Goal: Information Seeking & Learning: Learn about a topic

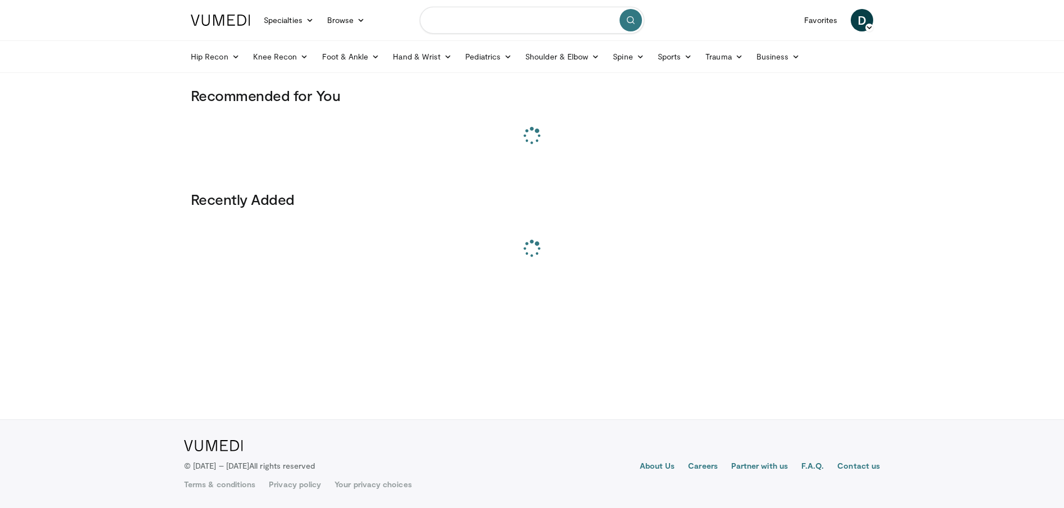
click at [530, 22] on input "Search topics, interventions" at bounding box center [532, 20] width 224 height 27
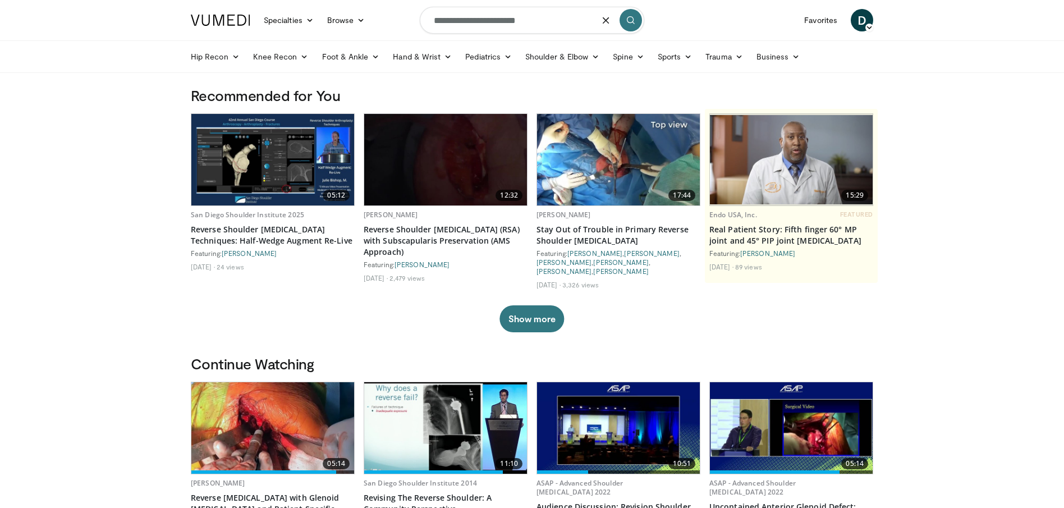
type input "**********"
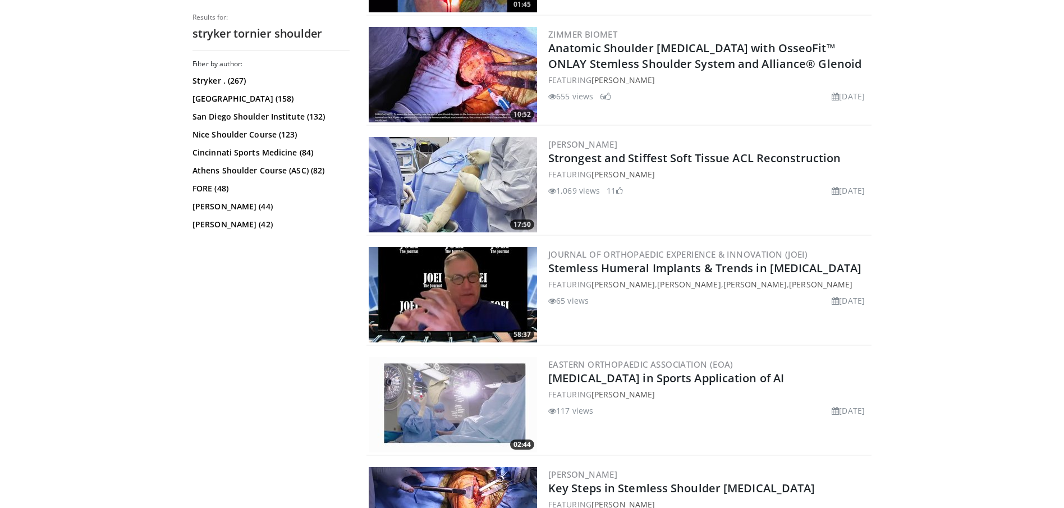
scroll to position [2414, 0]
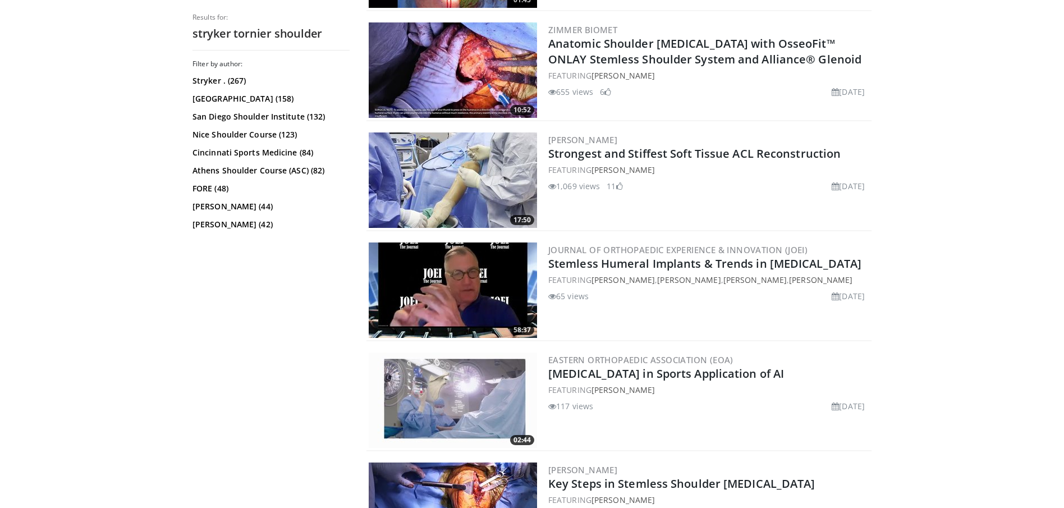
drag, startPoint x: 717, startPoint y: 283, endPoint x: 699, endPoint y: 6, distance: 278.4
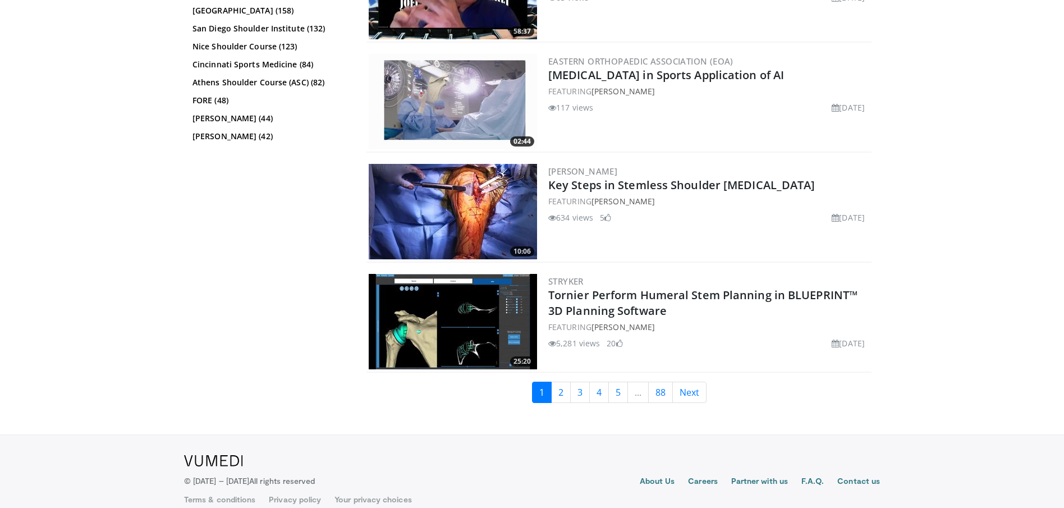
scroll to position [2714, 0]
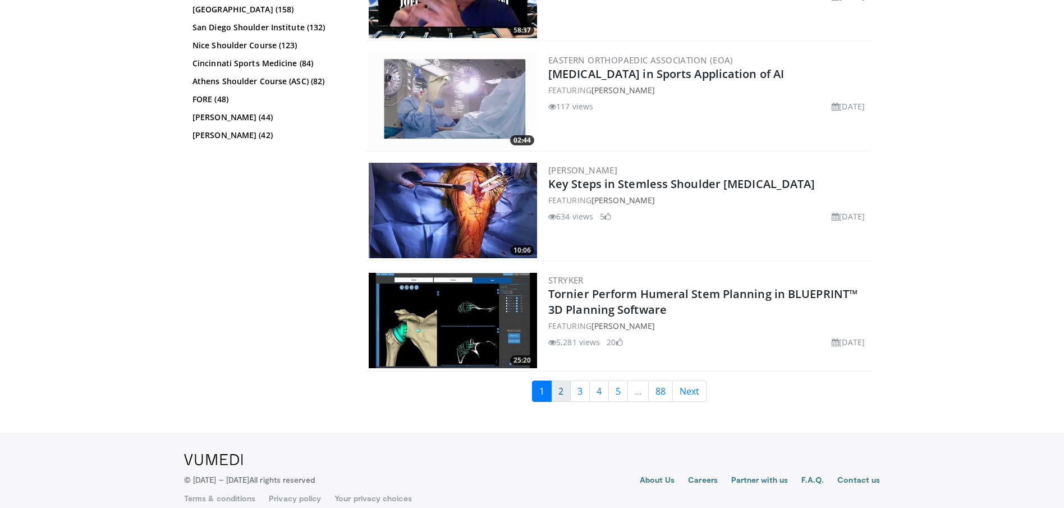
click at [563, 390] on link "2" at bounding box center [561, 391] width 20 height 21
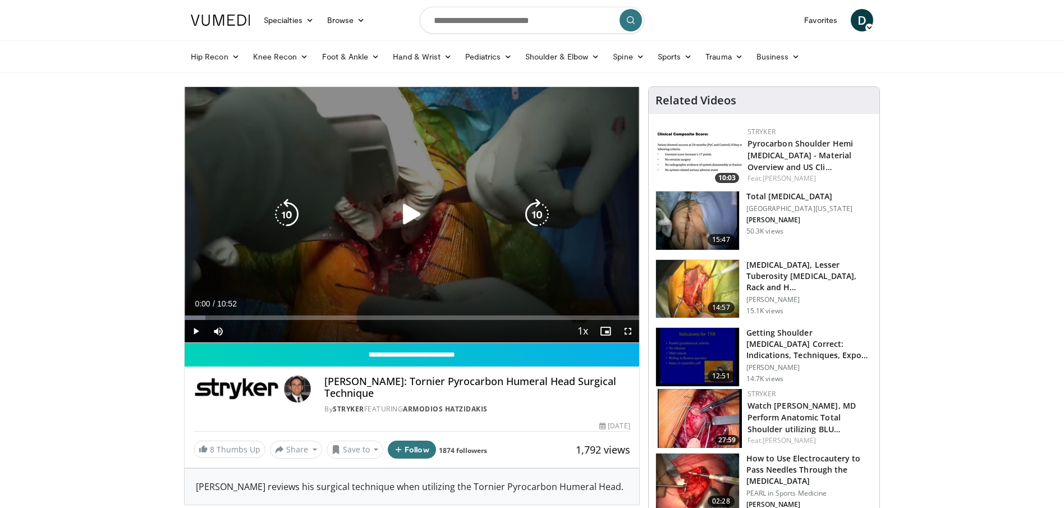
click at [414, 208] on icon "Video Player" at bounding box center [411, 214] width 31 height 31
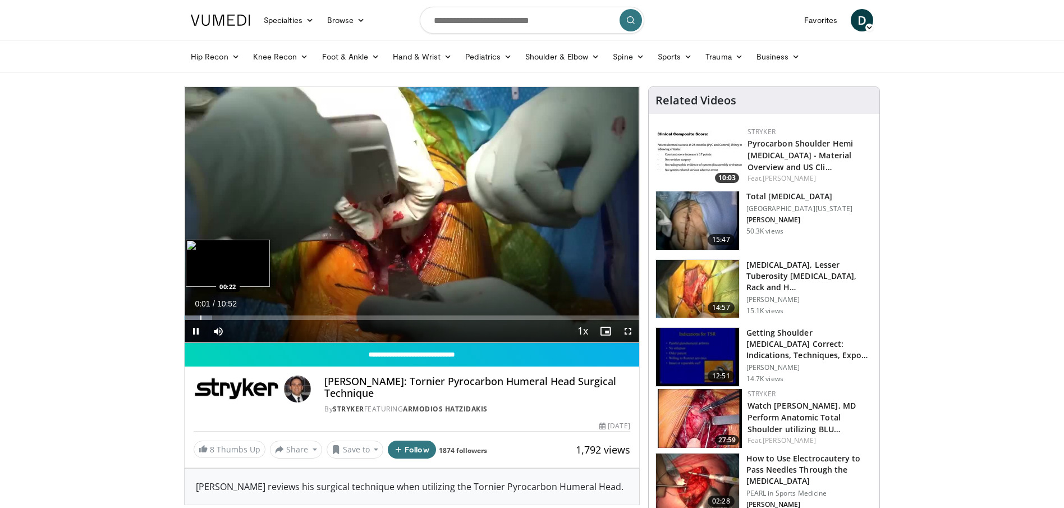
click at [200, 315] on div "Progress Bar" at bounding box center [200, 317] width 1 height 4
click at [210, 316] on div "Progress Bar" at bounding box center [210, 317] width 1 height 4
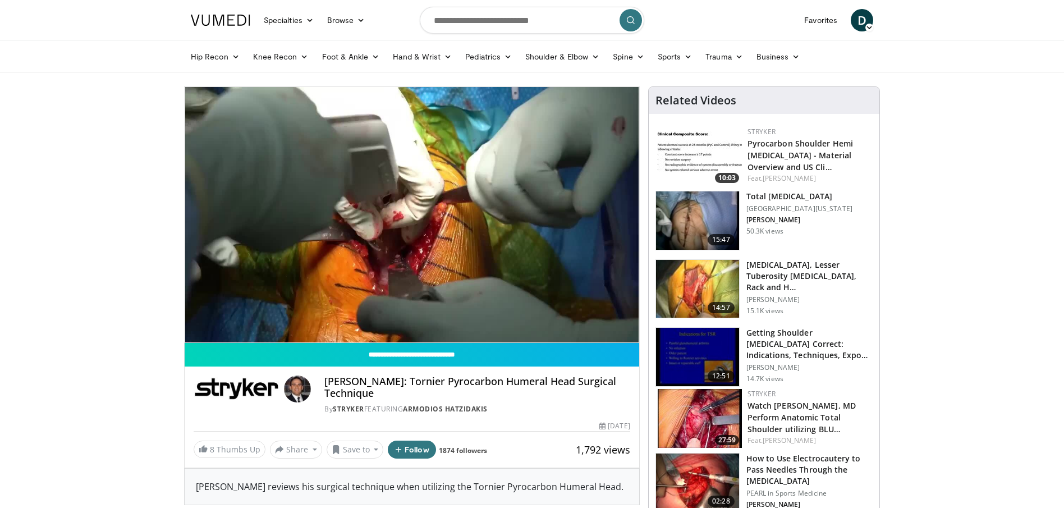
click at [219, 317] on video-js "**********" at bounding box center [412, 215] width 455 height 256
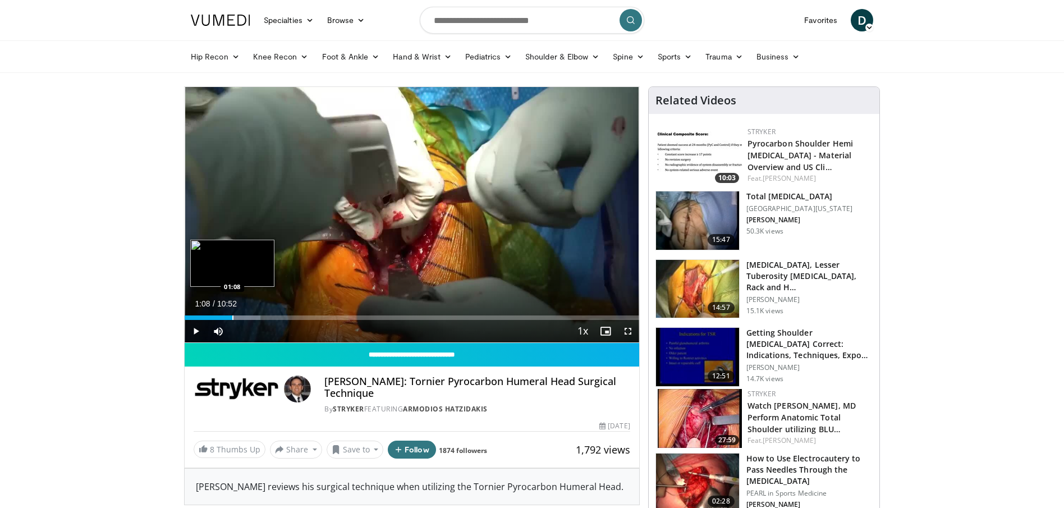
click at [232, 317] on div "Progress Bar" at bounding box center [232, 317] width 1 height 4
click at [260, 319] on div "Progress Bar" at bounding box center [260, 317] width 1 height 4
click at [271, 318] on div "Progress Bar" at bounding box center [271, 317] width 1 height 4
click at [282, 316] on div "Progress Bar" at bounding box center [282, 317] width 1 height 4
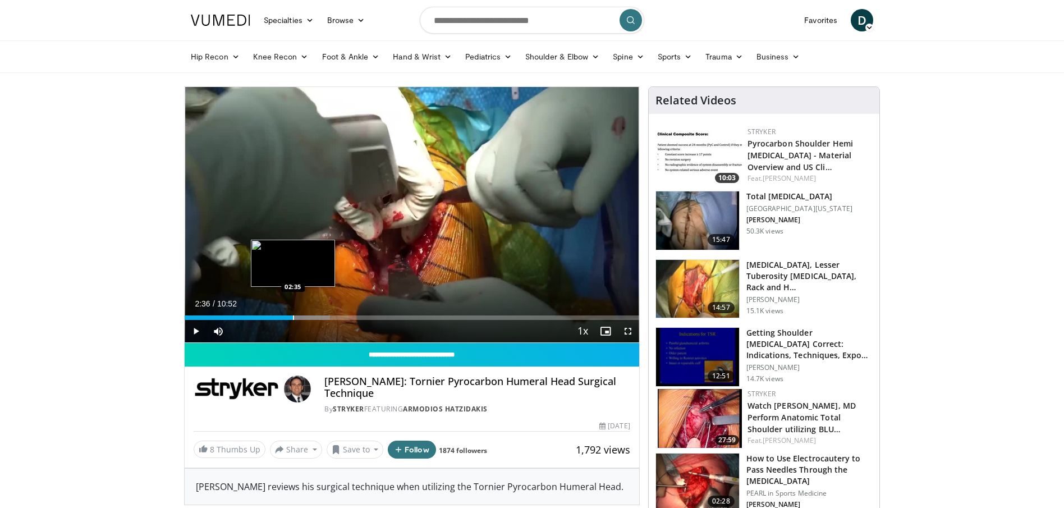
click at [293, 315] on div "Progress Bar" at bounding box center [293, 317] width 1 height 4
click at [305, 315] on div "Progress Bar" at bounding box center [305, 317] width 1 height 4
click at [319, 315] on div "Progress Bar" at bounding box center [319, 317] width 1 height 4
click at [333, 315] on div "Progress Bar" at bounding box center [333, 317] width 1 height 4
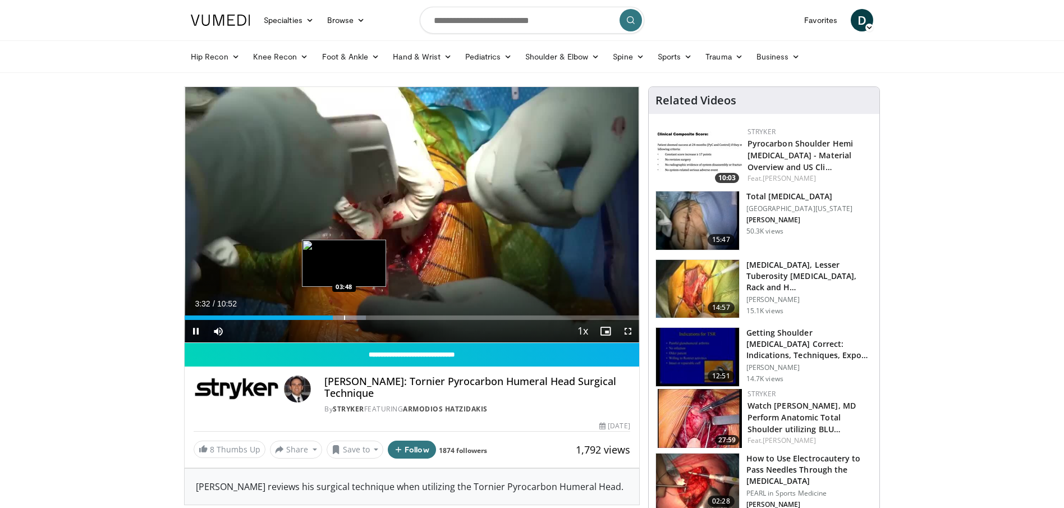
click at [344, 314] on div "Loaded : 39.86% 03:32 03:48" at bounding box center [412, 314] width 455 height 11
click at [352, 314] on div "Loaded : 44.46% 03:49 03:59" at bounding box center [412, 314] width 455 height 11
click at [346, 315] on div "Progress Bar" at bounding box center [346, 317] width 1 height 4
click at [360, 316] on div "Progress Bar" at bounding box center [360, 317] width 1 height 4
click at [366, 316] on div "Progress Bar" at bounding box center [366, 317] width 1 height 4
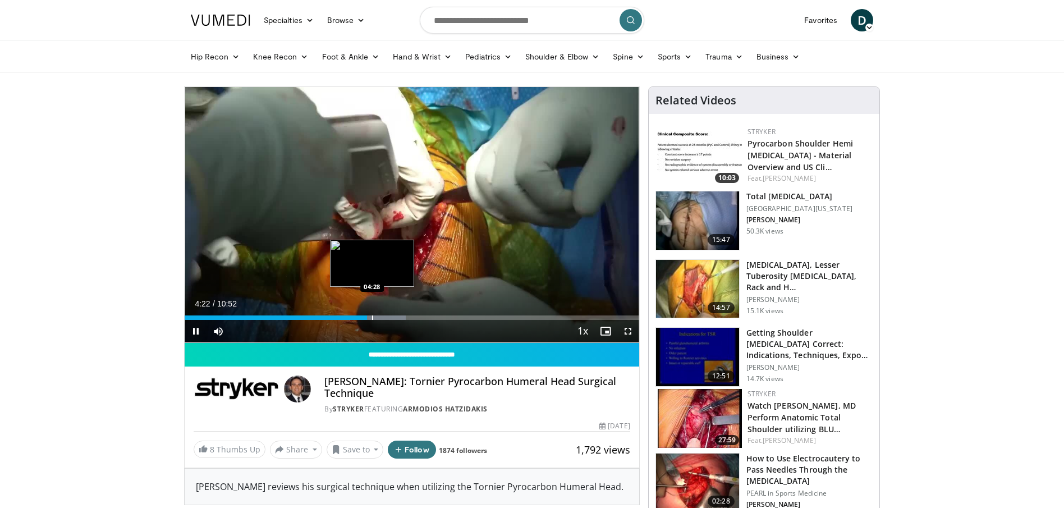
click at [372, 316] on div "Progress Bar" at bounding box center [372, 317] width 1 height 4
click at [382, 316] on div "Progress Bar" at bounding box center [382, 317] width 1 height 4
click at [396, 316] on div "Progress Bar" at bounding box center [396, 317] width 1 height 4
click at [409, 316] on div "Progress Bar" at bounding box center [409, 317] width 1 height 4
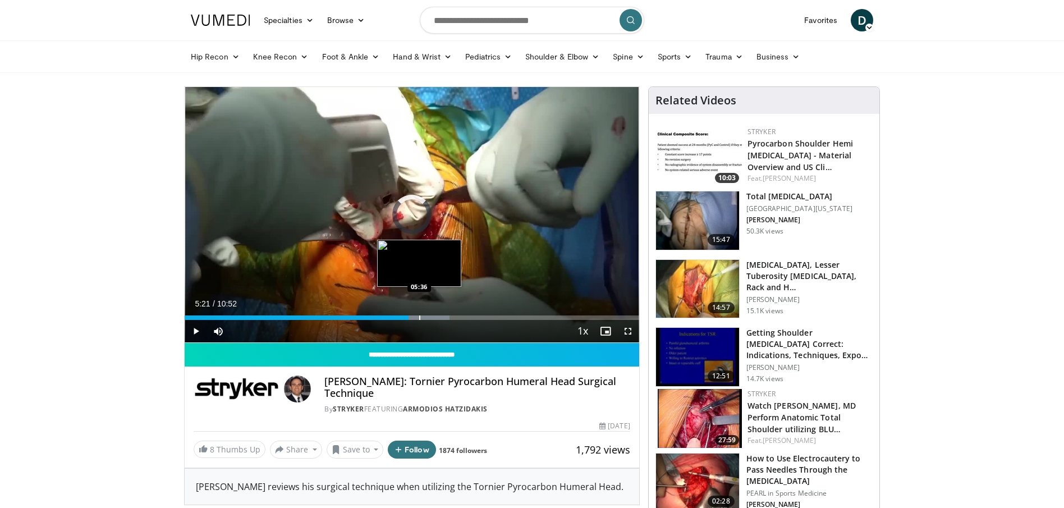
click at [419, 316] on div "Progress Bar" at bounding box center [419, 317] width 1 height 4
click at [436, 316] on div "Progress Bar" at bounding box center [436, 317] width 1 height 4
click at [445, 316] on div "Progress Bar" at bounding box center [445, 317] width 1 height 4
click at [435, 317] on div "Progress Bar" at bounding box center [435, 317] width 1 height 4
click at [446, 317] on div "Progress Bar" at bounding box center [446, 317] width 1 height 4
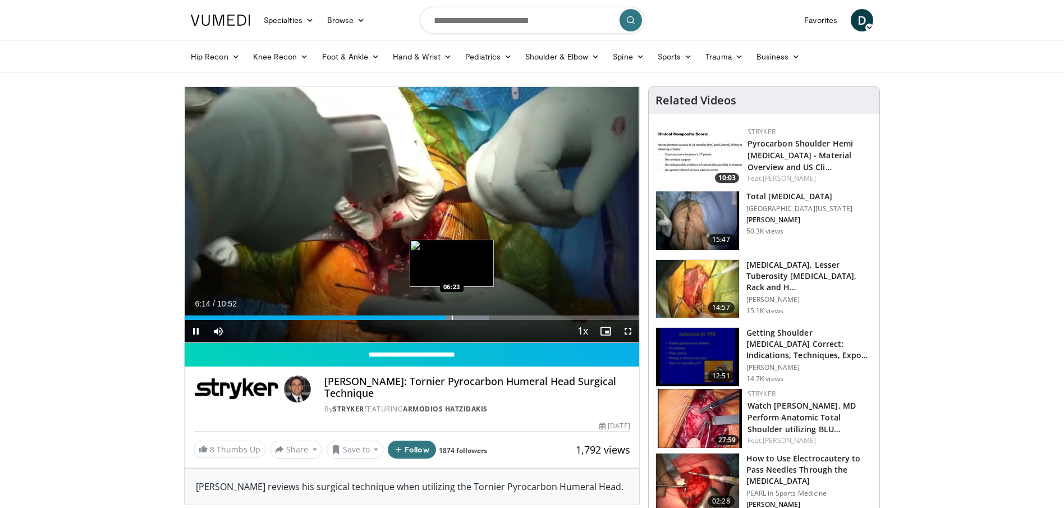
click at [452, 317] on div "Progress Bar" at bounding box center [452, 317] width 1 height 4
click at [445, 317] on div "Progress Bar" at bounding box center [445, 317] width 1 height 4
click at [436, 315] on div "Progress Bar" at bounding box center [436, 317] width 1 height 4
click at [482, 314] on div "Loaded : 73.59% 06:57 07:06" at bounding box center [412, 314] width 455 height 11
click at [485, 315] on div "Progress Bar" at bounding box center [485, 317] width 1 height 4
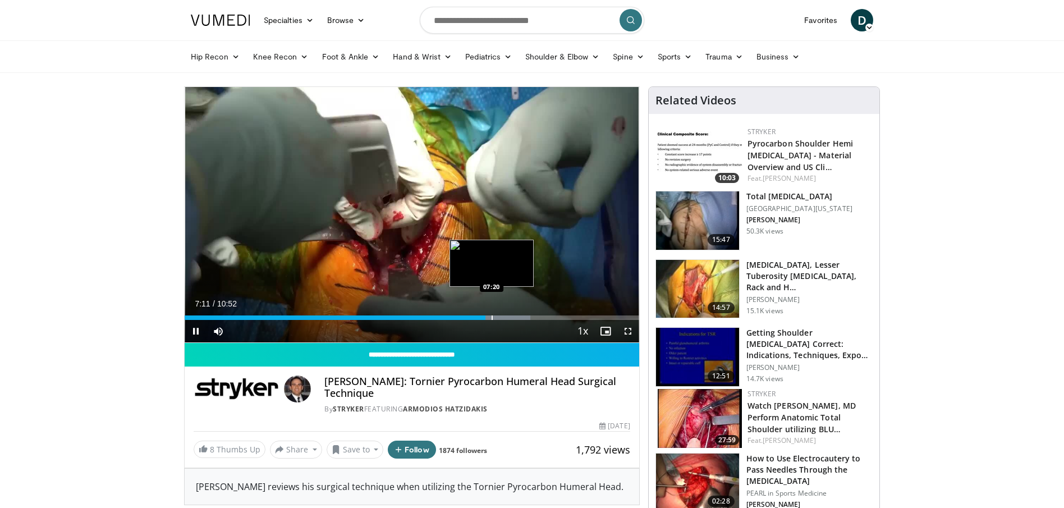
click at [492, 315] on div "Progress Bar" at bounding box center [492, 317] width 1 height 4
click at [496, 315] on div "Progress Bar" at bounding box center [496, 317] width 1 height 4
click at [502, 315] on div "Progress Bar" at bounding box center [502, 317] width 1 height 4
click at [506, 315] on div "Progress Bar" at bounding box center [506, 317] width 1 height 4
click at [513, 315] on div "Progress Bar" at bounding box center [513, 317] width 1 height 4
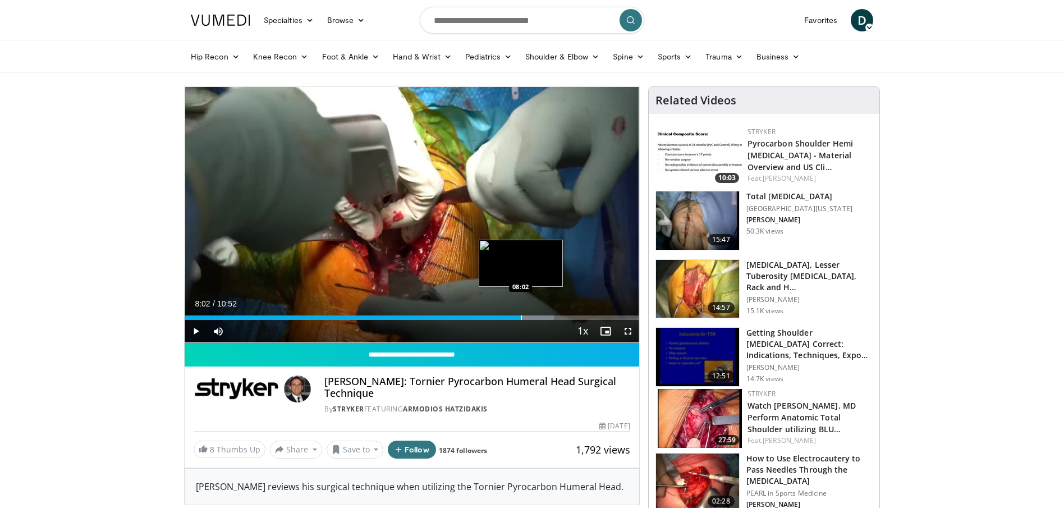
click at [521, 315] on div "Progress Bar" at bounding box center [521, 317] width 1 height 4
click at [526, 315] on div "Progress Bar" at bounding box center [526, 317] width 1 height 4
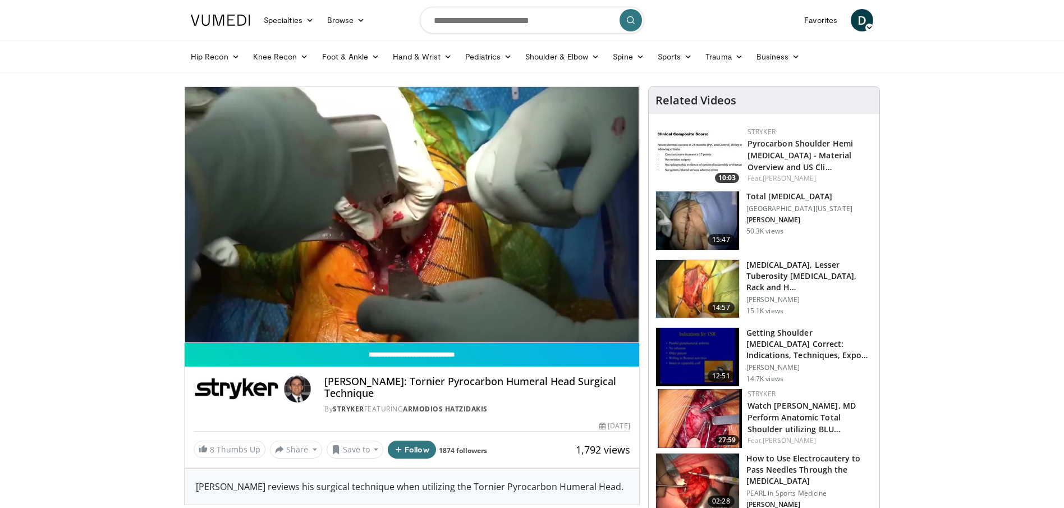
click at [530, 315] on div "10 seconds Tap to unmute" at bounding box center [412, 214] width 455 height 255
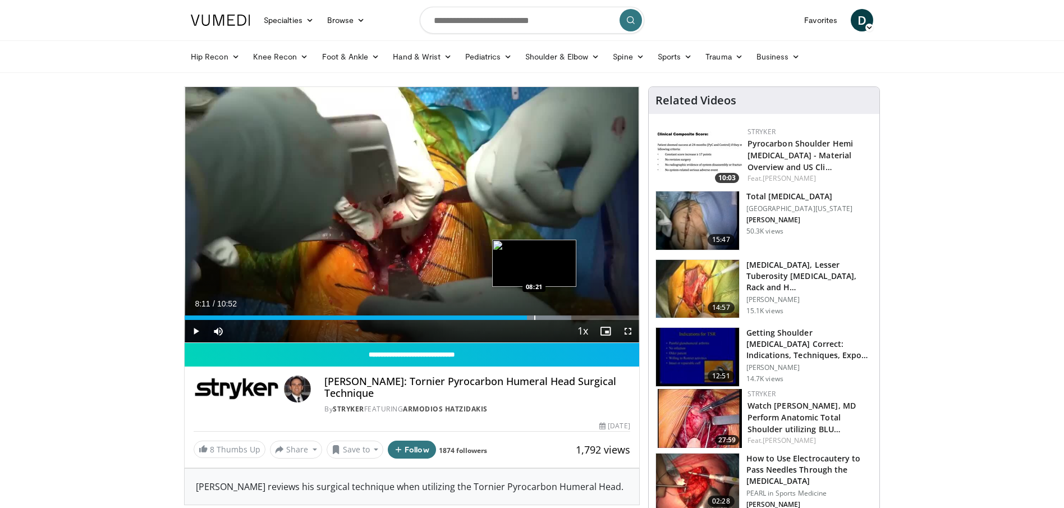
click at [534, 315] on div "Progress Bar" at bounding box center [534, 317] width 1 height 4
click at [540, 316] on div "Progress Bar" at bounding box center [540, 317] width 1 height 4
click at [545, 316] on div "Progress Bar" at bounding box center [545, 317] width 1 height 4
click at [550, 316] on div "Progress Bar" at bounding box center [550, 317] width 1 height 4
click at [558, 316] on div "Progress Bar" at bounding box center [558, 317] width 1 height 4
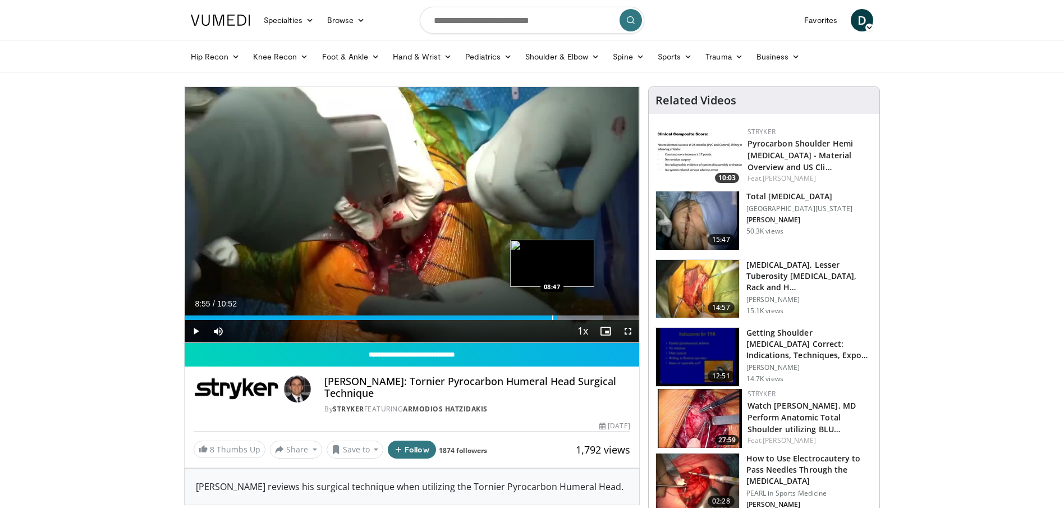
click at [552, 317] on div "Progress Bar" at bounding box center [552, 317] width 1 height 4
click at [198, 328] on span "Video Player" at bounding box center [196, 331] width 22 height 22
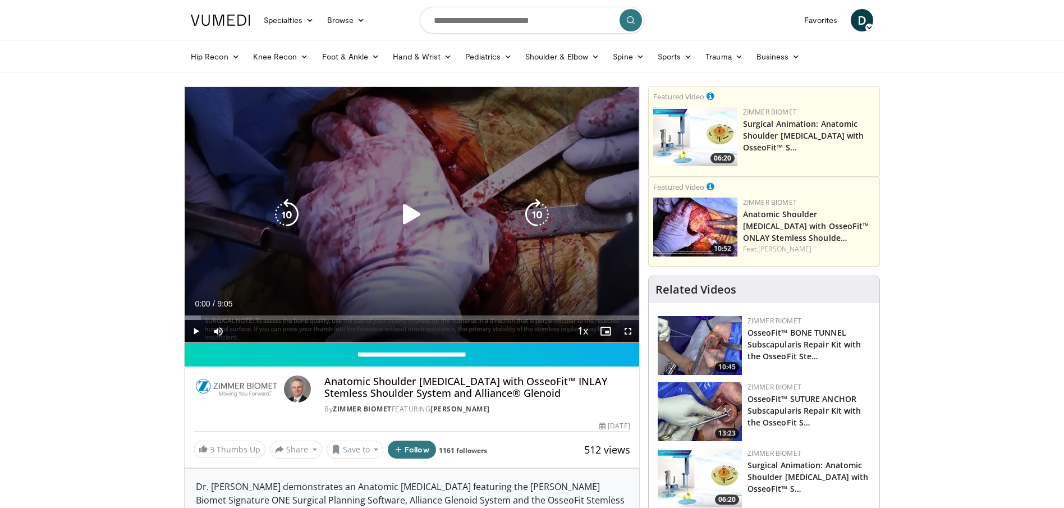
click at [407, 215] on icon "Video Player" at bounding box center [411, 214] width 31 height 31
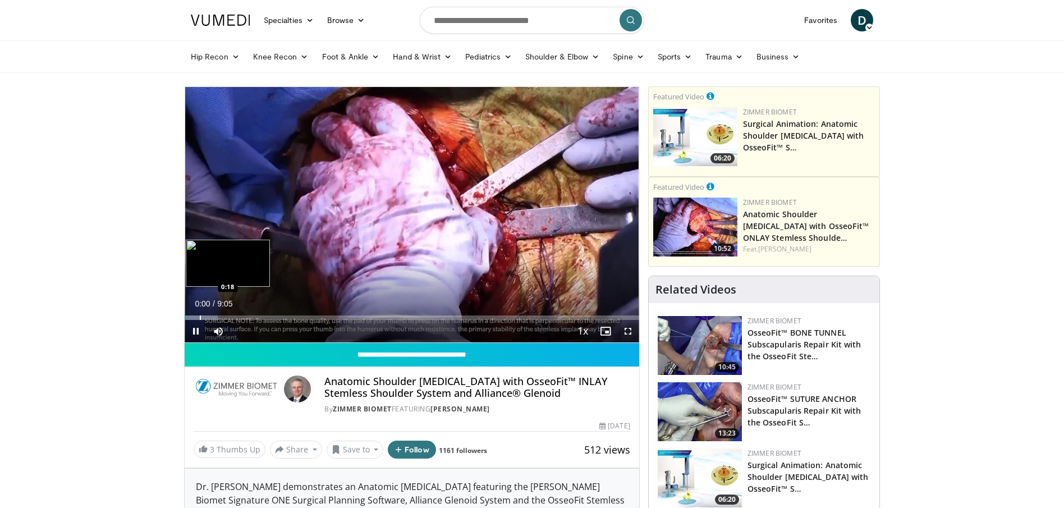
click at [200, 315] on div "Progress Bar" at bounding box center [200, 317] width 1 height 4
click at [211, 315] on div "Progress Bar" at bounding box center [211, 317] width 1 height 4
click at [222, 315] on div "Progress Bar" at bounding box center [222, 317] width 1 height 4
click at [244, 315] on div "Progress Bar" at bounding box center [244, 317] width 1 height 4
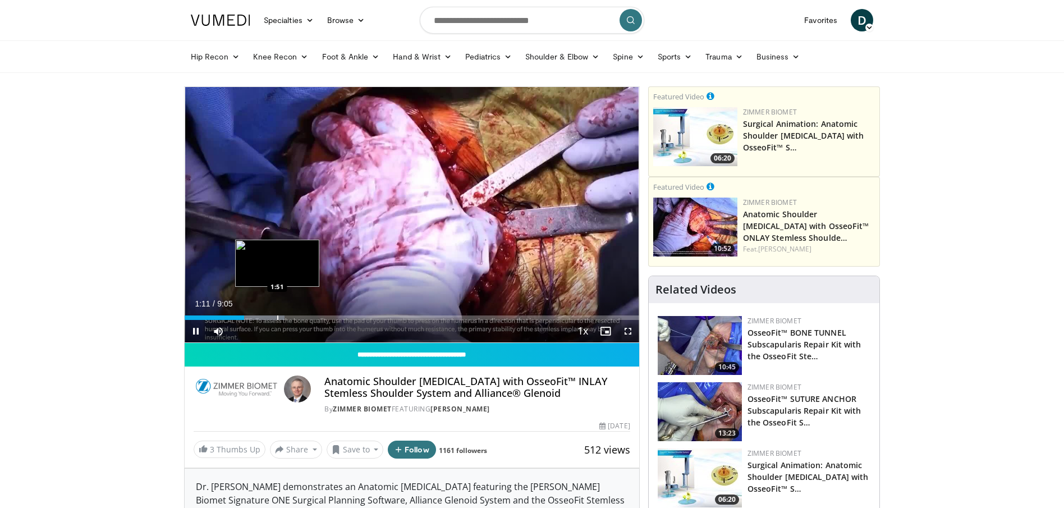
click at [277, 315] on video-js "**********" at bounding box center [412, 215] width 455 height 256
click at [287, 315] on div "Progress Bar" at bounding box center [287, 317] width 1 height 4
click at [304, 318] on div "Progress Bar" at bounding box center [304, 317] width 1 height 4
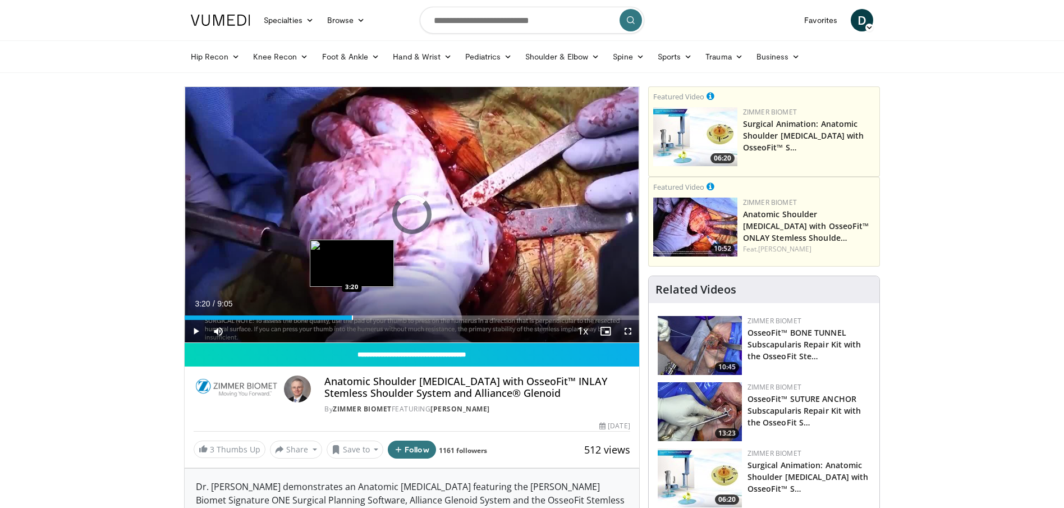
click at [352, 317] on div "Progress Bar" at bounding box center [352, 317] width 1 height 4
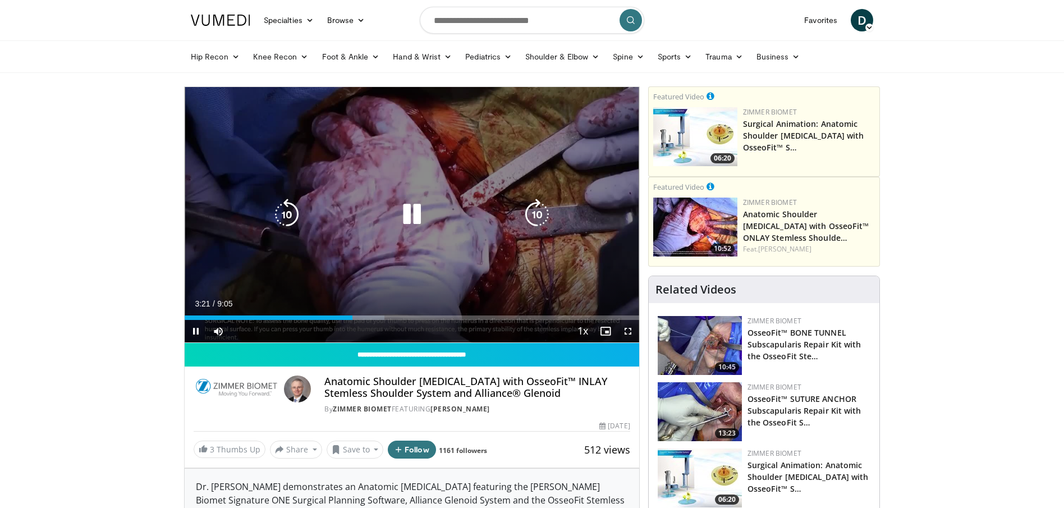
click at [372, 315] on div "Progress Bar" at bounding box center [367, 317] width 33 height 4
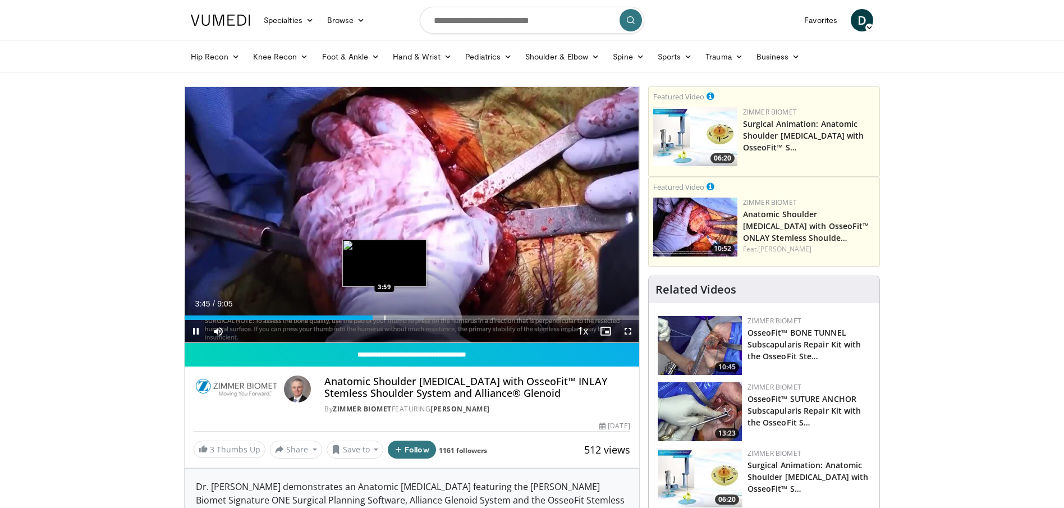
click at [384, 315] on div "Progress Bar" at bounding box center [384, 317] width 1 height 4
click at [393, 315] on div "Progress Bar" at bounding box center [393, 317] width 1 height 4
click at [405, 315] on div "Progress Bar" at bounding box center [405, 317] width 1 height 4
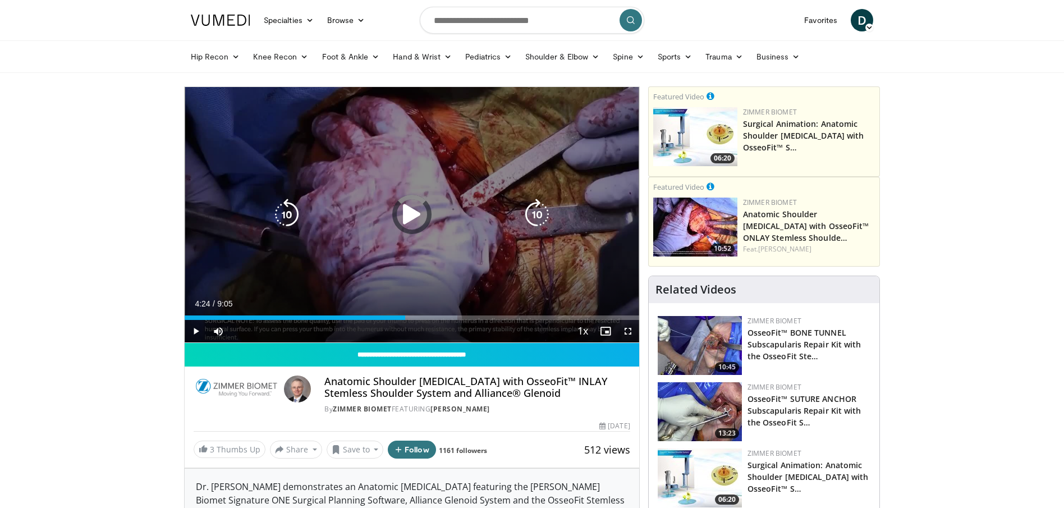
click at [414, 315] on div "Progress Bar" at bounding box center [419, 317] width 76 height 4
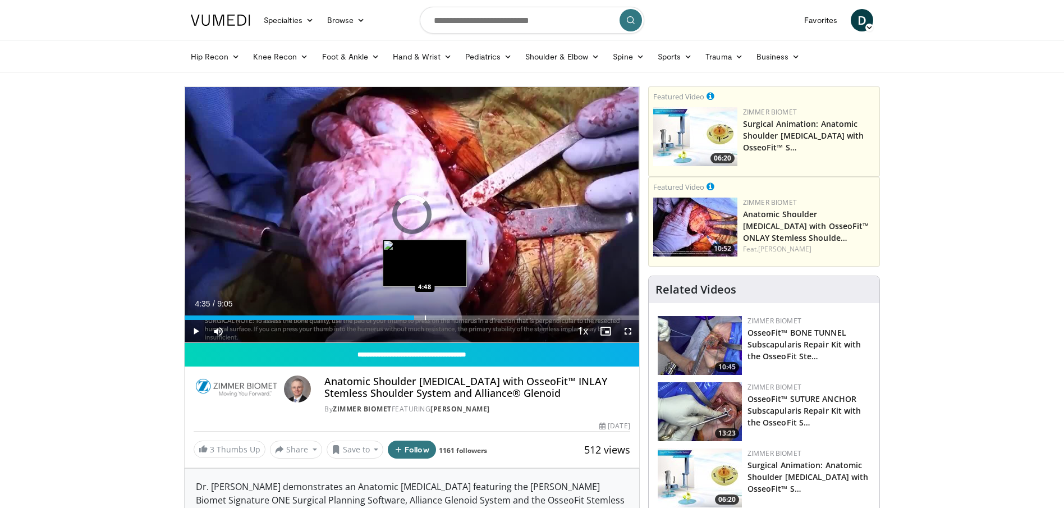
click at [425, 317] on div "Progress Bar" at bounding box center [425, 317] width 1 height 4
click at [439, 317] on div "Progress Bar" at bounding box center [439, 317] width 1 height 4
click at [452, 317] on div "Progress Bar" at bounding box center [452, 317] width 1 height 4
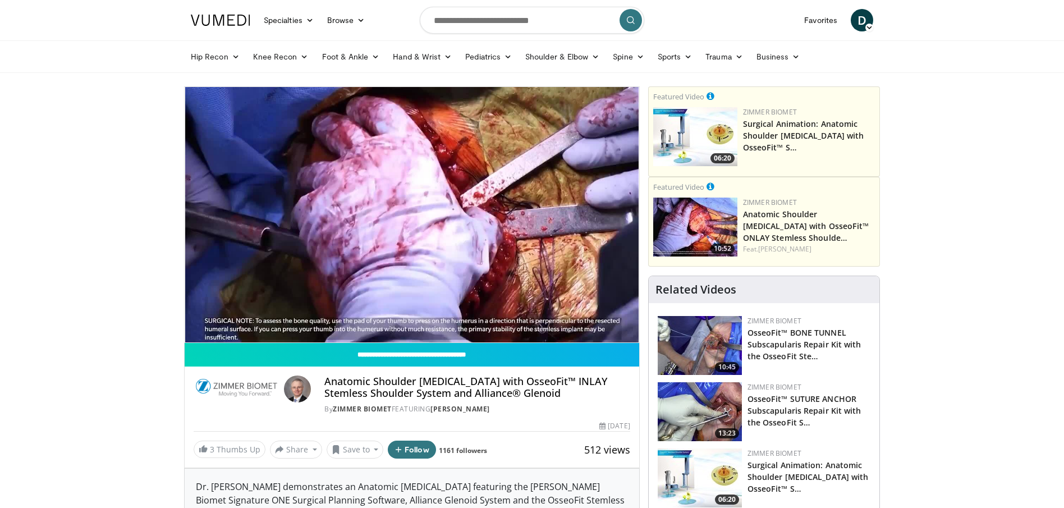
click at [463, 316] on div "10 seconds Tap to unmute" at bounding box center [412, 214] width 455 height 255
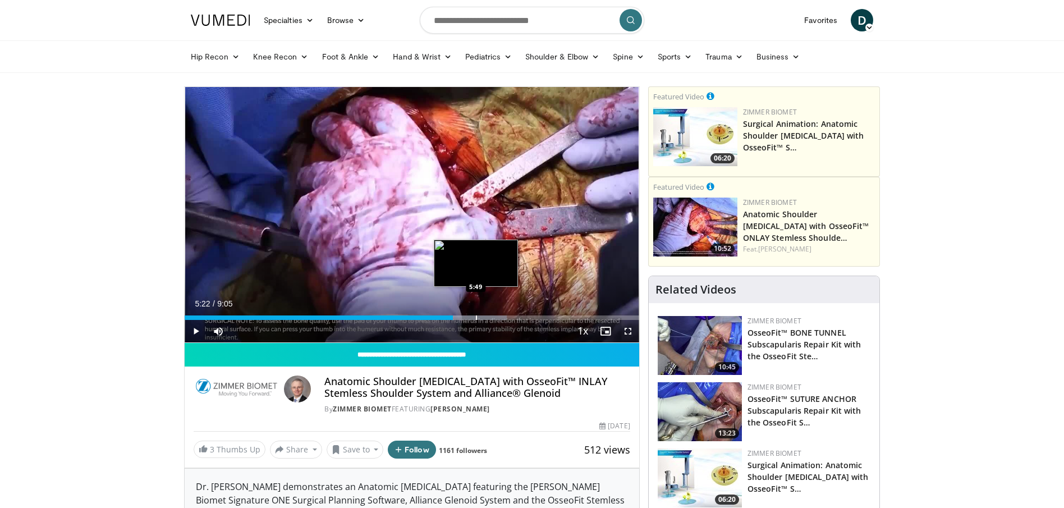
click at [476, 317] on div "Progress Bar" at bounding box center [476, 317] width 1 height 4
click at [196, 330] on span "Video Player" at bounding box center [196, 331] width 22 height 22
click at [487, 320] on div "Current Time 5:50 / Duration 9:05 Pause Skip Backward Skip Forward Mute Loaded …" at bounding box center [412, 331] width 455 height 22
click at [487, 315] on div "Progress Bar" at bounding box center [487, 317] width 1 height 4
click at [500, 315] on div "Progress Bar" at bounding box center [500, 317] width 1 height 4
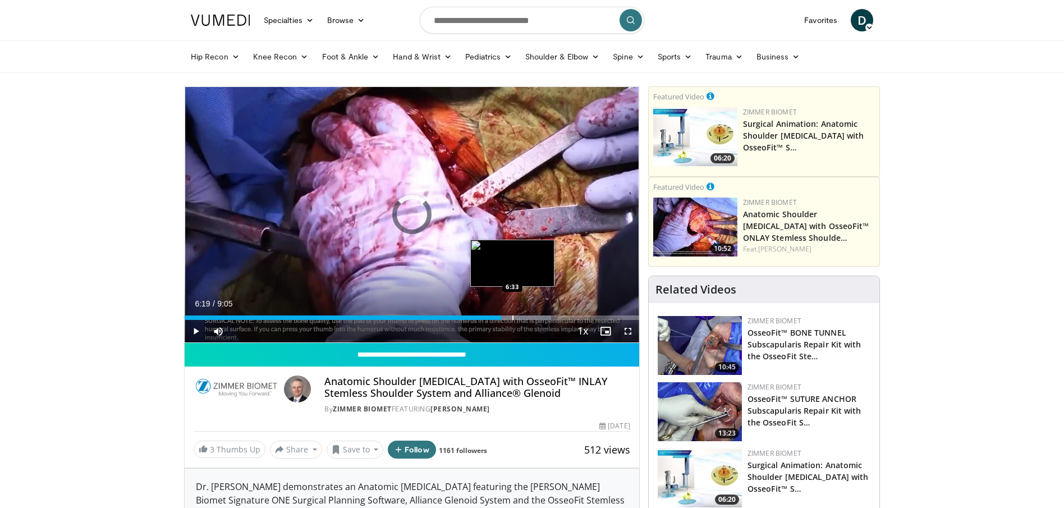
click at [512, 315] on div "Progress Bar" at bounding box center [512, 317] width 1 height 4
click at [528, 315] on div "Progress Bar" at bounding box center [528, 317] width 1 height 4
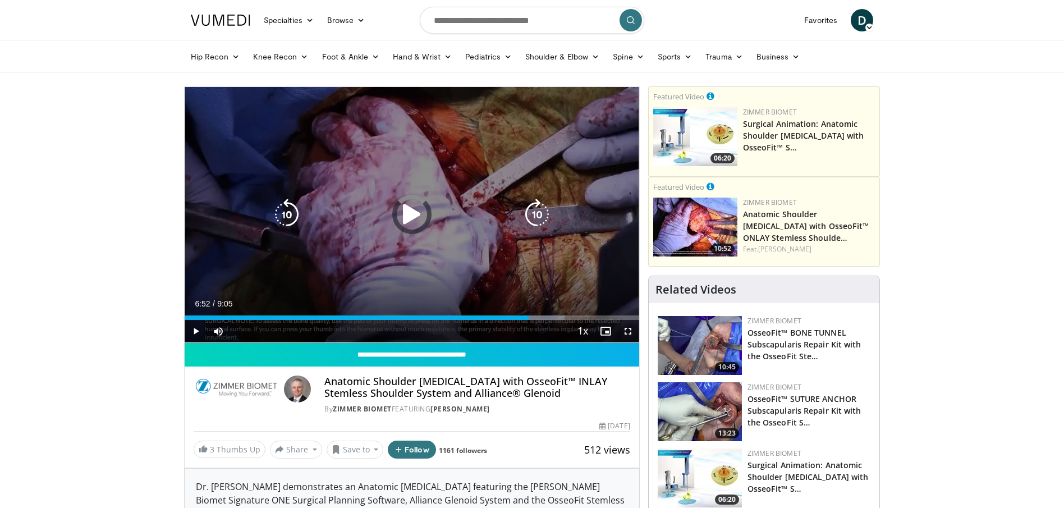
click at [537, 315] on div "Progress Bar" at bounding box center [535, 317] width 60 height 4
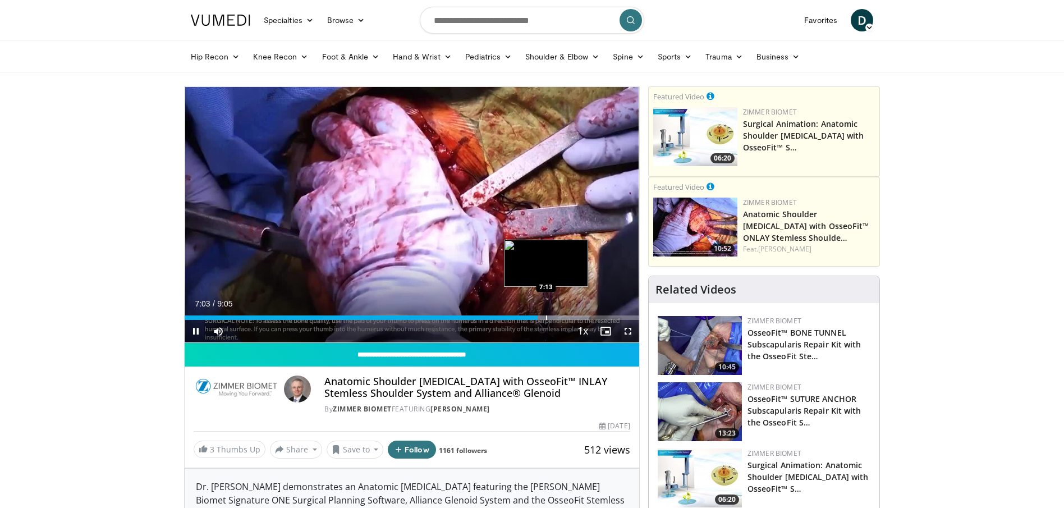
click at [546, 314] on div "Loaded : 89.06% 7:03 7:13" at bounding box center [412, 314] width 455 height 11
click at [557, 314] on div "Loaded : 90.88% 7:14 7:27" at bounding box center [412, 314] width 455 height 11
click at [566, 315] on div "Progress Bar" at bounding box center [566, 317] width 1 height 4
click at [579, 315] on div "Progress Bar" at bounding box center [579, 317] width 1 height 4
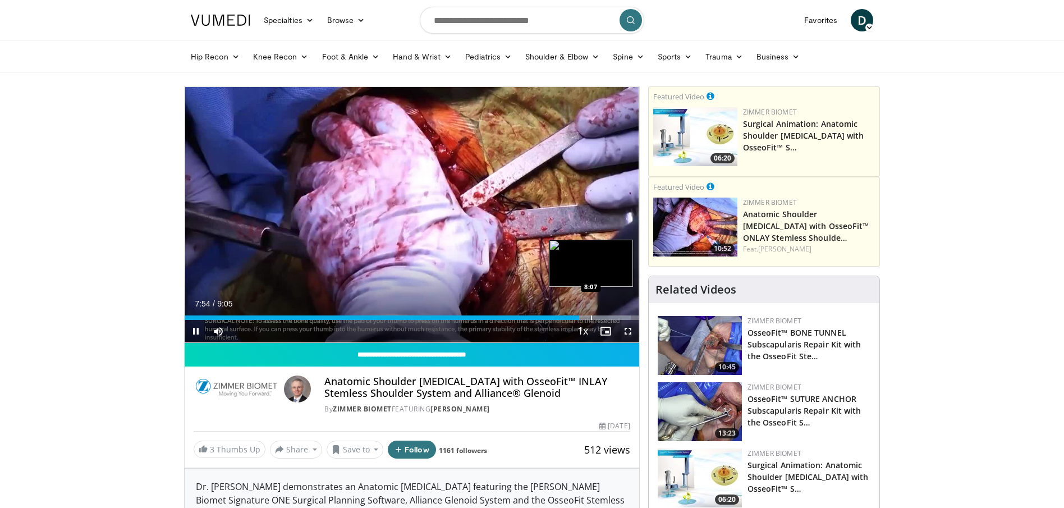
click at [591, 315] on div "Progress Bar" at bounding box center [591, 317] width 1 height 4
click at [599, 315] on div "Progress Bar" at bounding box center [599, 317] width 1 height 4
click at [608, 315] on div "Progress Bar" at bounding box center [608, 317] width 1 height 4
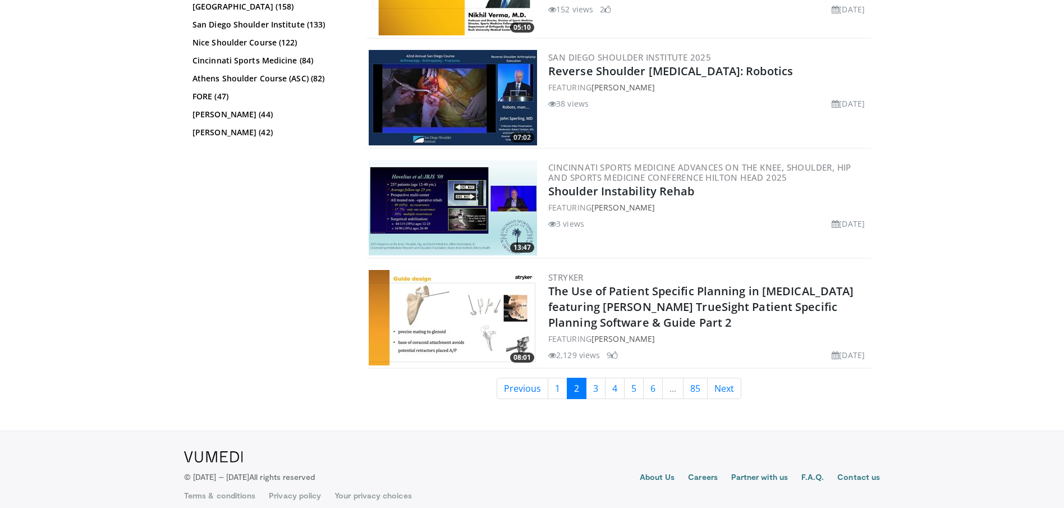
scroll to position [2716, 0]
click at [596, 388] on link "3" at bounding box center [596, 388] width 20 height 21
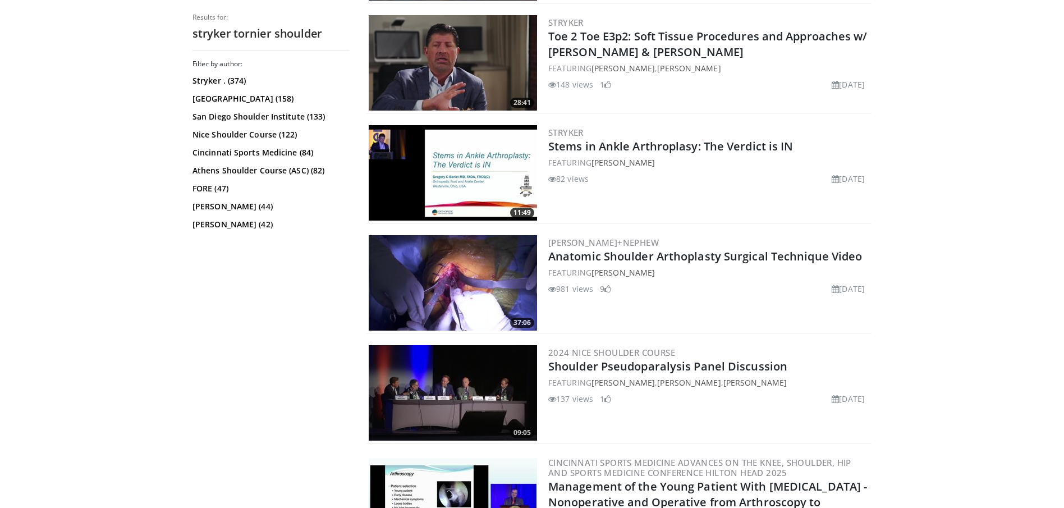
scroll to position [1777, 0]
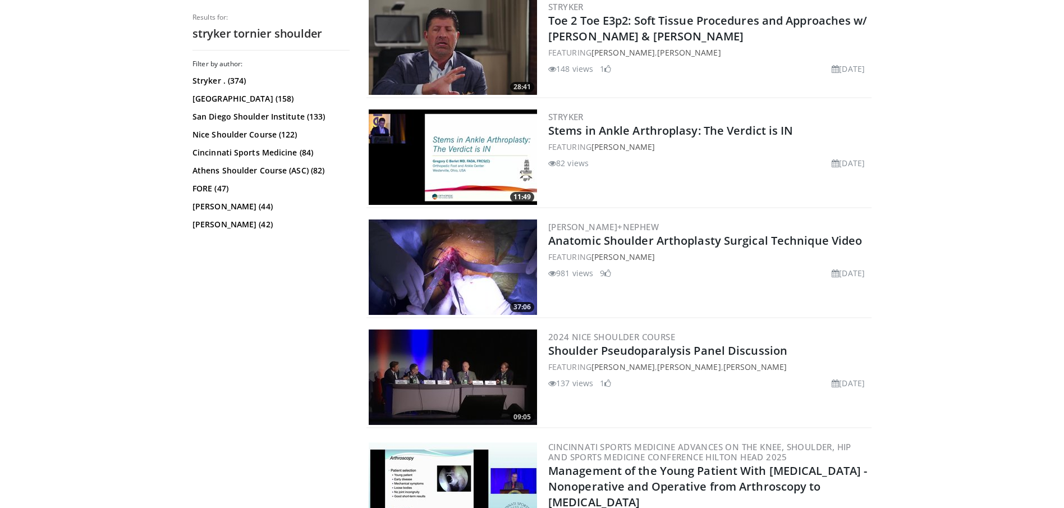
drag, startPoint x: 711, startPoint y: 240, endPoint x: 649, endPoint y: 7, distance: 241.5
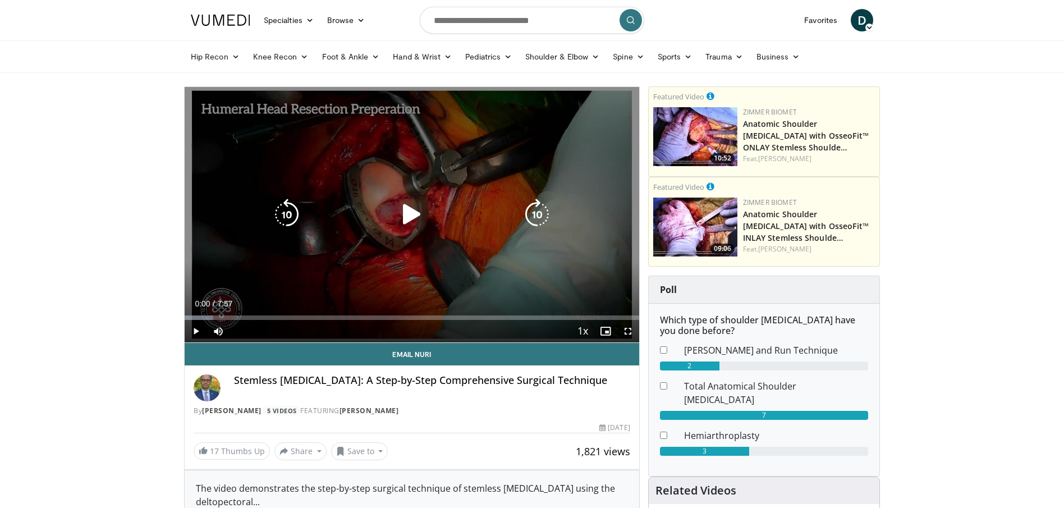
click at [419, 214] on icon "Video Player" at bounding box center [411, 214] width 31 height 31
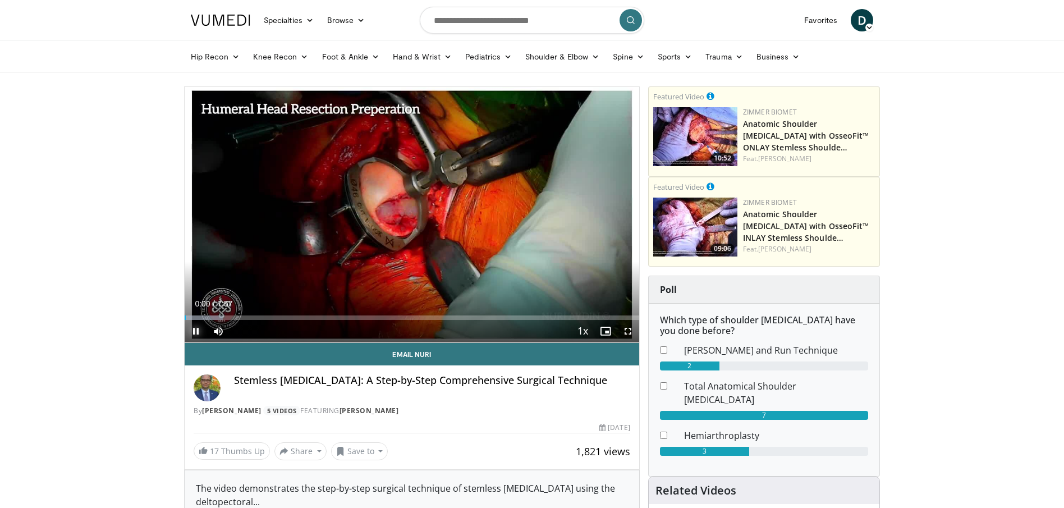
click at [200, 320] on span "Video Player" at bounding box center [196, 331] width 22 height 22
click at [216, 318] on div "Progress Bar" at bounding box center [216, 317] width 1 height 4
click at [233, 317] on div "Progress Bar" at bounding box center [233, 317] width 1 height 4
click at [258, 317] on div "Progress Bar" at bounding box center [258, 317] width 1 height 4
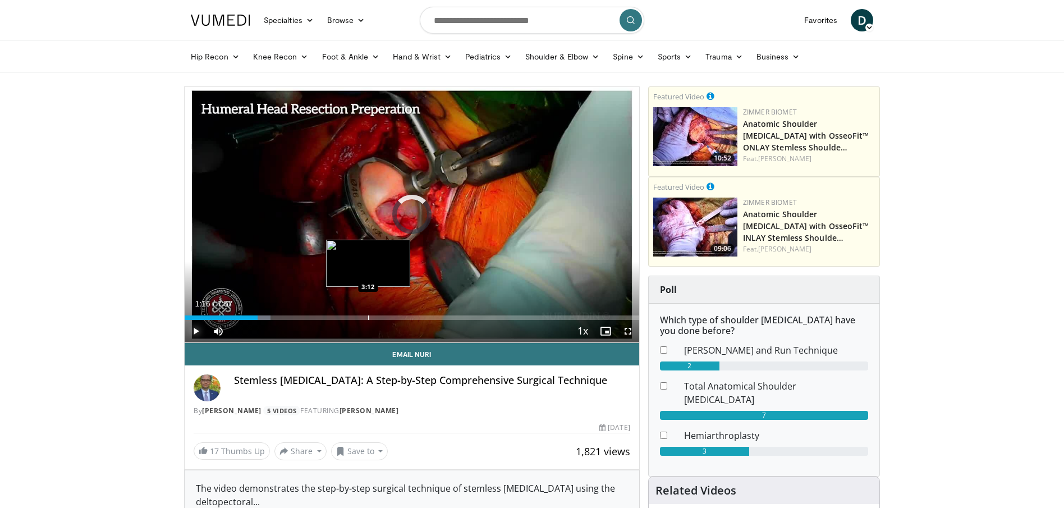
click at [368, 312] on div "Loaded : 18.86% 1:16 3:12" at bounding box center [412, 314] width 455 height 11
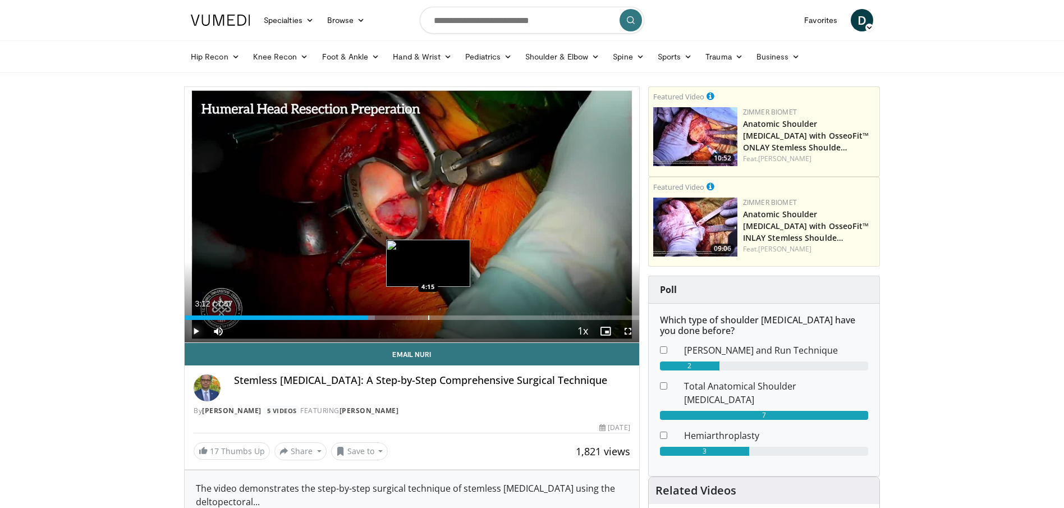
click at [428, 316] on div "Progress Bar" at bounding box center [428, 317] width 1 height 4
click at [447, 318] on div "Progress Bar" at bounding box center [447, 317] width 1 height 4
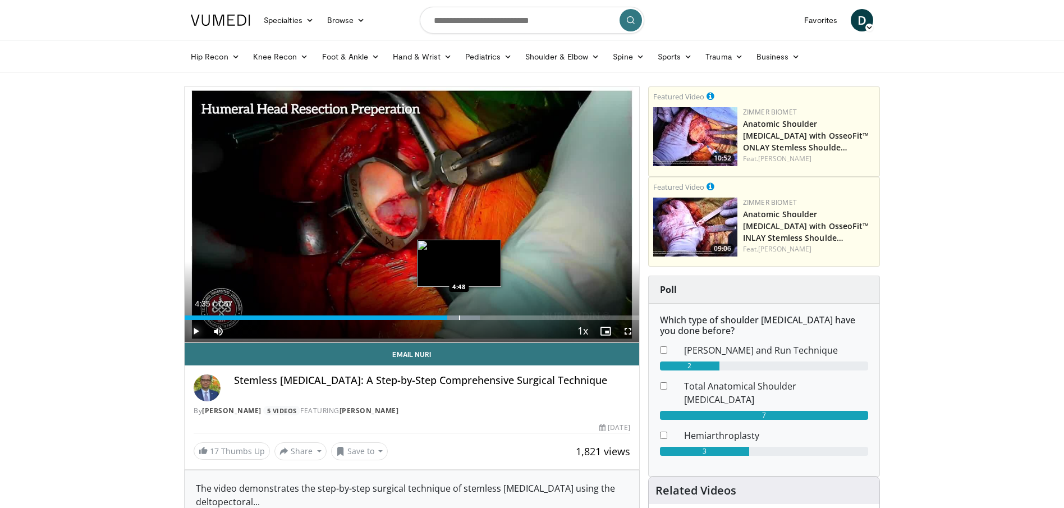
click at [459, 317] on div "Progress Bar" at bounding box center [459, 317] width 1 height 4
click at [476, 318] on div "Progress Bar" at bounding box center [476, 317] width 1 height 4
click at [489, 317] on div "Progress Bar" at bounding box center [489, 317] width 1 height 4
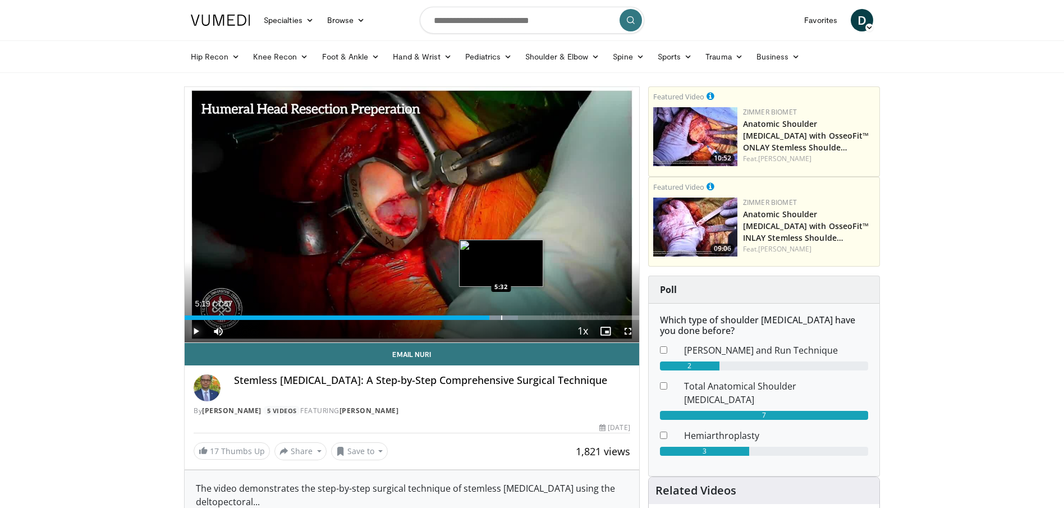
click at [501, 316] on div "Progress Bar" at bounding box center [501, 317] width 1 height 4
click at [508, 315] on div "Progress Bar" at bounding box center [508, 317] width 1 height 4
click at [518, 314] on div "Loaded : 81.71% 5:40 5:50" at bounding box center [412, 314] width 455 height 11
click at [528, 314] on div "Loaded : 85.90% 6:00 6:00" at bounding box center [412, 314] width 455 height 11
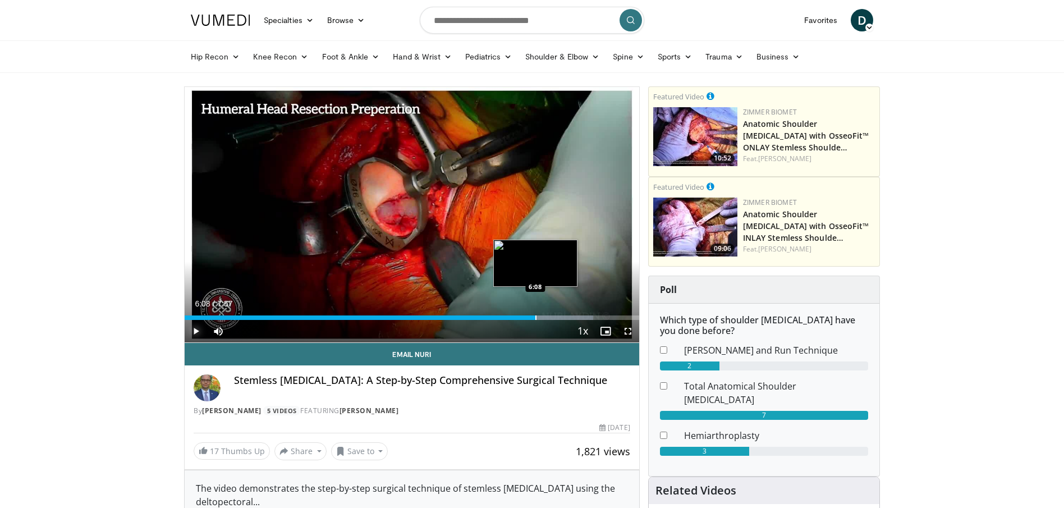
click at [535, 314] on div "Loaded : 89.94% 6:08 6:08" at bounding box center [412, 314] width 455 height 11
click at [546, 315] on div "Progress Bar" at bounding box center [546, 317] width 1 height 4
click at [556, 315] on div "Progress Bar" at bounding box center [556, 317] width 1 height 4
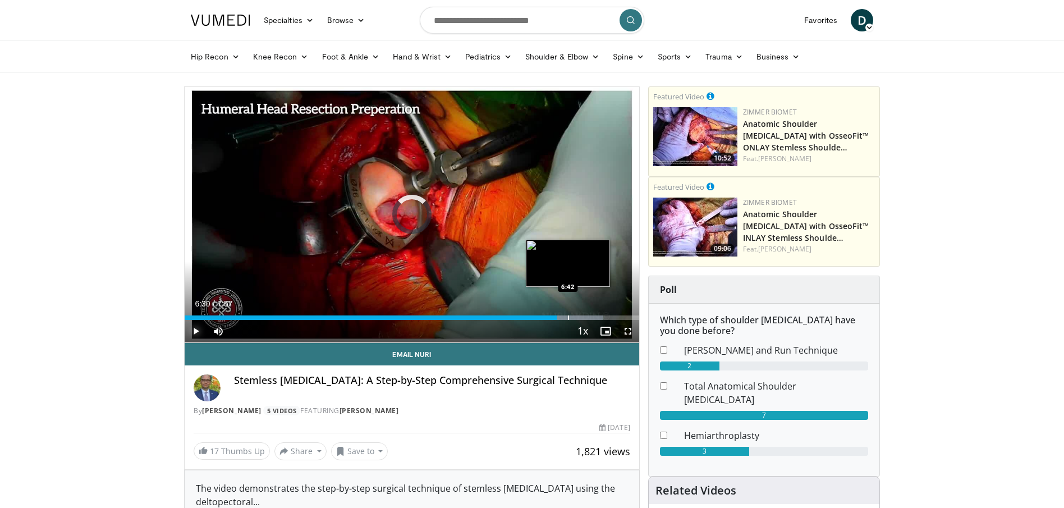
click at [568, 315] on div "Progress Bar" at bounding box center [568, 317] width 1 height 4
click at [576, 315] on div "Progress Bar" at bounding box center [576, 317] width 1 height 4
click at [589, 315] on div "Progress Bar" at bounding box center [589, 317] width 1 height 4
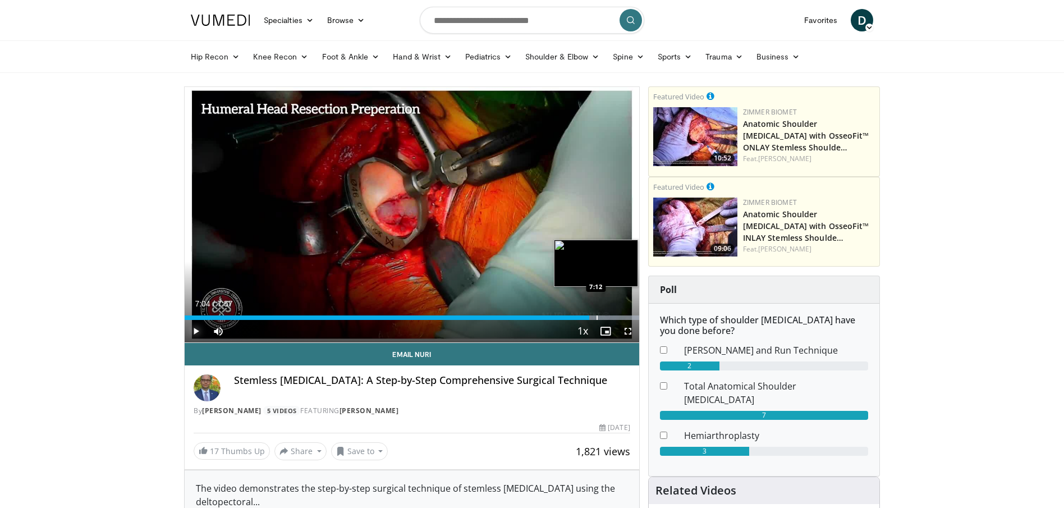
click at [597, 315] on div "Progress Bar" at bounding box center [597, 317] width 1 height 4
click at [601, 315] on div "Progress Bar" at bounding box center [601, 317] width 1 height 4
click at [607, 315] on div "Progress Bar" at bounding box center [607, 317] width 1 height 4
click at [594, 317] on div "Progress Bar" at bounding box center [594, 317] width 1 height 4
click at [196, 330] on span "Video Player" at bounding box center [196, 331] width 22 height 22
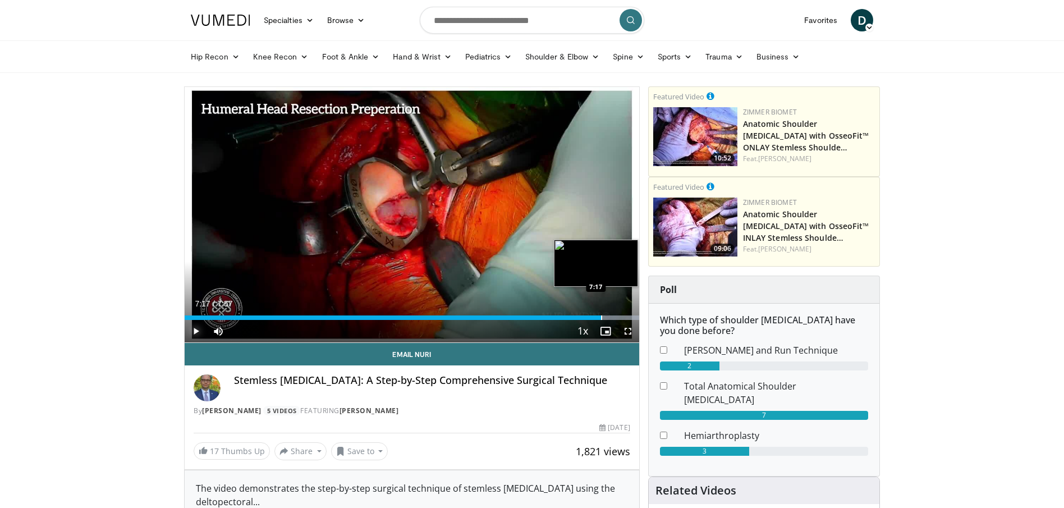
click at [601, 318] on div "Progress Bar" at bounding box center [601, 317] width 1 height 4
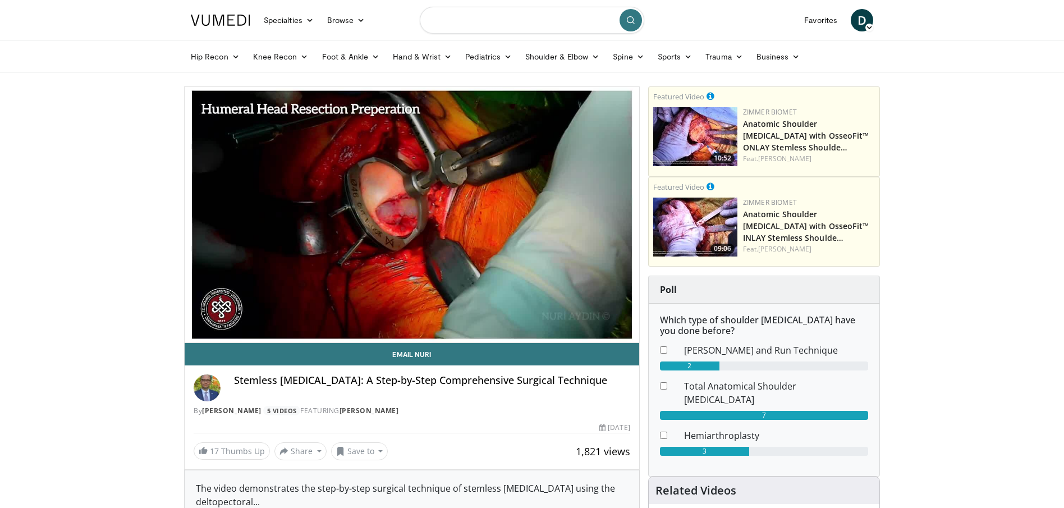
click at [487, 25] on input "Search topics, interventions" at bounding box center [532, 20] width 224 height 27
type input "*"
click at [496, 22] on input "*********" at bounding box center [532, 20] width 224 height 27
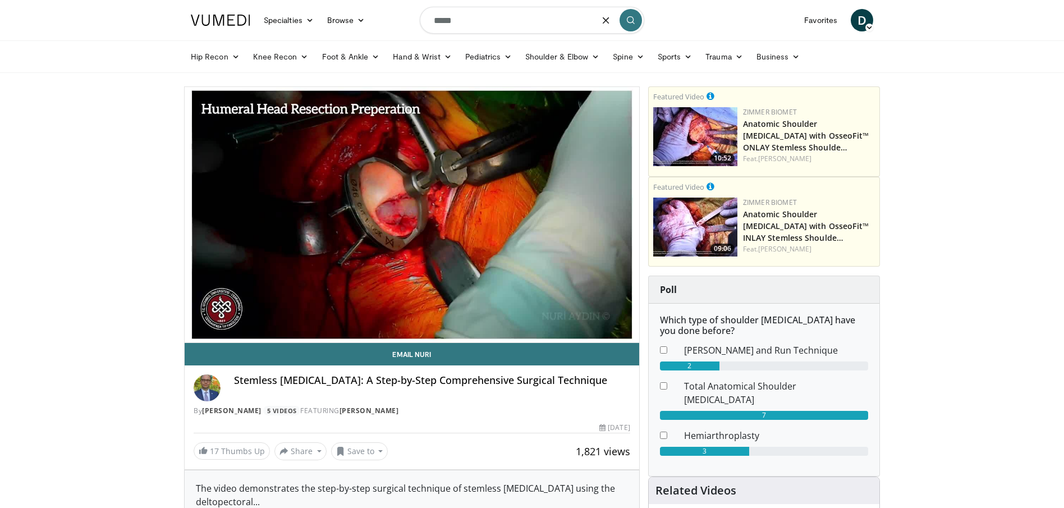
type input "******"
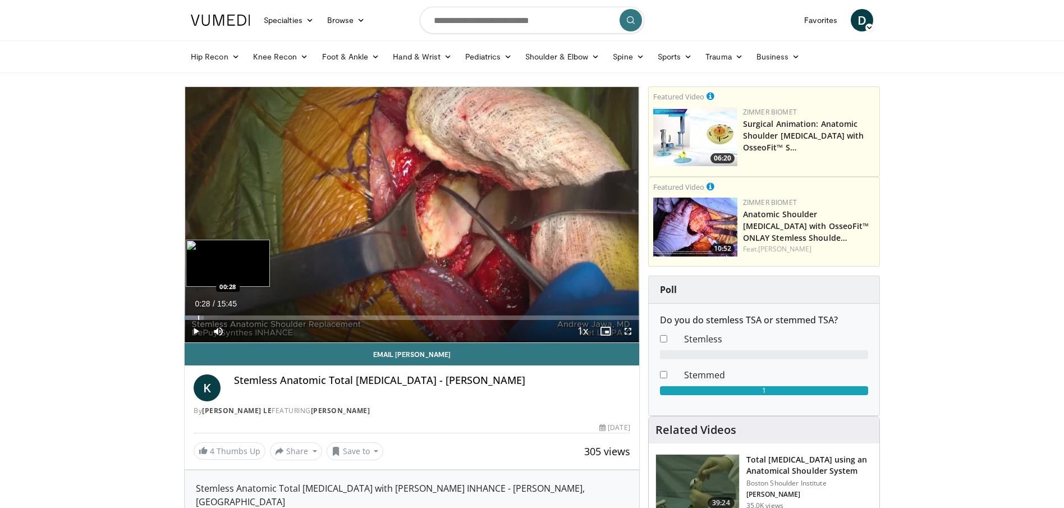
click at [198, 317] on div "Progress Bar" at bounding box center [198, 317] width 1 height 4
click at [207, 317] on div "Progress Bar" at bounding box center [207, 317] width 1 height 4
click at [219, 317] on div "Progress Bar" at bounding box center [219, 317] width 1 height 4
click at [268, 317] on div "Progress Bar" at bounding box center [268, 317] width 1 height 4
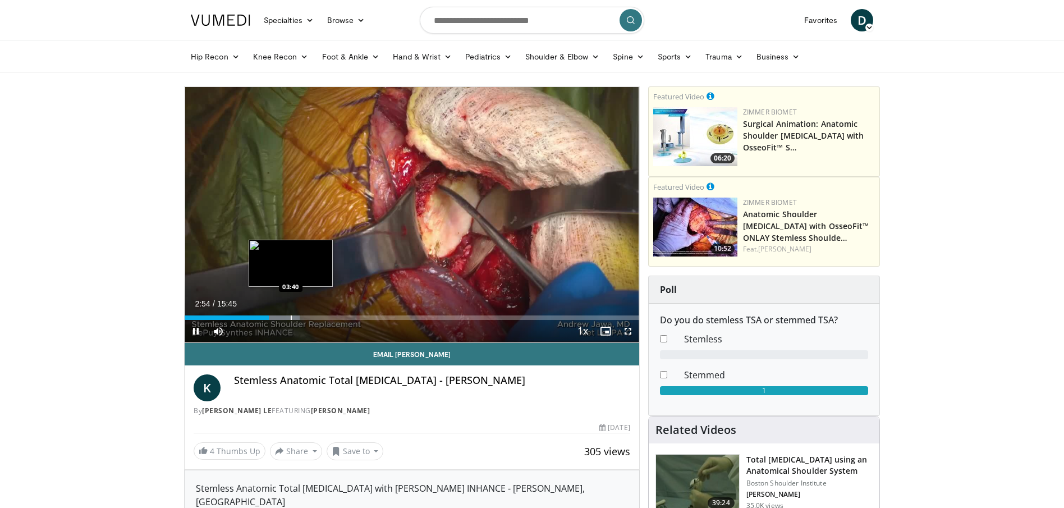
click at [291, 318] on div "Progress Bar" at bounding box center [291, 317] width 1 height 4
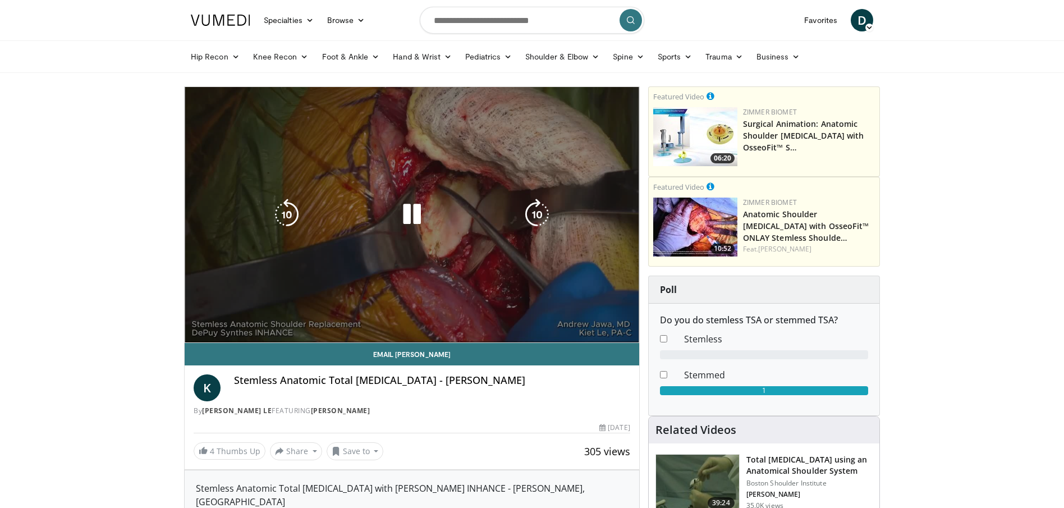
click at [305, 338] on div "Loaded : 26.41% 03:41 04:02" at bounding box center [412, 340] width 455 height 4
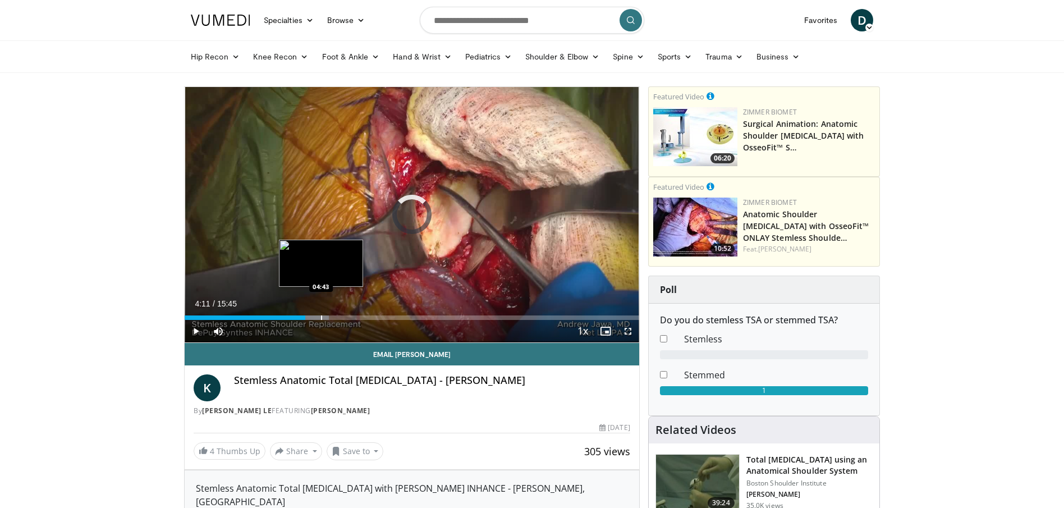
click at [321, 318] on div "Progress Bar" at bounding box center [321, 317] width 1 height 4
click at [335, 318] on div "Progress Bar" at bounding box center [335, 317] width 1 height 4
click at [353, 319] on div "Progress Bar" at bounding box center [352, 317] width 1 height 4
click at [364, 318] on div "Progress Bar" at bounding box center [364, 317] width 1 height 4
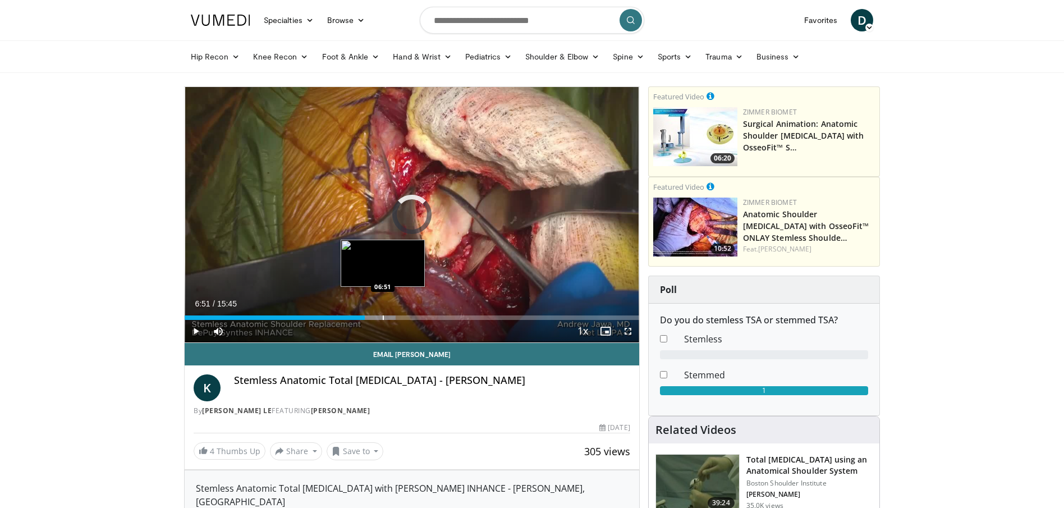
click at [383, 318] on div "Progress Bar" at bounding box center [383, 317] width 1 height 4
click at [393, 318] on div "Progress Bar" at bounding box center [393, 317] width 1 height 4
click at [406, 319] on div "Progress Bar" at bounding box center [406, 317] width 1 height 4
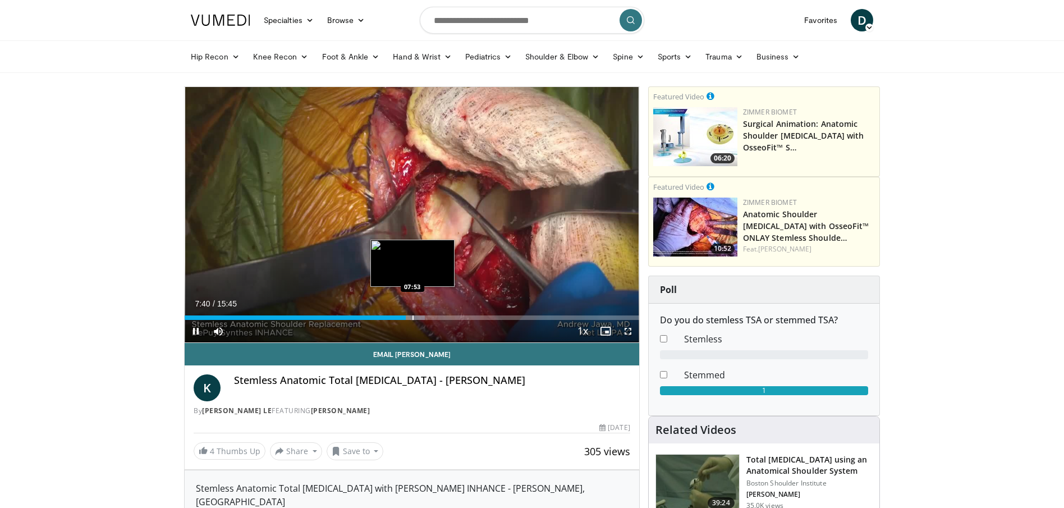
click at [413, 319] on div "Progress Bar" at bounding box center [413, 317] width 1 height 4
click at [420, 319] on div "Progress Bar" at bounding box center [420, 317] width 1 height 4
click at [430, 319] on div "Progress Bar" at bounding box center [430, 317] width 1 height 4
click at [440, 318] on div "Progress Bar" at bounding box center [440, 317] width 1 height 4
click at [450, 317] on div "Progress Bar" at bounding box center [450, 317] width 1 height 4
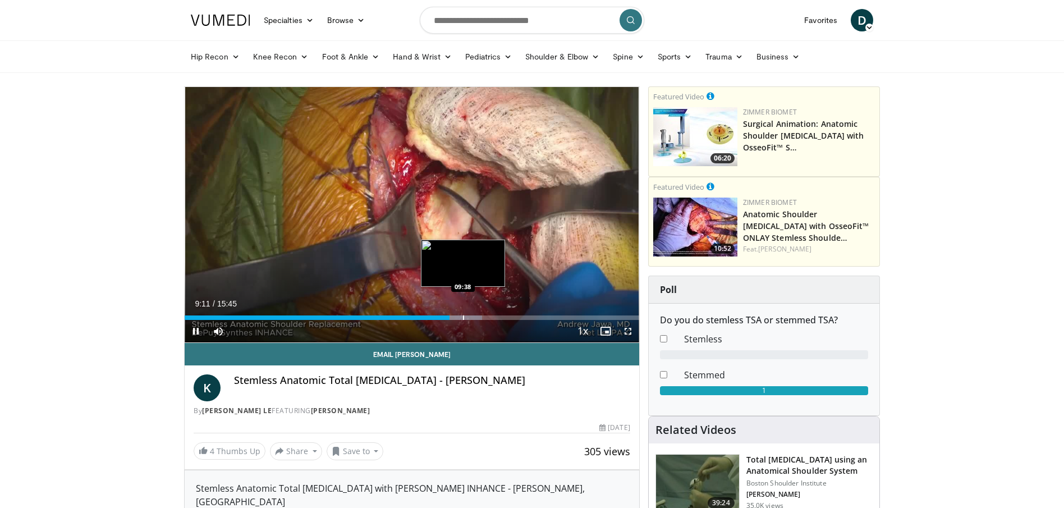
click at [462, 317] on div "10 seconds Tap to unmute" at bounding box center [412, 214] width 455 height 255
click at [467, 317] on div "Progress Bar" at bounding box center [467, 317] width 1 height 4
click at [474, 317] on div "Progress Bar" at bounding box center [474, 317] width 1 height 4
click at [485, 317] on div "Progress Bar" at bounding box center [485, 317] width 1 height 4
click at [495, 317] on div "Progress Bar" at bounding box center [495, 317] width 1 height 4
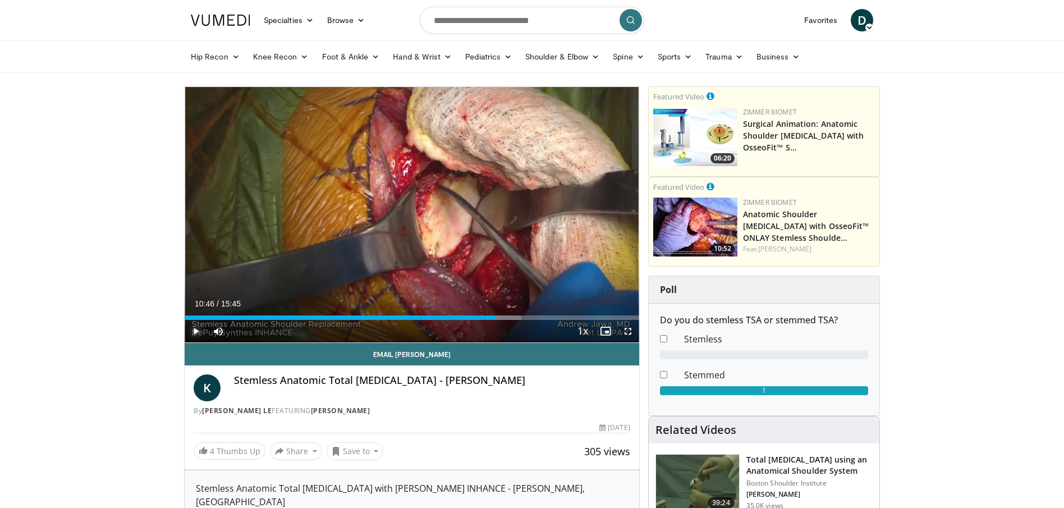
click at [197, 333] on span "Video Player" at bounding box center [196, 331] width 22 height 22
click at [512, 318] on div "Progress Bar" at bounding box center [512, 317] width 1 height 4
click at [502, 318] on div "Progress Bar" at bounding box center [502, 317] width 1 height 4
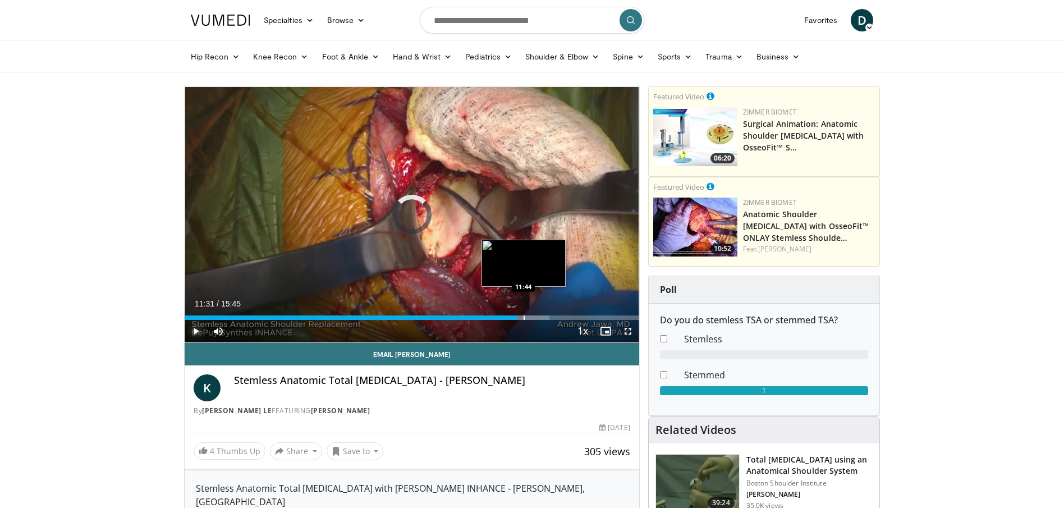
click at [524, 317] on div "Progress Bar" at bounding box center [524, 317] width 1 height 4
click at [531, 317] on div "Progress Bar" at bounding box center [531, 317] width 1 height 4
click at [538, 314] on div "Loaded : 83.46% 12:15 12:15" at bounding box center [412, 314] width 455 height 11
click at [544, 317] on div "Progress Bar" at bounding box center [544, 317] width 1 height 4
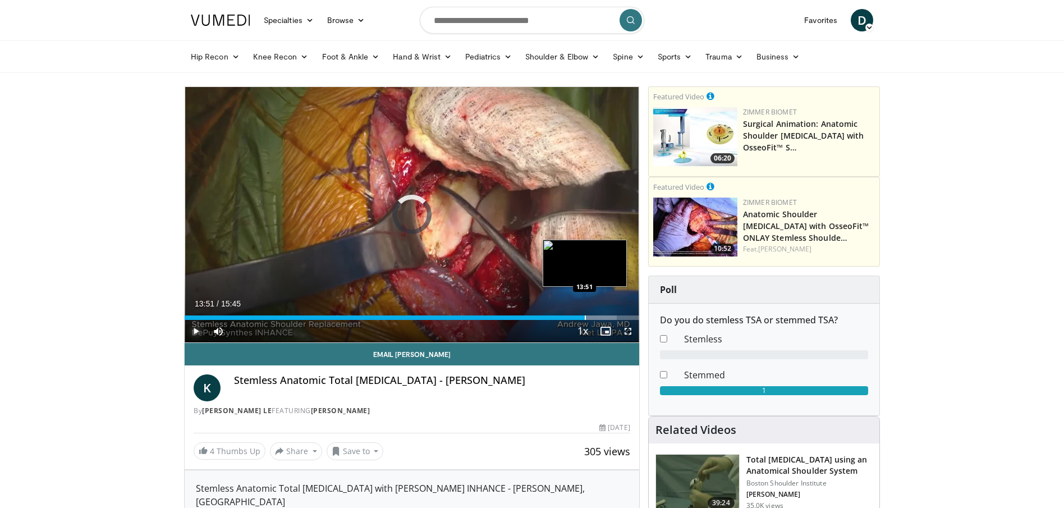
click at [585, 315] on div "Progress Bar" at bounding box center [585, 317] width 1 height 4
click at [593, 315] on div "Progress Bar" at bounding box center [593, 317] width 1 height 4
click at [597, 315] on div "Progress Bar" at bounding box center [597, 317] width 1 height 4
click at [603, 315] on div "Progress Bar" at bounding box center [603, 317] width 1 height 4
click at [606, 315] on div "Progress Bar" at bounding box center [606, 317] width 1 height 4
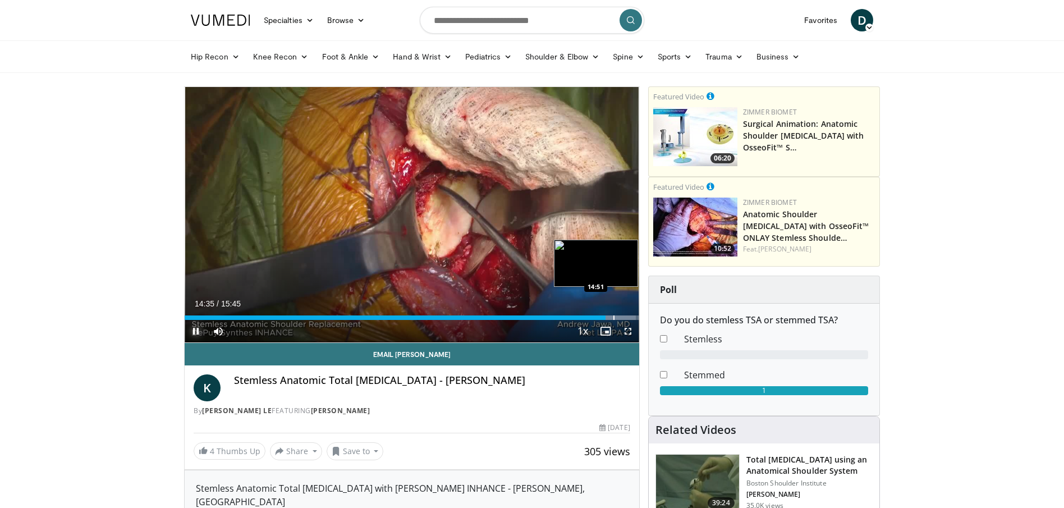
click at [613, 315] on div "Progress Bar" at bounding box center [613, 317] width 1 height 4
click at [196, 329] on span "Video Player" at bounding box center [196, 331] width 22 height 22
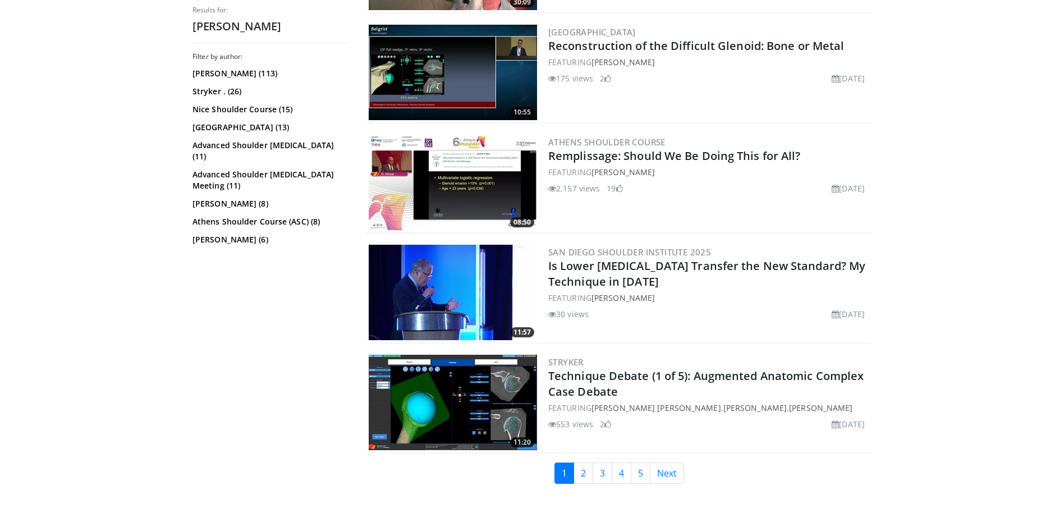
scroll to position [2633, 0]
click at [584, 471] on link "2" at bounding box center [584, 472] width 20 height 21
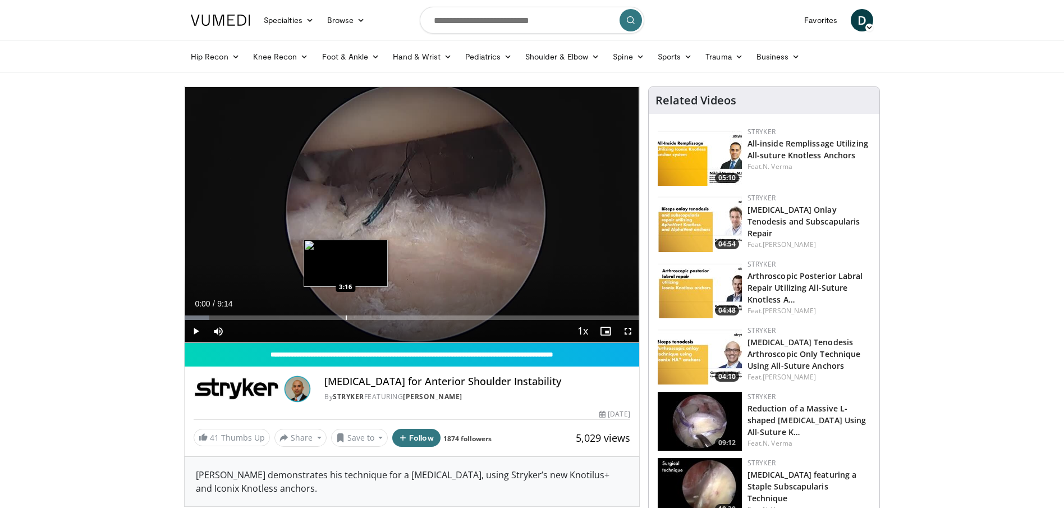
click at [346, 311] on div "Loaded : 5.42% 0:00 3:16" at bounding box center [412, 314] width 455 height 11
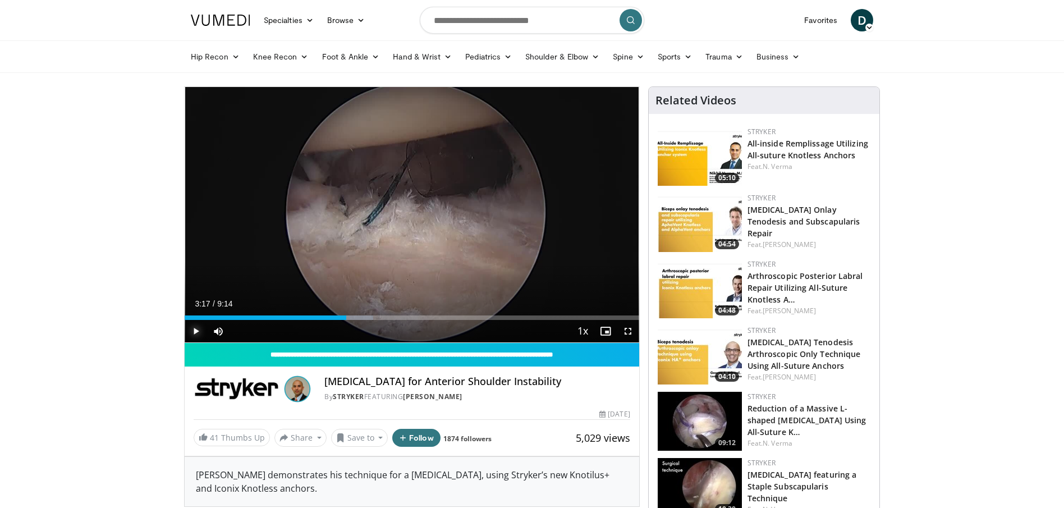
click at [192, 335] on span "Video Player" at bounding box center [196, 331] width 22 height 22
click at [364, 318] on div "Progress Bar" at bounding box center [364, 317] width 1 height 4
click at [371, 318] on div "Progress Bar" at bounding box center [371, 317] width 1 height 4
click at [382, 318] on div "Progress Bar" at bounding box center [382, 317] width 1 height 4
click at [395, 318] on div "Progress Bar" at bounding box center [395, 317] width 1 height 4
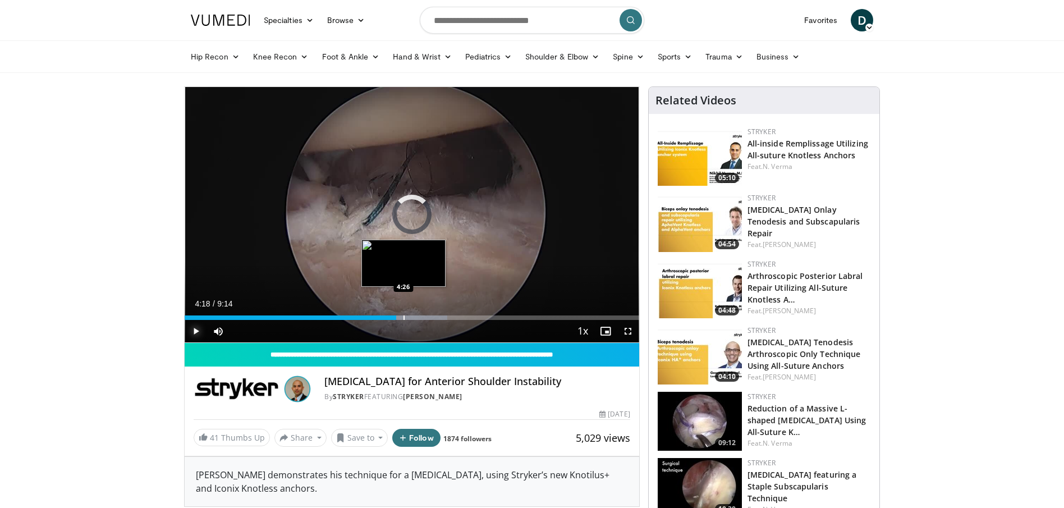
click at [404, 317] on div "Progress Bar" at bounding box center [404, 317] width 1 height 4
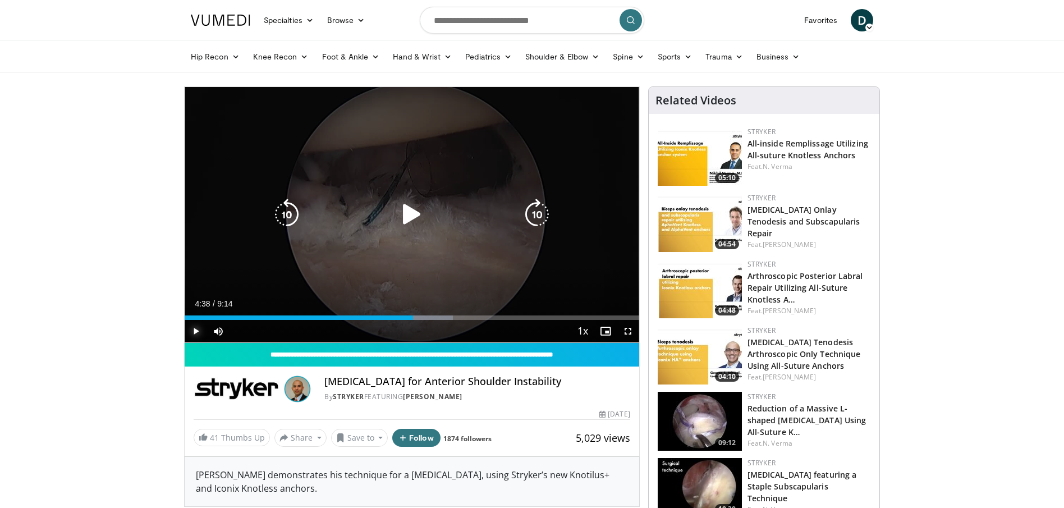
click at [413, 317] on div "Loaded : 59.03% 4:38 4:26" at bounding box center [412, 317] width 455 height 4
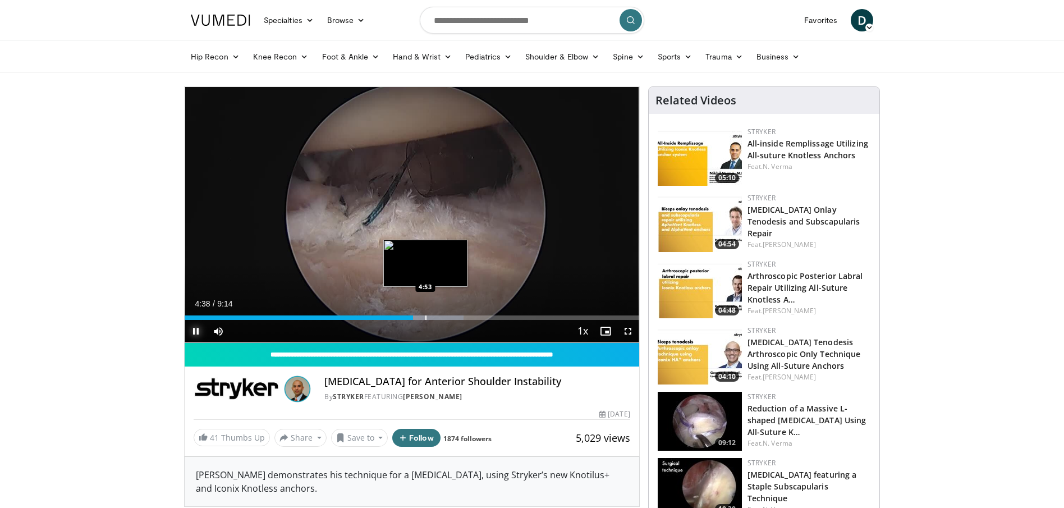
click at [425, 318] on div "Progress Bar" at bounding box center [425, 317] width 1 height 4
click at [448, 317] on div "Progress Bar" at bounding box center [448, 317] width 1 height 4
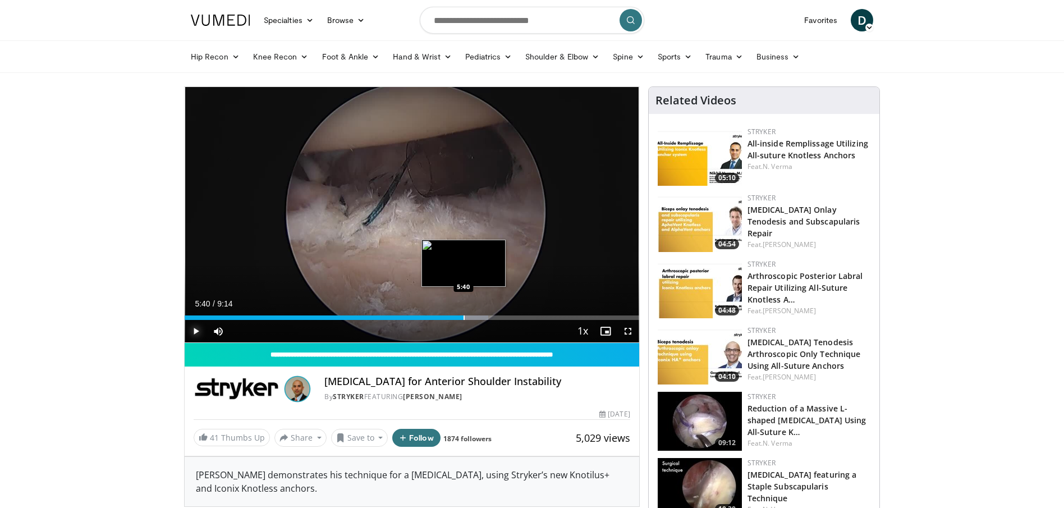
click at [464, 316] on div "Progress Bar" at bounding box center [464, 317] width 1 height 4
click at [485, 317] on div "Progress Bar" at bounding box center [485, 317] width 1 height 4
click at [501, 317] on div "Progress Bar" at bounding box center [501, 317] width 1 height 4
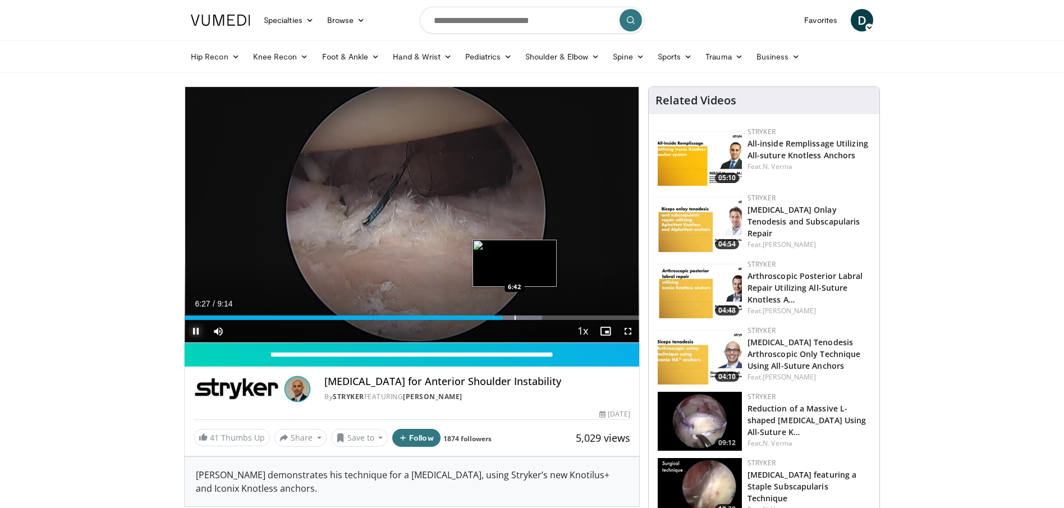
click at [515, 317] on div "Progress Bar" at bounding box center [515, 317] width 1 height 4
click at [534, 314] on div "Loaded : 84.86% 6:47 7:05" at bounding box center [412, 314] width 455 height 11
click at [545, 314] on div "Loaded : 87.66% 7:06 7:19" at bounding box center [412, 314] width 455 height 11
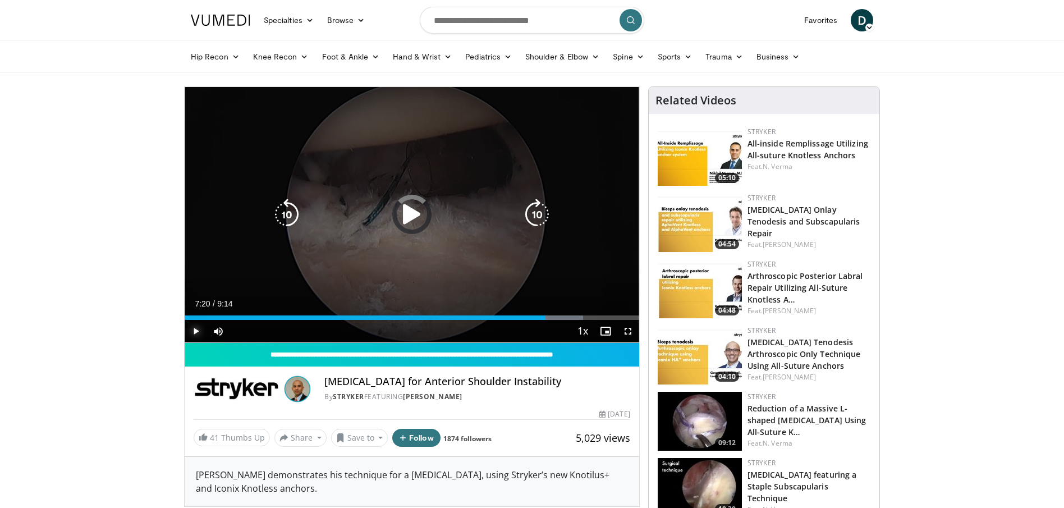
click at [561, 314] on div "Loaded : 87.66% 7:20 7:20" at bounding box center [412, 314] width 455 height 11
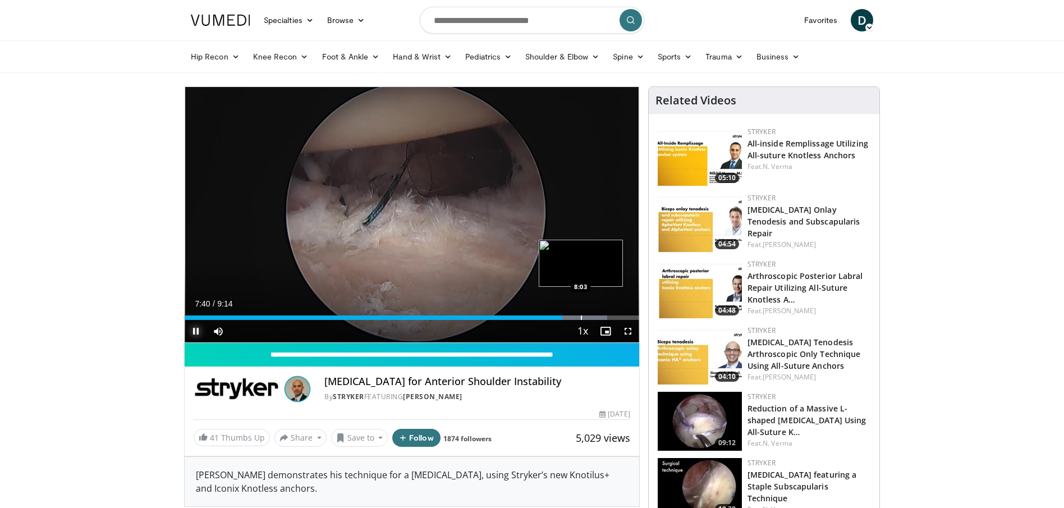
click at [581, 315] on div "Progress Bar" at bounding box center [581, 317] width 1 height 4
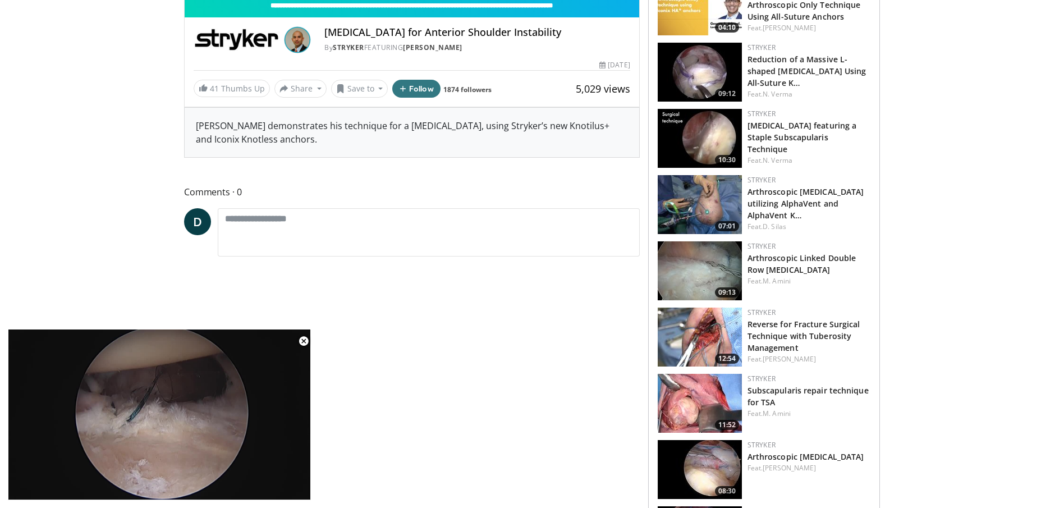
scroll to position [350, 0]
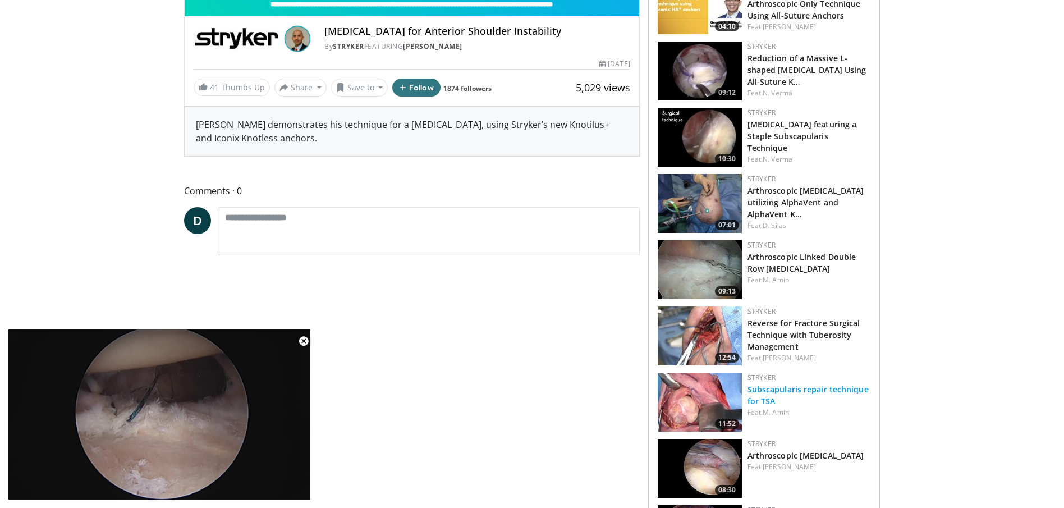
click at [823, 388] on link "Subscapularis repair technique for TSA" at bounding box center [808, 395] width 121 height 22
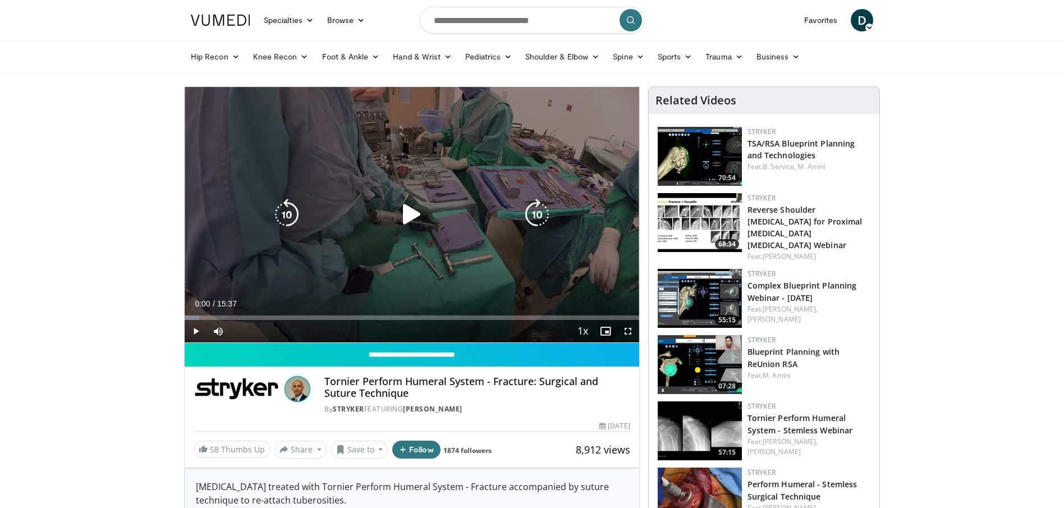
click at [407, 216] on icon "Video Player" at bounding box center [411, 214] width 31 height 31
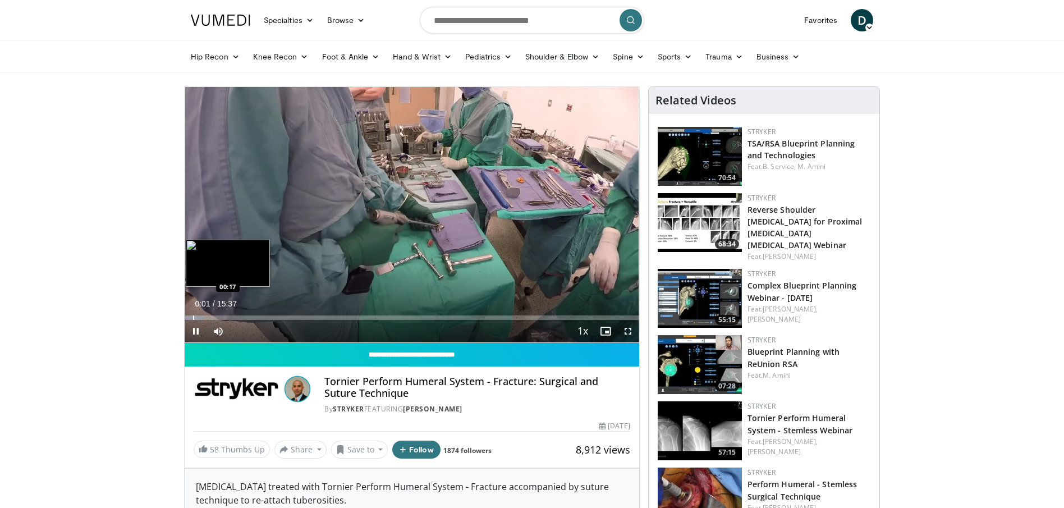
click at [193, 318] on div "Progress Bar" at bounding box center [193, 317] width 1 height 4
click at [205, 318] on div "Progress Bar" at bounding box center [205, 317] width 1 height 4
click at [217, 318] on div "Progress Bar" at bounding box center [217, 317] width 1 height 4
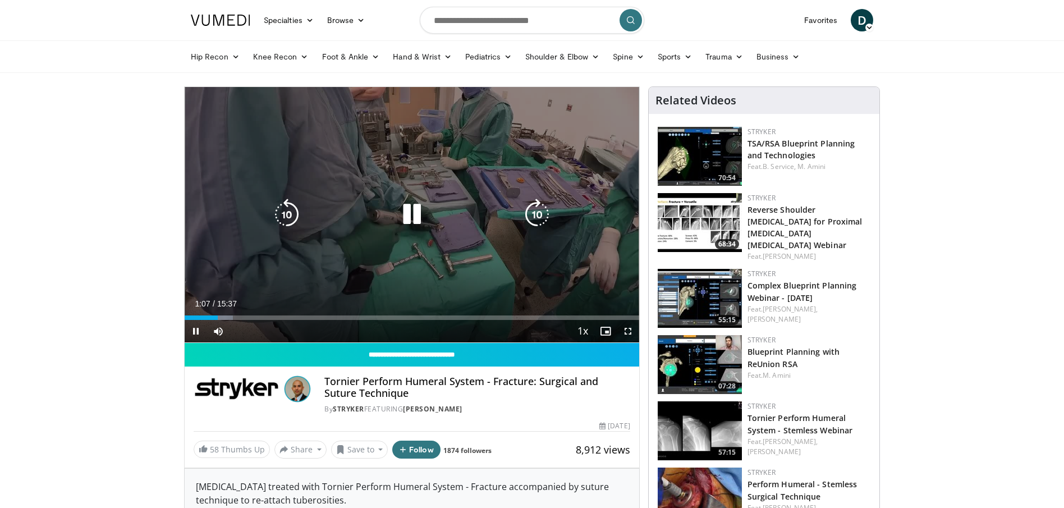
click at [274, 321] on div "Current Time 1:07 / Duration 15:37 Pause Skip Backward Skip Forward Mute Loaded…" at bounding box center [412, 331] width 455 height 22
click at [350, 320] on div "Current Time 1:08 / Duration 15:37 Pause Skip Backward Skip Forward Mute Loaded…" at bounding box center [412, 331] width 455 height 22
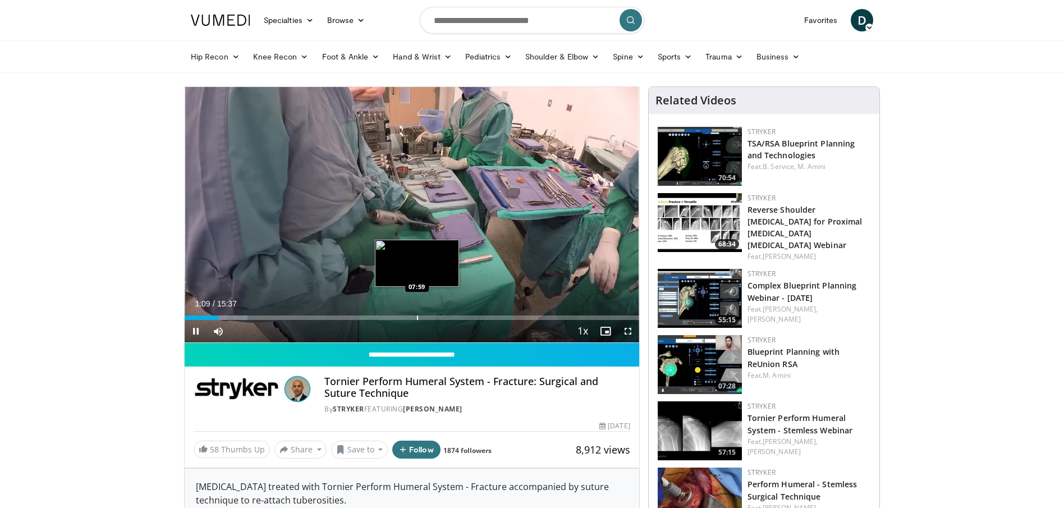
click at [417, 315] on div "Progress Bar" at bounding box center [417, 317] width 1 height 4
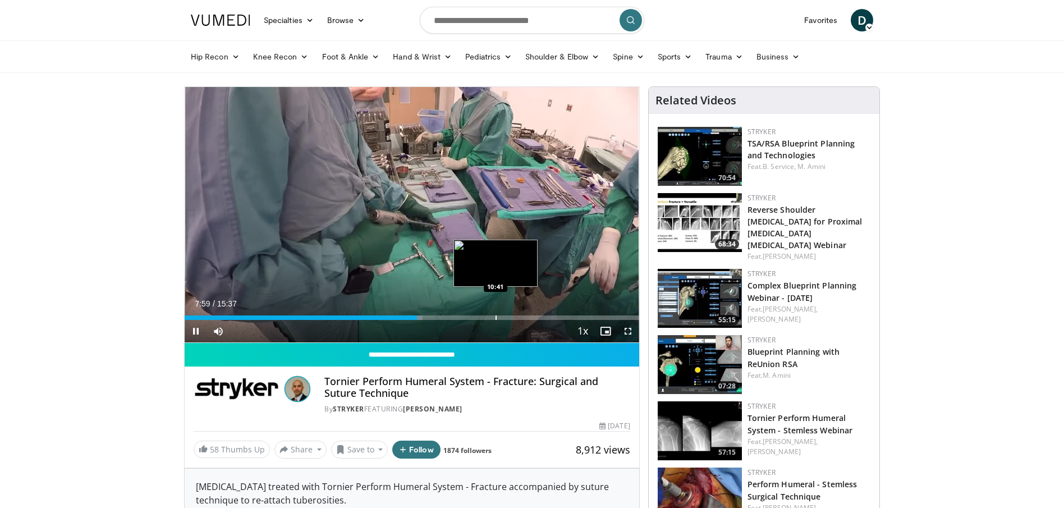
click at [496, 318] on div "Progress Bar" at bounding box center [496, 317] width 1 height 4
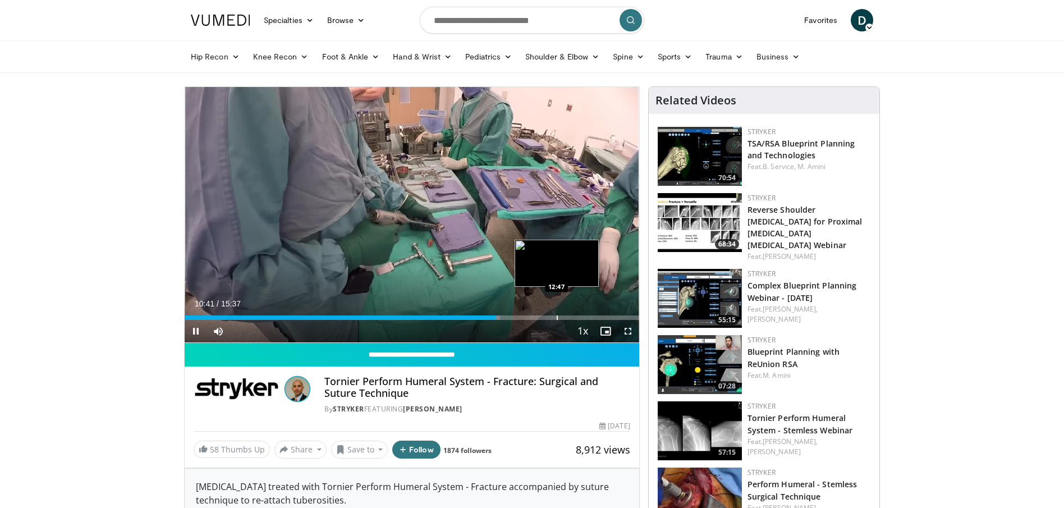
click at [557, 319] on div "Progress Bar" at bounding box center [557, 317] width 1 height 4
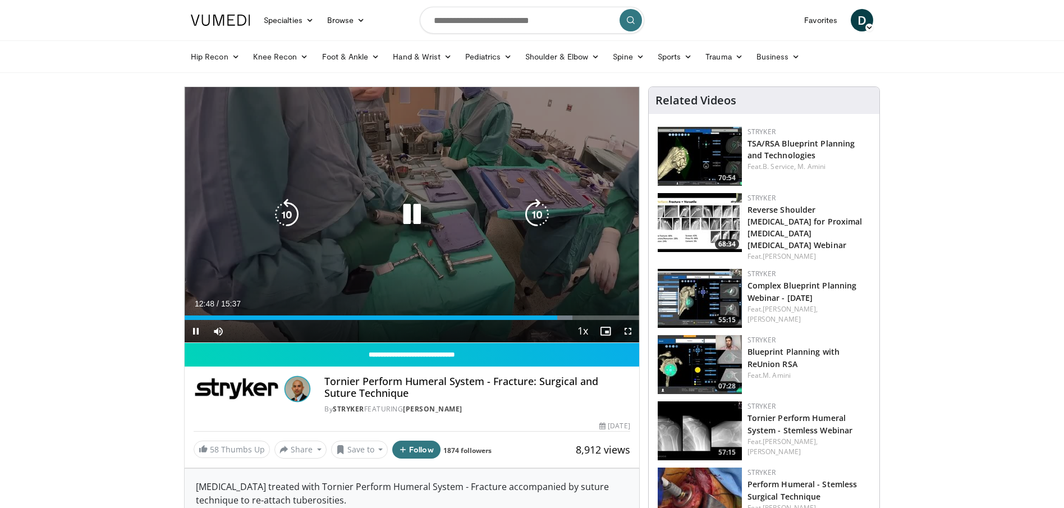
click at [405, 206] on icon "Video Player" at bounding box center [411, 214] width 31 height 31
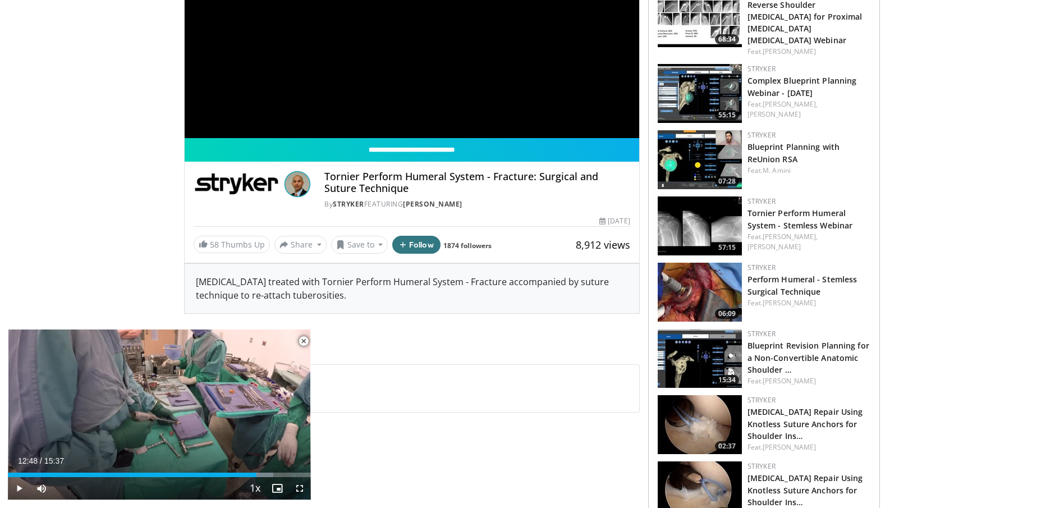
scroll to position [213, 0]
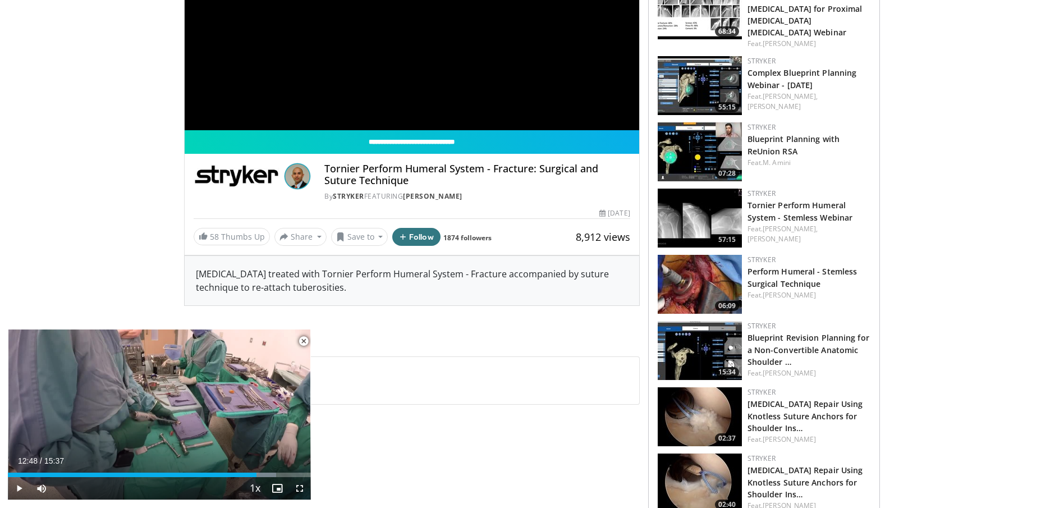
click at [708, 273] on img at bounding box center [700, 284] width 84 height 59
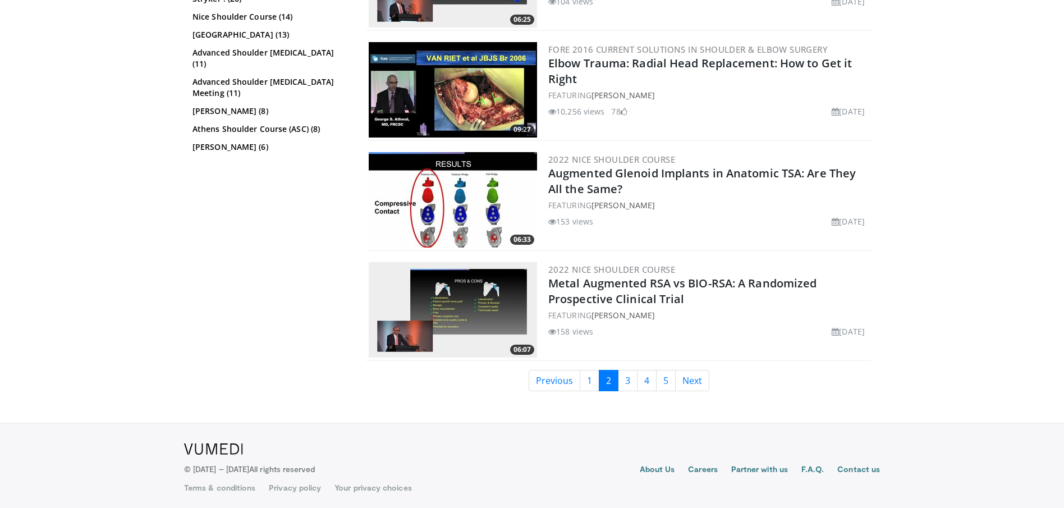
scroll to position [2728, 0]
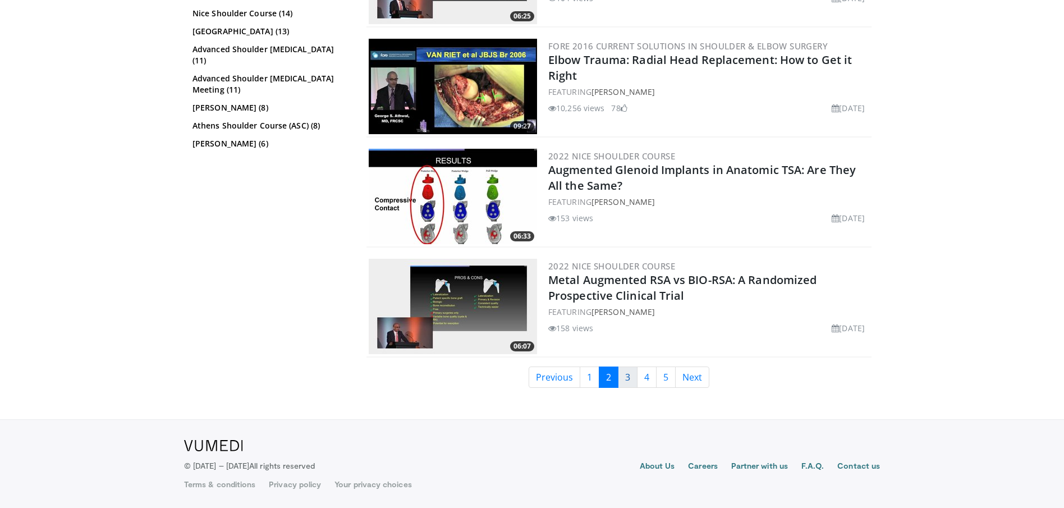
click at [625, 381] on link "3" at bounding box center [628, 376] width 20 height 21
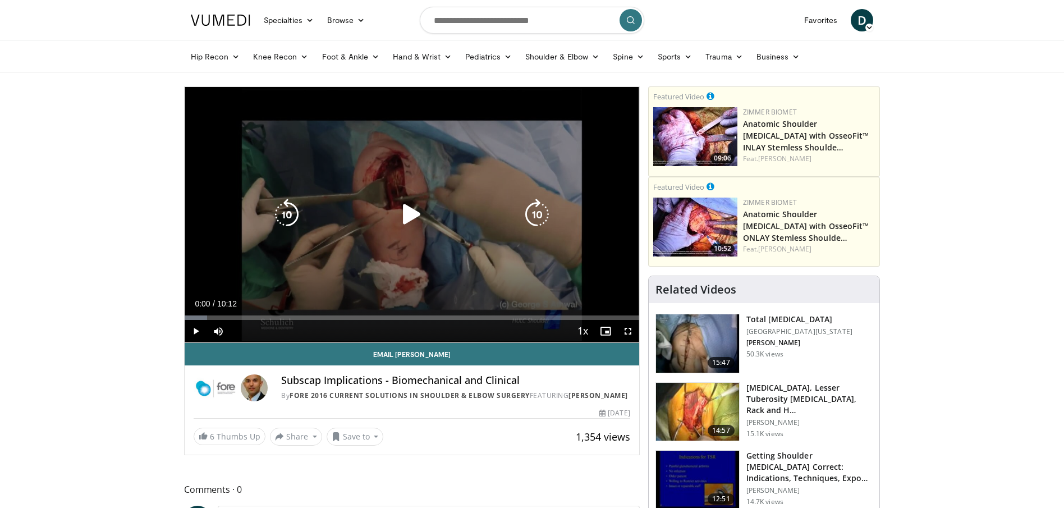
click at [420, 208] on icon "Video Player" at bounding box center [411, 214] width 31 height 31
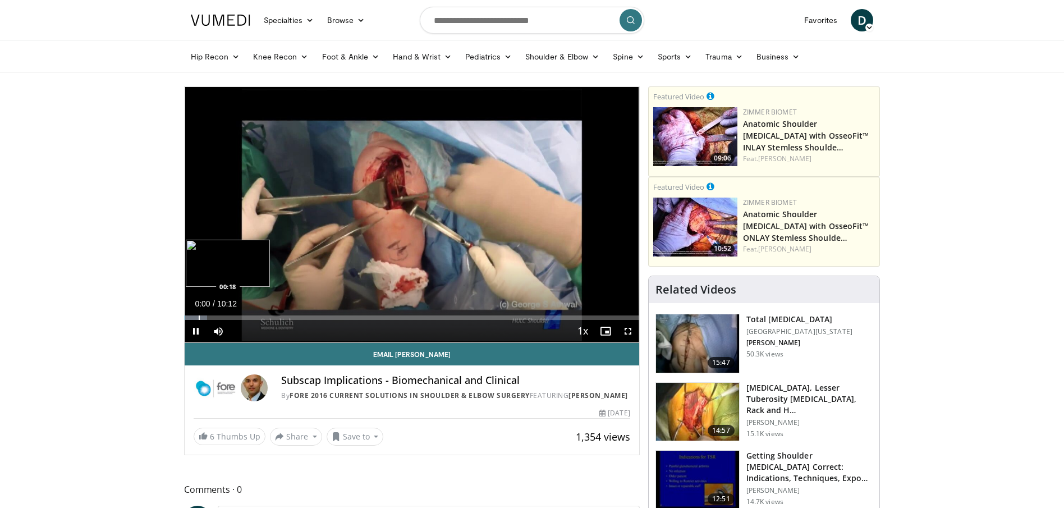
click at [199, 316] on div "Progress Bar" at bounding box center [199, 317] width 1 height 4
click at [212, 317] on div "Progress Bar" at bounding box center [212, 317] width 1 height 4
click at [245, 317] on div "Progress Bar" at bounding box center [245, 317] width 1 height 4
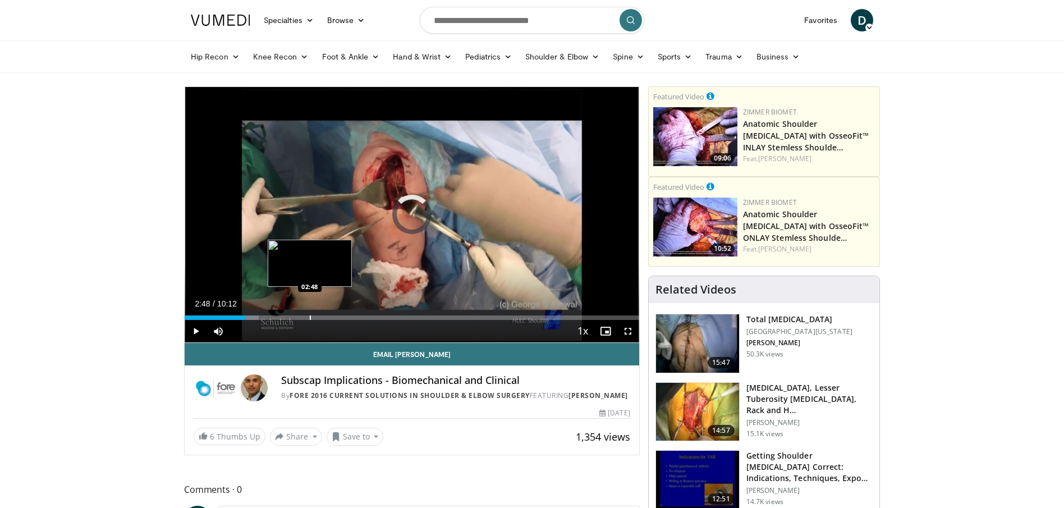
click at [309, 314] on div "Loaded : 16.34% 01:21 02:48" at bounding box center [412, 314] width 455 height 11
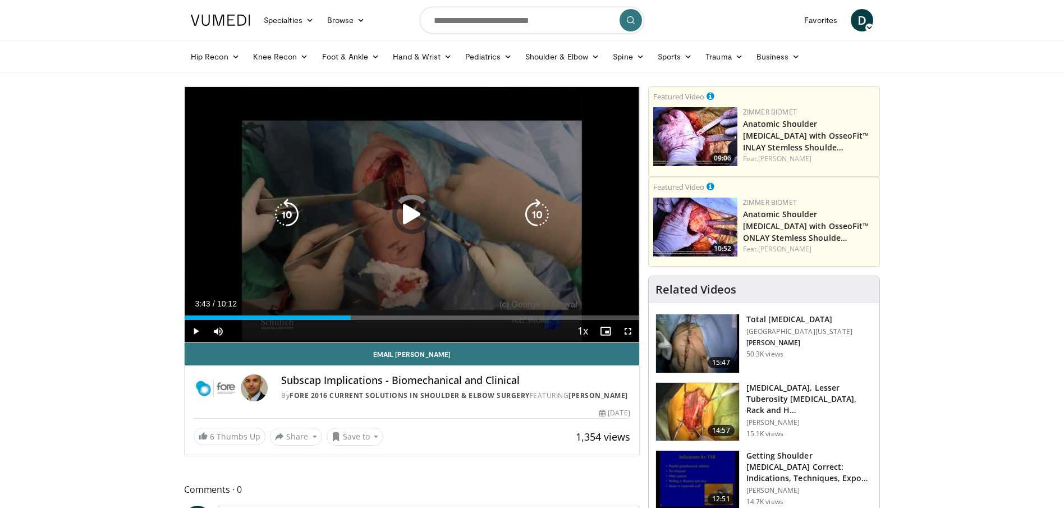
click at [351, 318] on div "Loaded : 29.41% 03:43 02:48" at bounding box center [412, 317] width 455 height 4
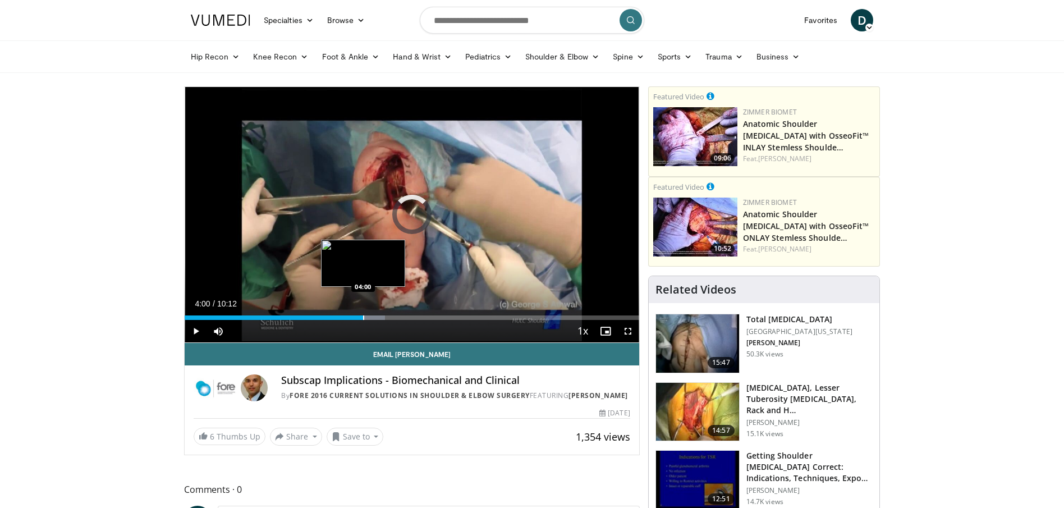
click at [363, 317] on div "Progress Bar" at bounding box center [363, 317] width 1 height 4
click at [379, 319] on div "Progress Bar" at bounding box center [379, 317] width 1 height 4
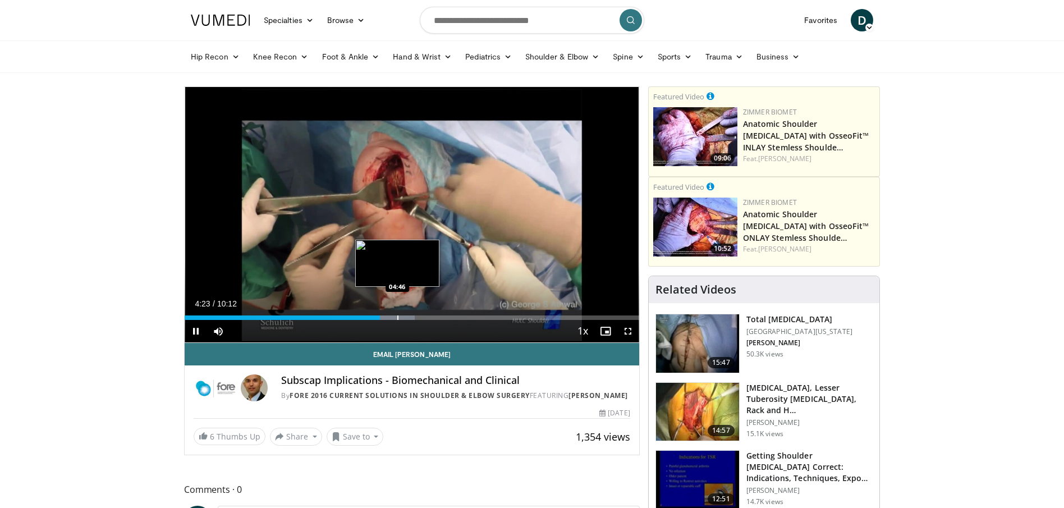
click at [397, 319] on div "Progress Bar" at bounding box center [397, 317] width 1 height 4
click at [462, 322] on div "Current Time 4:47 / Duration 10:12 Pause Skip Backward Skip Forward Mute Loaded…" at bounding box center [412, 331] width 455 height 22
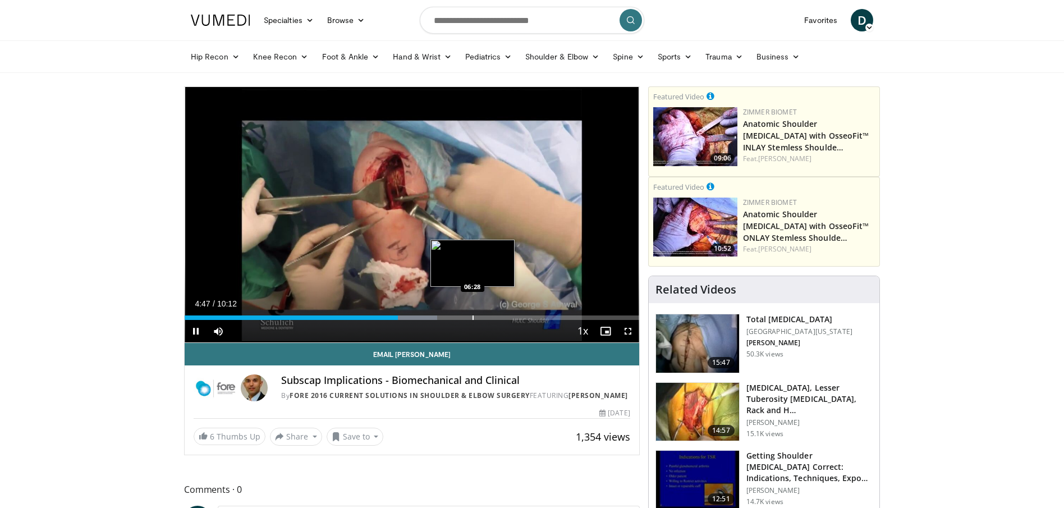
click at [473, 318] on div "Progress Bar" at bounding box center [473, 317] width 1 height 4
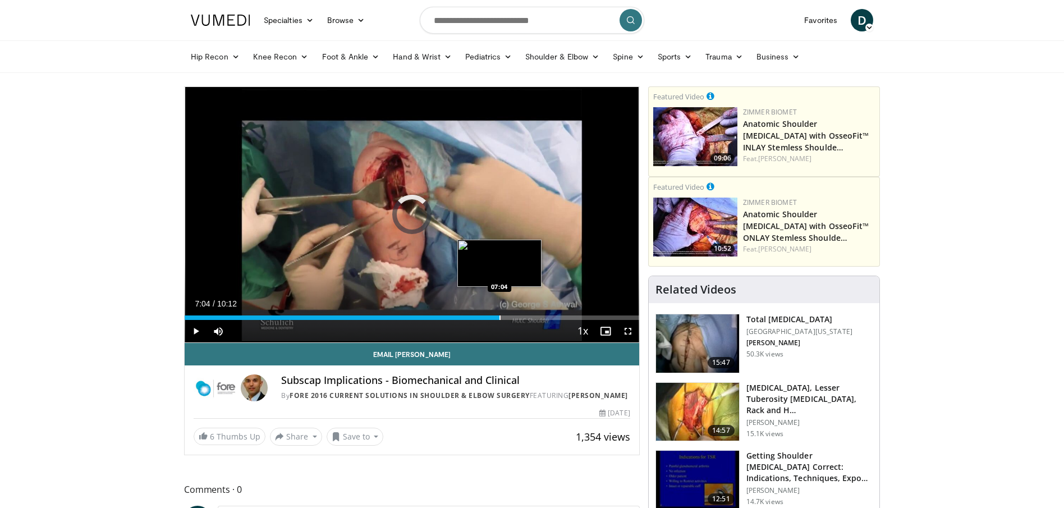
click at [500, 316] on div "Progress Bar" at bounding box center [500, 317] width 1 height 4
click at [526, 315] on div "Progress Bar" at bounding box center [526, 317] width 1 height 4
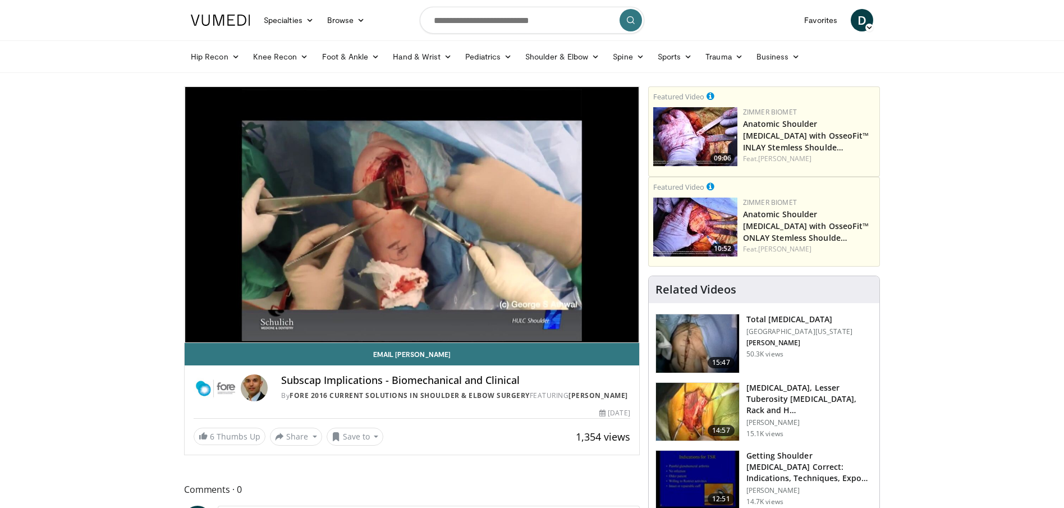
click at [555, 315] on div "10 seconds Tap to unmute" at bounding box center [412, 214] width 455 height 255
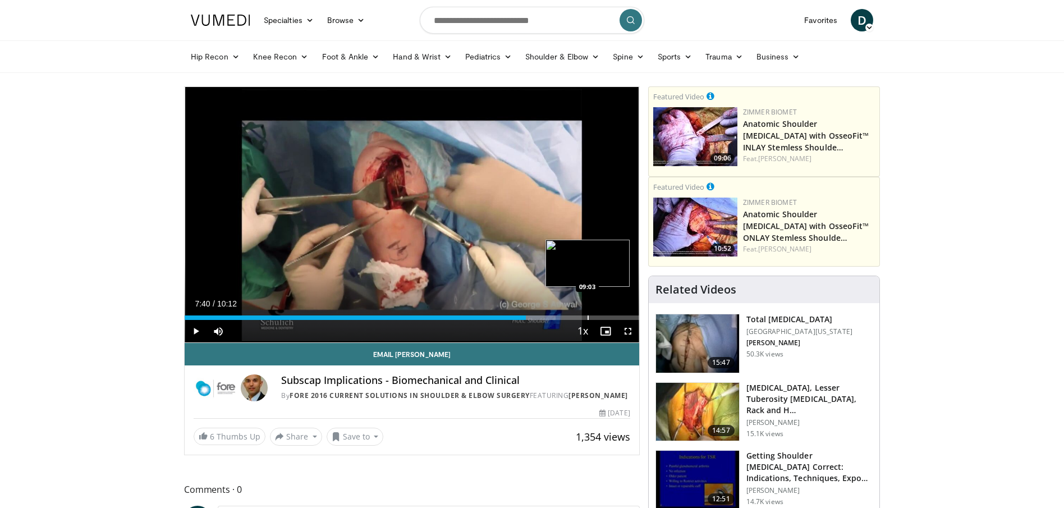
click at [588, 315] on div "Progress Bar" at bounding box center [588, 317] width 1 height 4
click at [605, 316] on div "Progress Bar" at bounding box center [605, 317] width 1 height 4
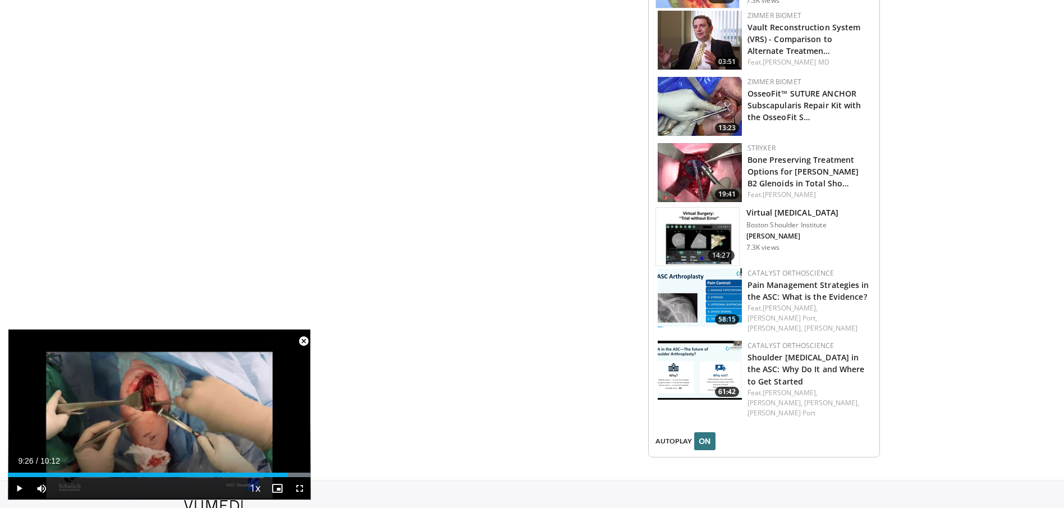
scroll to position [1294, 0]
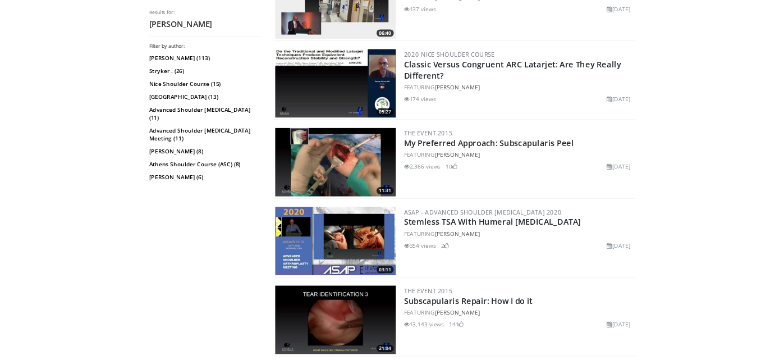
scroll to position [611, 0]
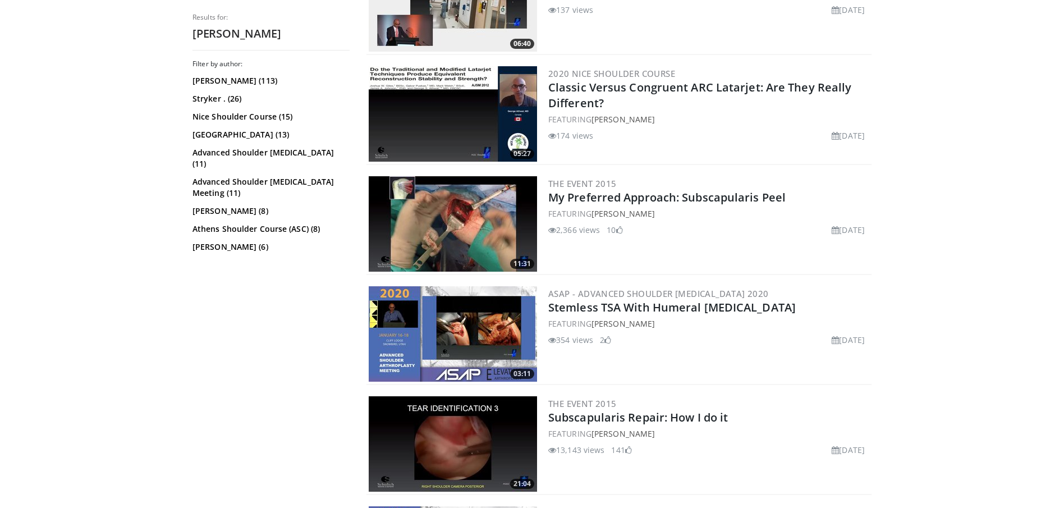
drag, startPoint x: 730, startPoint y: 199, endPoint x: 887, endPoint y: 0, distance: 254.1
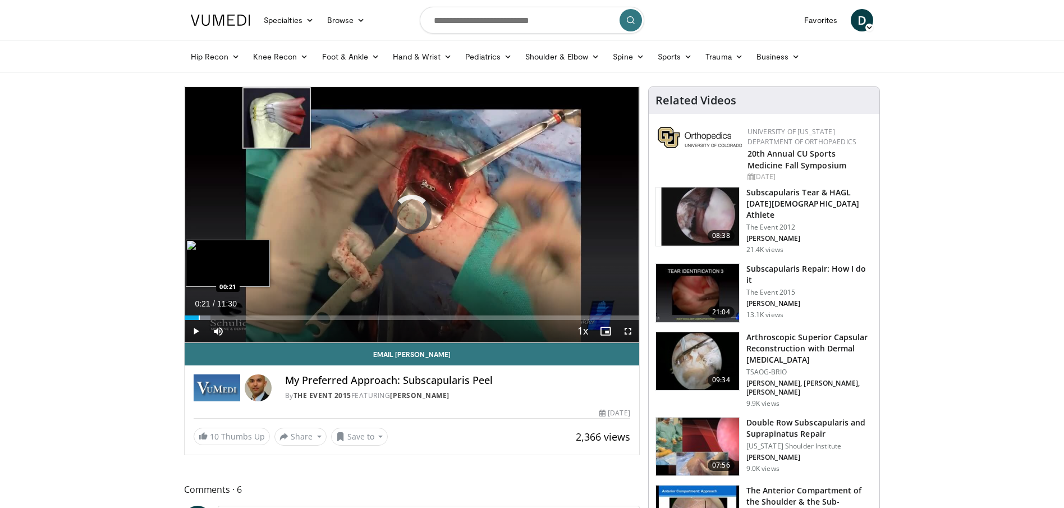
click at [199, 317] on div "Progress Bar" at bounding box center [199, 317] width 1 height 4
click at [208, 317] on div "Progress Bar" at bounding box center [208, 317] width 1 height 4
click at [217, 317] on div "Progress Bar" at bounding box center [217, 317] width 1 height 4
click at [234, 318] on div "Progress Bar" at bounding box center [234, 317] width 1 height 4
click at [249, 318] on div "Progress Bar" at bounding box center [249, 317] width 1 height 4
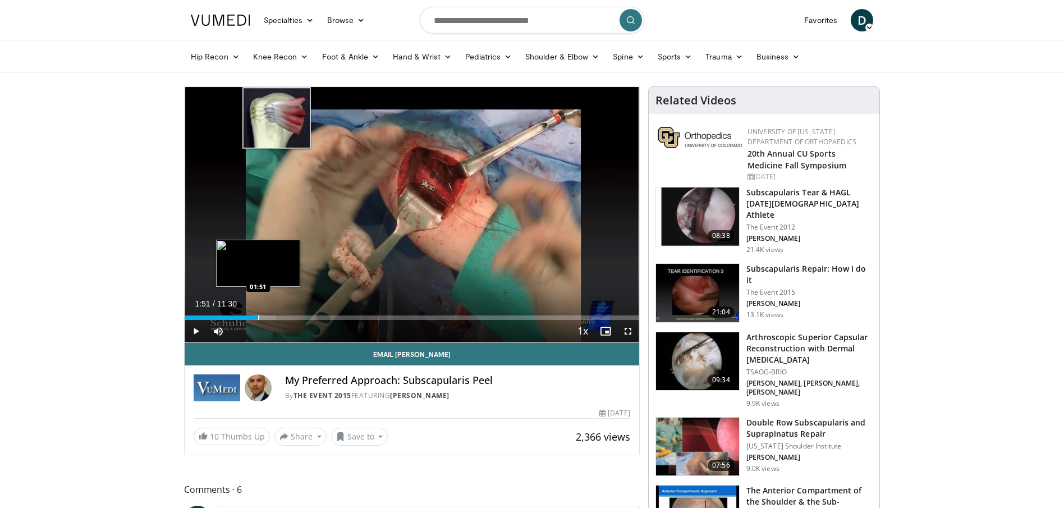
click at [258, 318] on div "Progress Bar" at bounding box center [258, 317] width 1 height 4
click at [272, 319] on div "Progress Bar" at bounding box center [272, 317] width 1 height 4
click at [287, 318] on div "Progress Bar" at bounding box center [287, 317] width 1 height 4
click at [297, 317] on div "Progress Bar" at bounding box center [297, 317] width 1 height 4
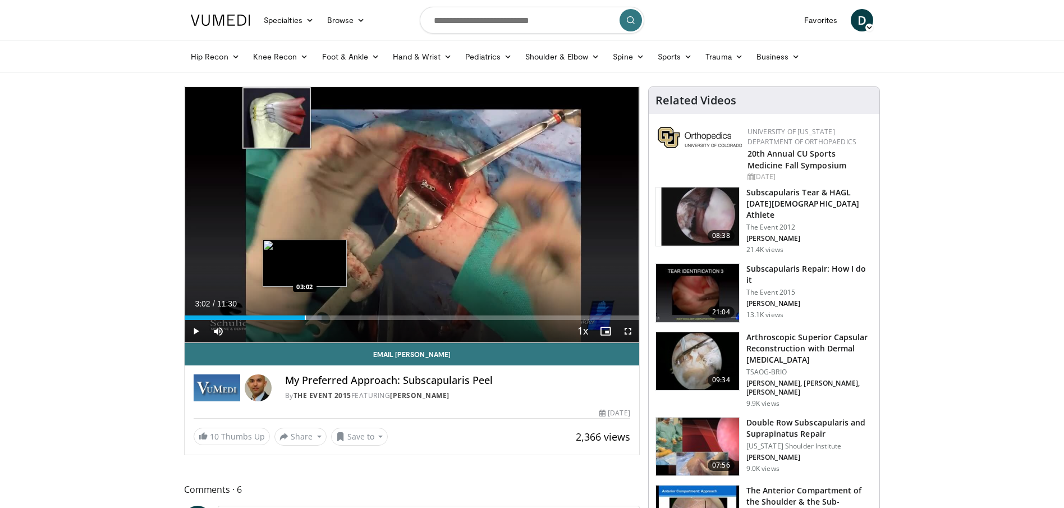
click at [305, 317] on div "Progress Bar" at bounding box center [305, 317] width 1 height 4
click at [319, 317] on div "Progress Bar" at bounding box center [319, 317] width 1 height 4
click at [331, 317] on div "Progress Bar" at bounding box center [331, 317] width 1 height 4
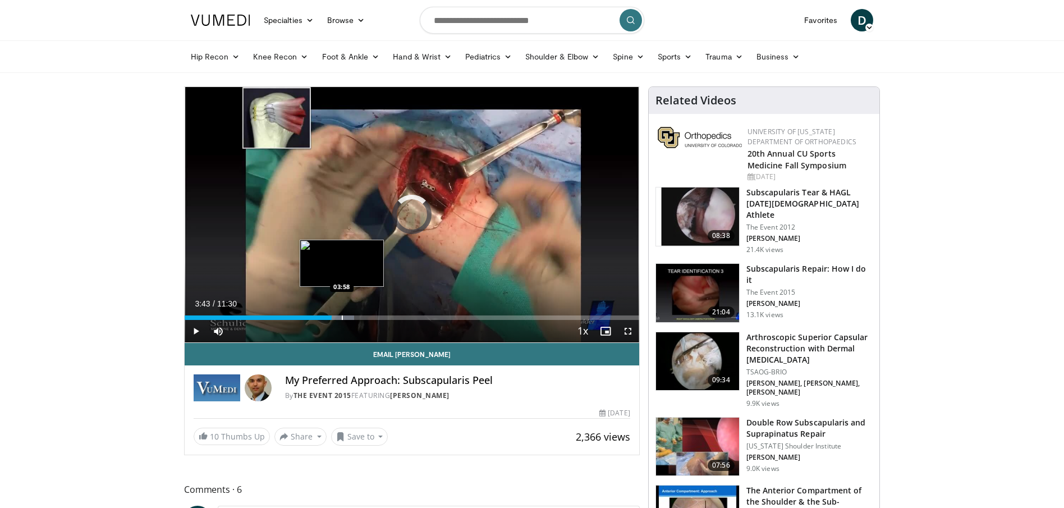
click at [342, 317] on div "Progress Bar" at bounding box center [342, 317] width 1 height 4
click at [357, 317] on div "Progress Bar" at bounding box center [357, 317] width 1 height 4
click at [365, 317] on div "Progress Bar" at bounding box center [365, 317] width 1 height 4
click at [375, 316] on div "Progress Bar" at bounding box center [375, 317] width 1 height 4
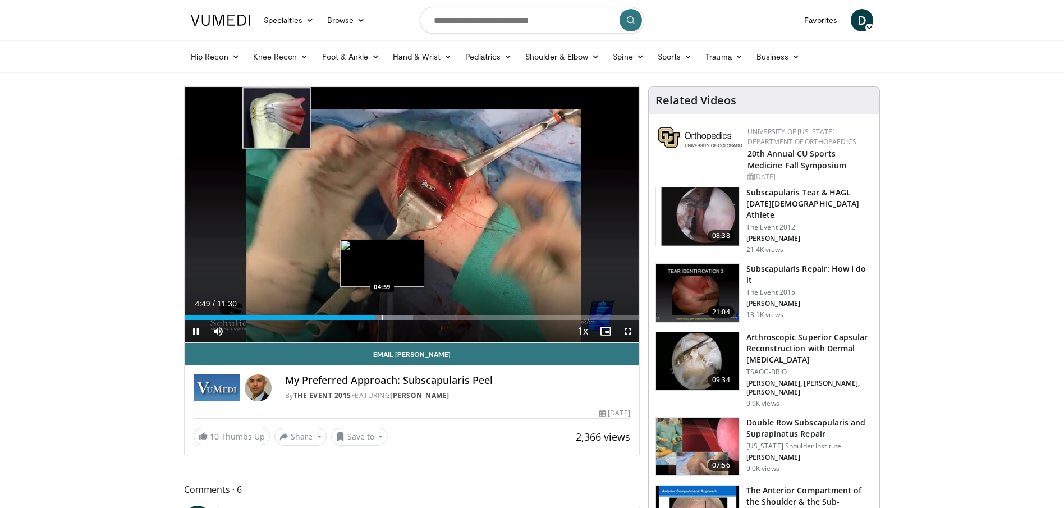
click at [382, 317] on div "Progress Bar" at bounding box center [382, 317] width 1 height 4
click at [394, 317] on div "Progress Bar" at bounding box center [394, 317] width 1 height 4
click at [406, 316] on div "Progress Bar" at bounding box center [406, 317] width 1 height 4
click at [411, 316] on div "Progress Bar" at bounding box center [411, 317] width 1 height 4
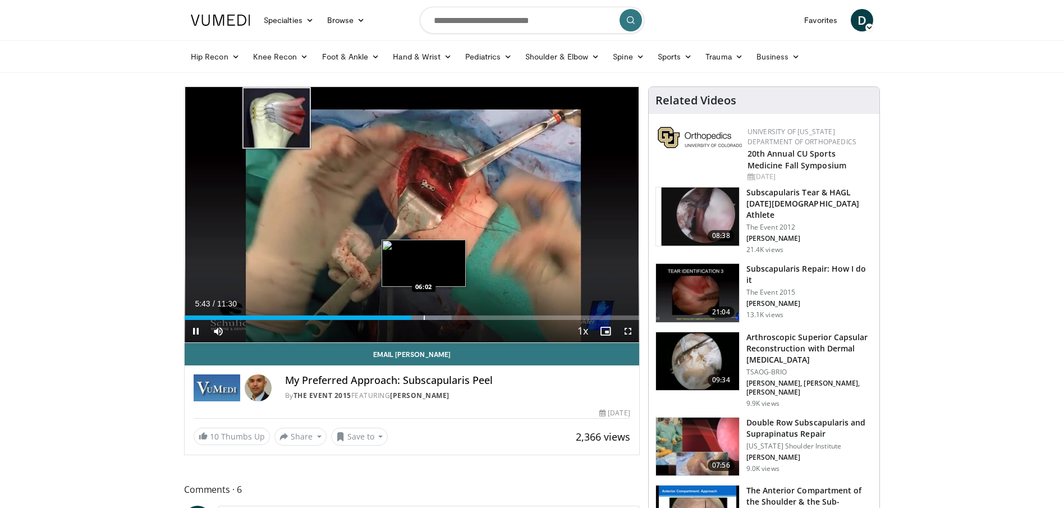
click at [424, 317] on div "Progress Bar" at bounding box center [424, 317] width 1 height 4
click at [437, 317] on div "Progress Bar" at bounding box center [437, 317] width 1 height 4
click at [448, 316] on div "Progress Bar" at bounding box center [448, 317] width 1 height 4
click at [460, 315] on div "Progress Bar" at bounding box center [460, 317] width 1 height 4
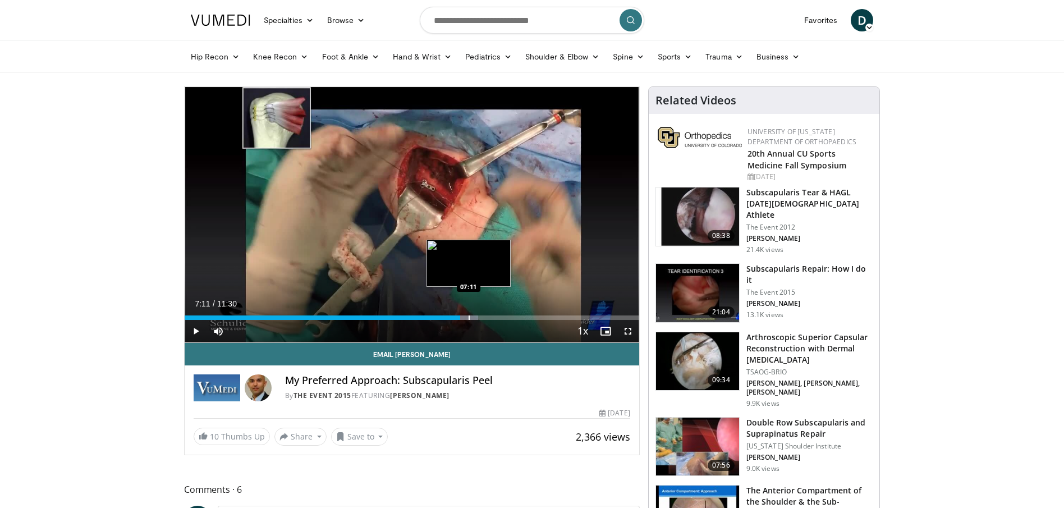
click at [469, 315] on div "Progress Bar" at bounding box center [469, 317] width 1 height 4
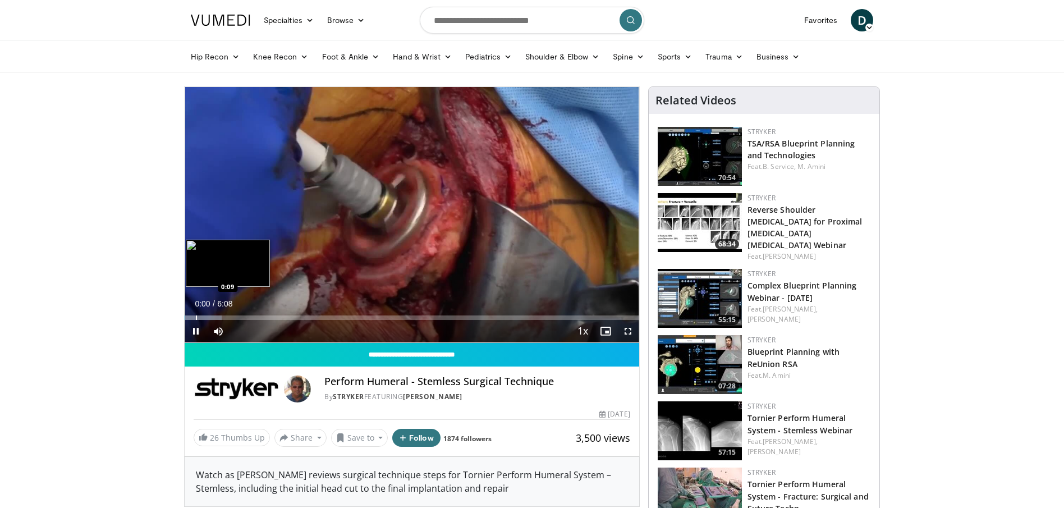
click at [196, 319] on div "Progress Bar" at bounding box center [196, 317] width 1 height 4
click at [214, 318] on div "Progress Bar" at bounding box center [214, 317] width 1 height 4
click at [240, 317] on div "Progress Bar" at bounding box center [240, 317] width 1 height 4
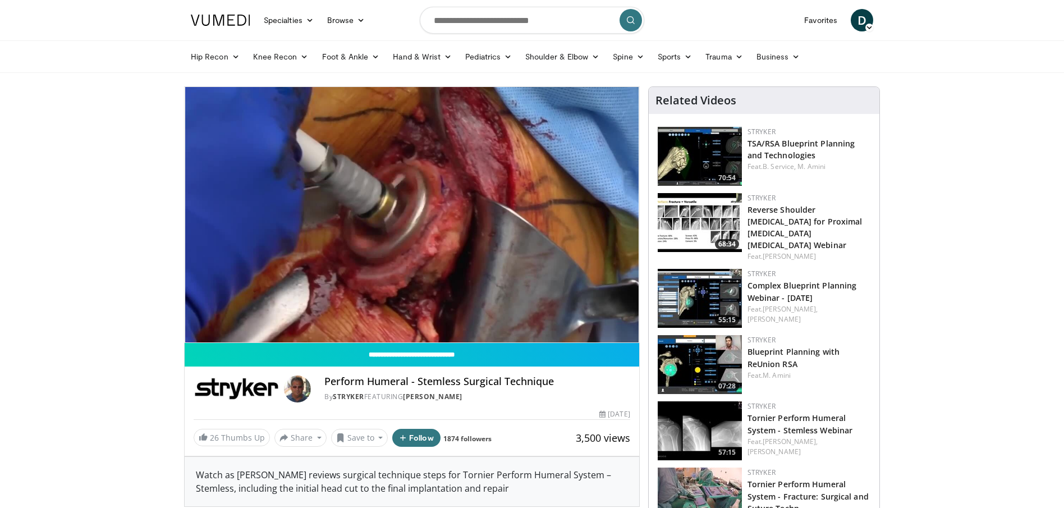
click at [273, 317] on video-js "**********" at bounding box center [412, 215] width 455 height 256
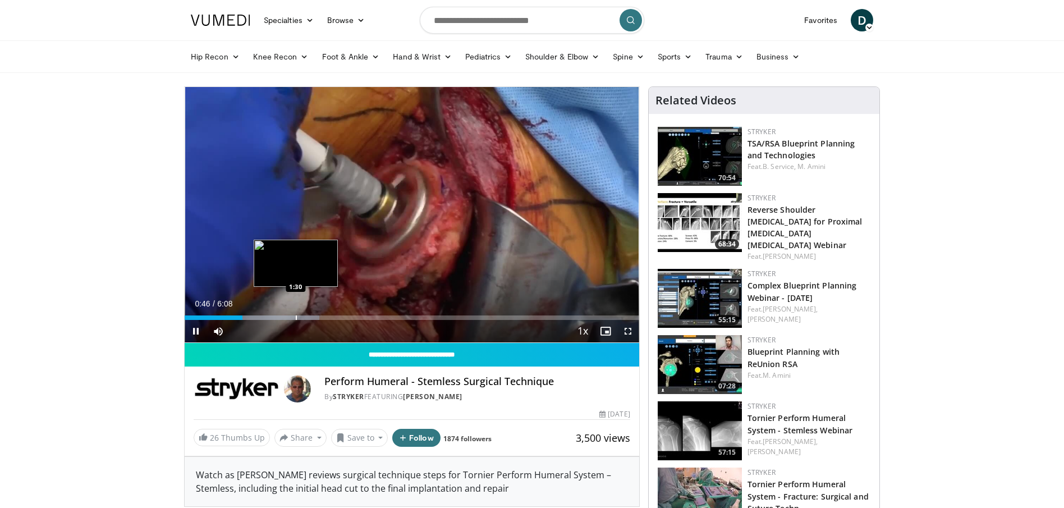
click at [296, 317] on div "Progress Bar" at bounding box center [296, 317] width 1 height 4
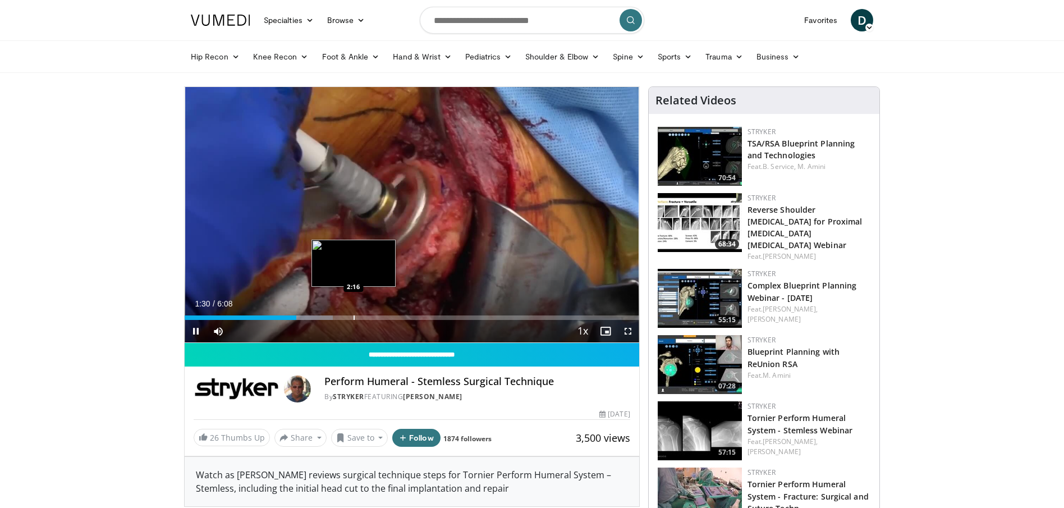
click at [354, 318] on div "Progress Bar" at bounding box center [354, 317] width 1 height 4
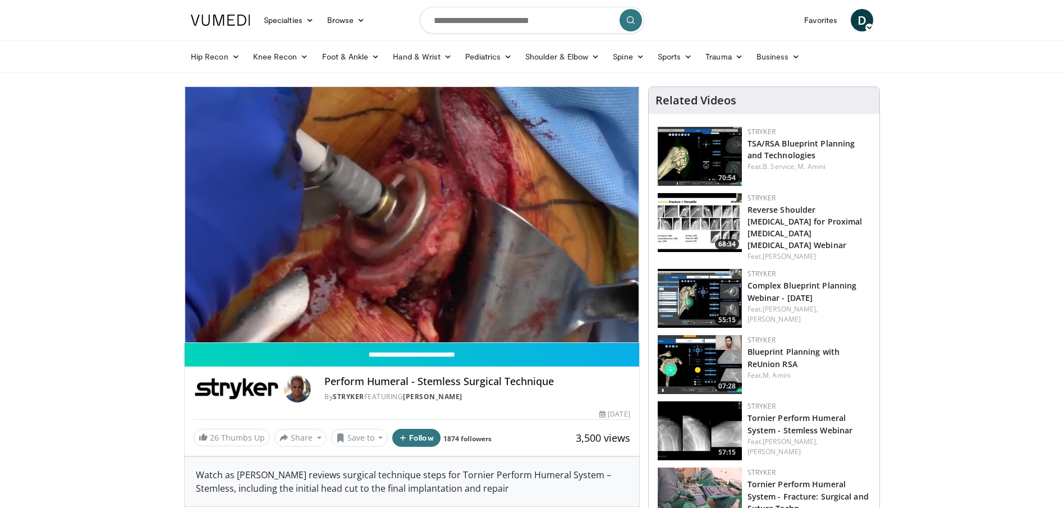
click at [400, 318] on div "10 seconds Tap to unmute" at bounding box center [412, 214] width 455 height 255
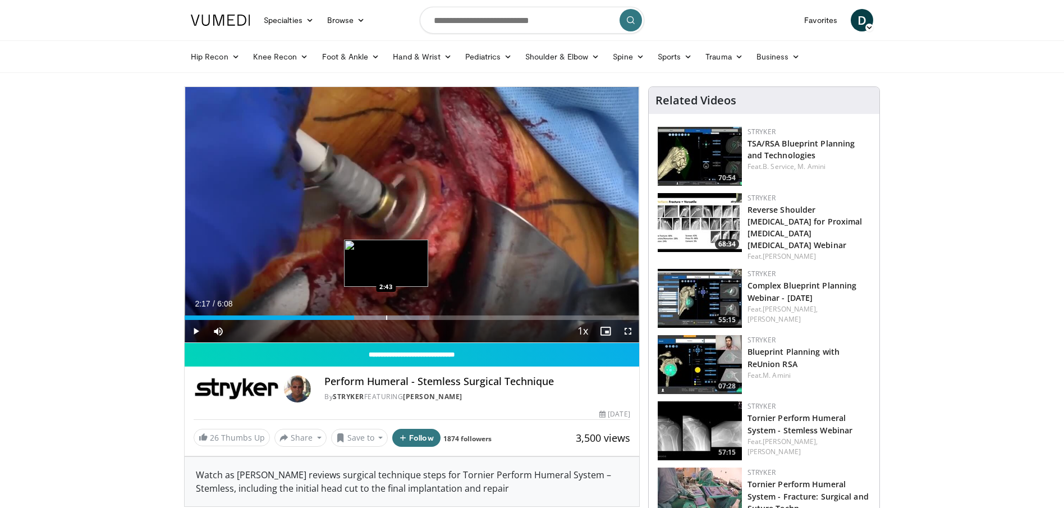
click at [386, 315] on div "Progress Bar" at bounding box center [386, 317] width 1 height 4
click at [412, 315] on div "Progress Bar" at bounding box center [412, 317] width 1 height 4
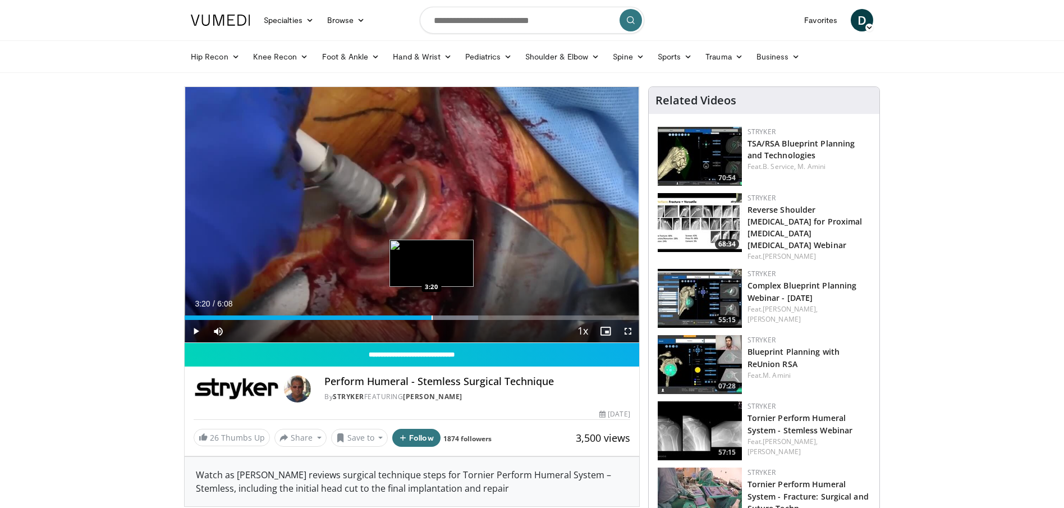
click at [432, 315] on div "Progress Bar" at bounding box center [432, 317] width 1 height 4
click at [451, 316] on div "Progress Bar" at bounding box center [451, 317] width 1 height 4
click at [476, 317] on div "Progress Bar" at bounding box center [476, 317] width 1 height 4
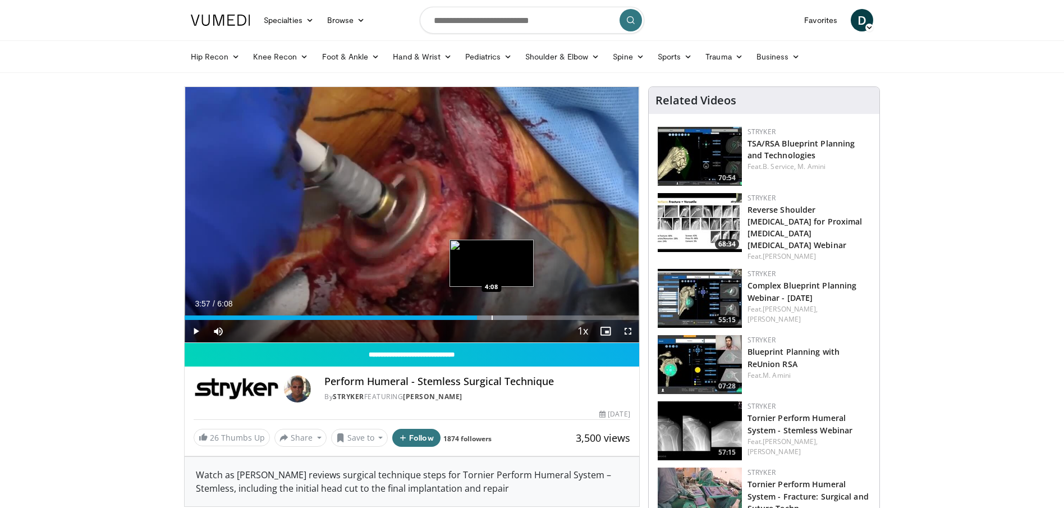
click at [492, 317] on div "Progress Bar" at bounding box center [492, 317] width 1 height 4
click at [515, 317] on div "Progress Bar" at bounding box center [515, 317] width 1 height 4
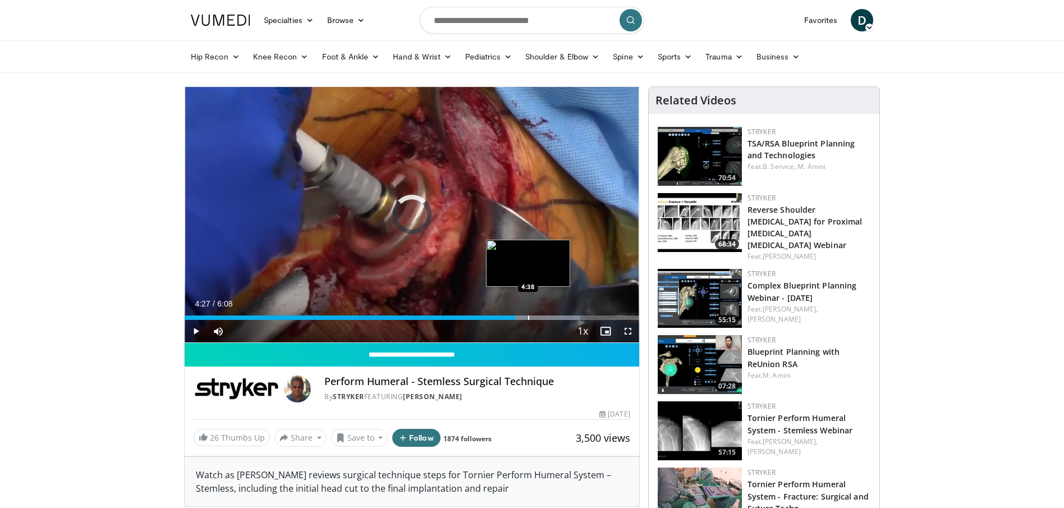
click at [528, 318] on div "Progress Bar" at bounding box center [528, 317] width 1 height 4
click at [543, 317] on div "Progress Bar" at bounding box center [543, 317] width 1 height 4
click at [560, 317] on div "Progress Bar" at bounding box center [560, 317] width 1 height 4
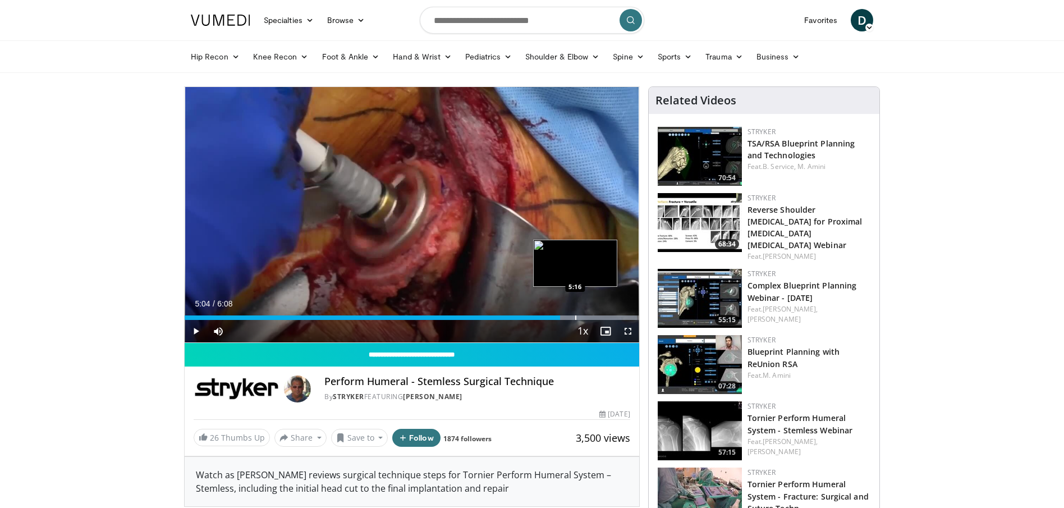
click at [575, 317] on div "Progress Bar" at bounding box center [575, 317] width 1 height 4
click at [196, 329] on span "Video Player" at bounding box center [196, 331] width 22 height 22
click at [602, 317] on div "Progress Bar" at bounding box center [602, 317] width 1 height 4
click at [605, 318] on div "Progress Bar" at bounding box center [605, 317] width 1 height 4
click at [609, 318] on div "Progress Bar" at bounding box center [609, 317] width 1 height 4
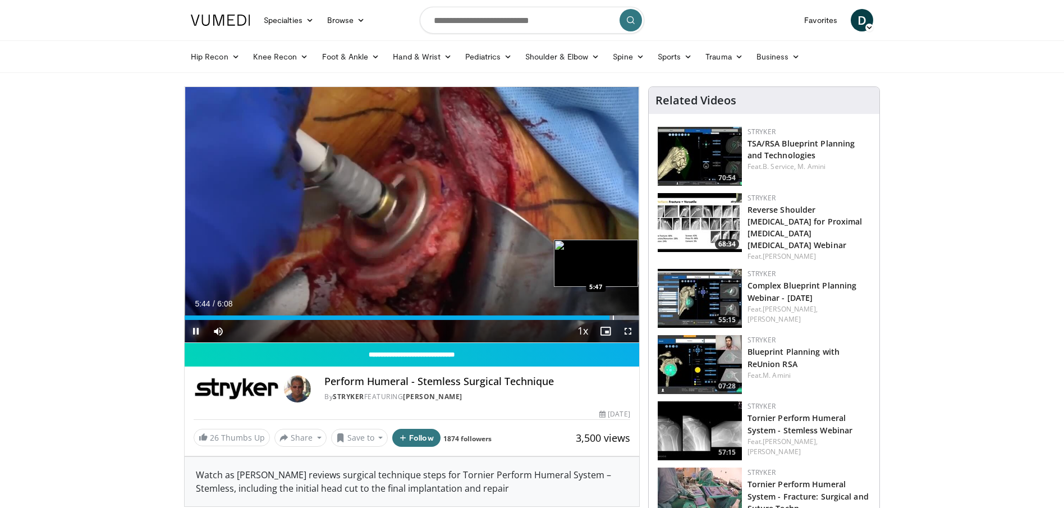
click at [613, 318] on div "Progress Bar" at bounding box center [613, 317] width 1 height 4
click at [616, 318] on div "Progress Bar" at bounding box center [616, 317] width 1 height 4
click at [619, 318] on div "Progress Bar" at bounding box center [619, 317] width 1 height 4
click at [622, 319] on div "10 seconds Tap to unmute" at bounding box center [412, 214] width 455 height 255
click at [624, 318] on div "Progress Bar" at bounding box center [624, 317] width 1 height 4
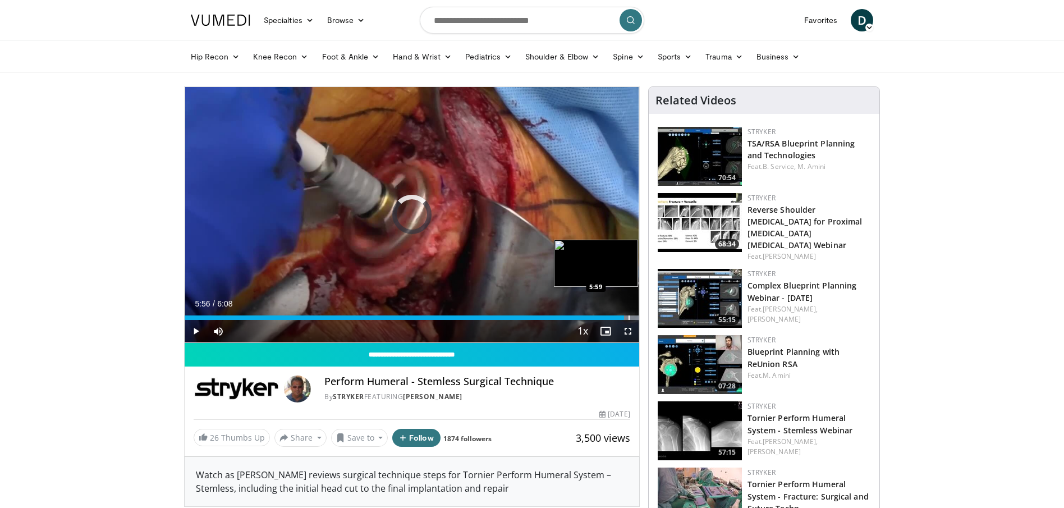
click at [629, 318] on div "Progress Bar" at bounding box center [629, 317] width 1 height 4
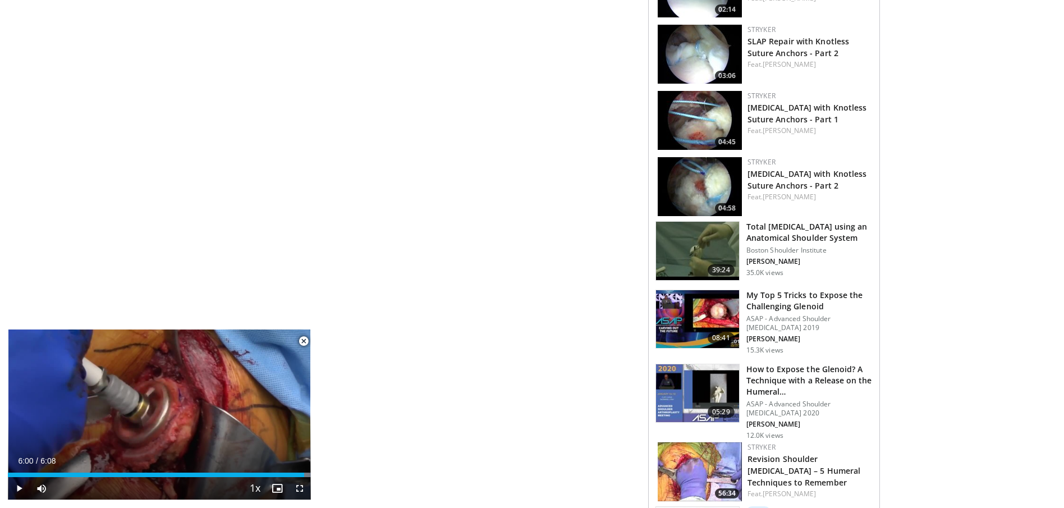
scroll to position [837, 0]
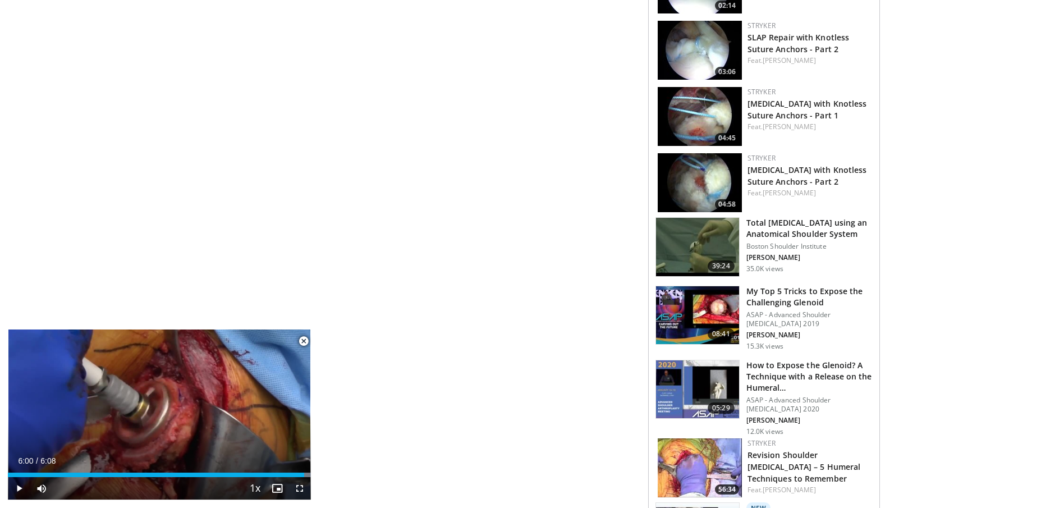
click at [809, 221] on h3 "Total Shoulder Replacement using an Anatomical Shoulder System" at bounding box center [809, 228] width 126 height 22
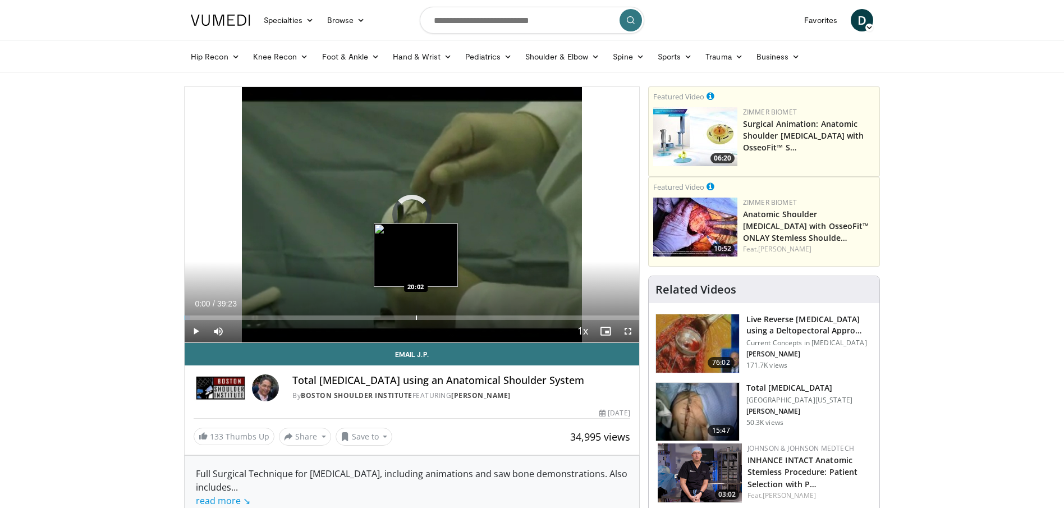
click at [416, 315] on div "Progress Bar" at bounding box center [416, 317] width 1 height 4
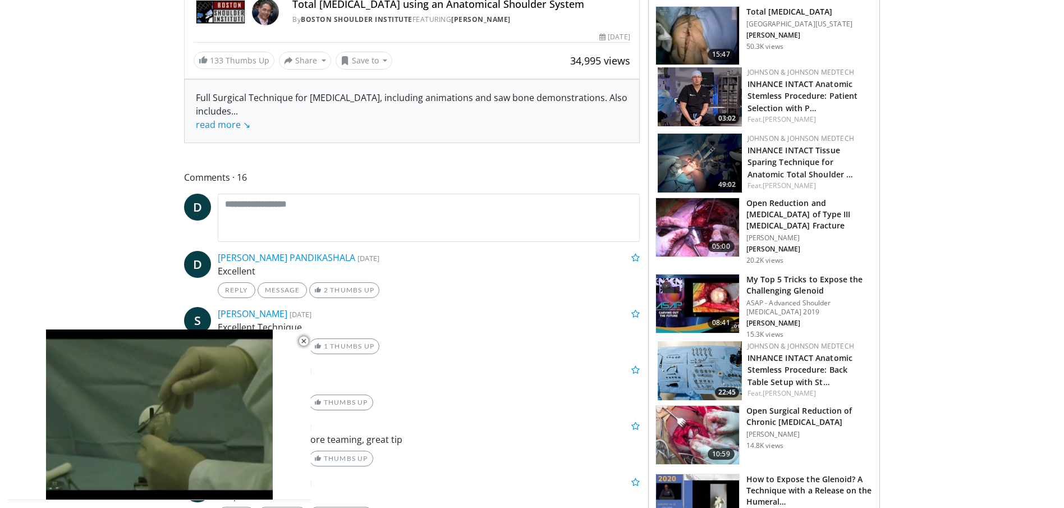
scroll to position [374, 0]
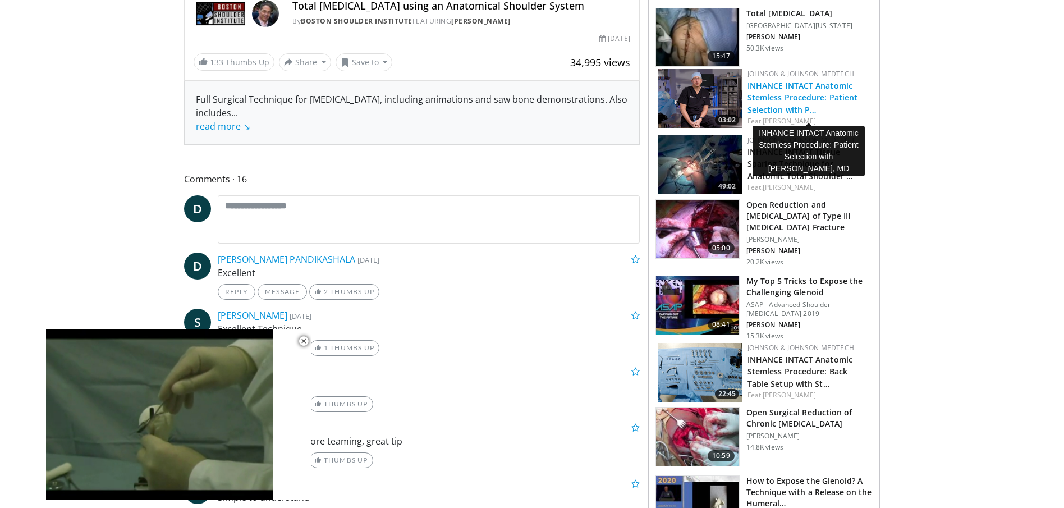
click at [790, 107] on link "INHANCE INTACT Anatomic Stemless Procedure: Patient Selection with P…" at bounding box center [803, 97] width 111 height 34
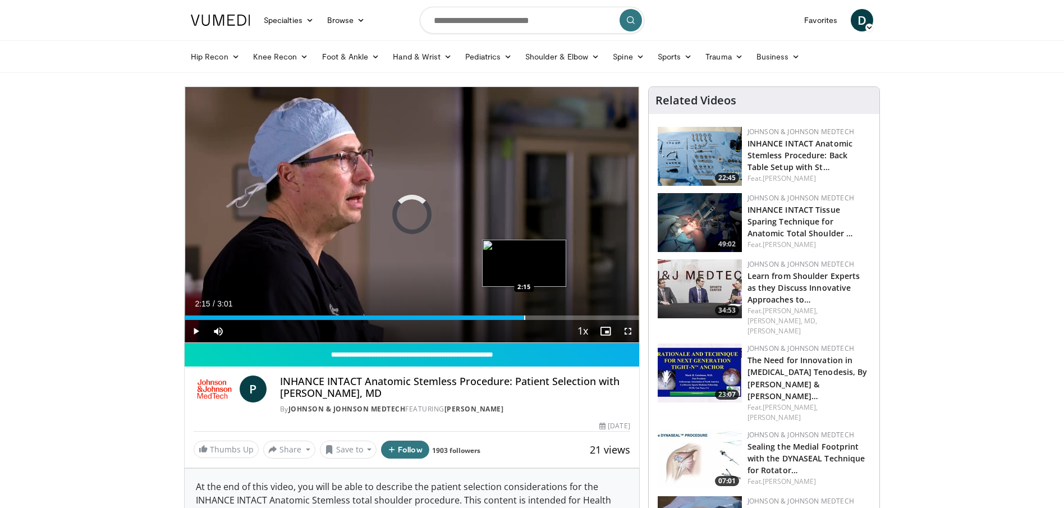
click at [524, 316] on div "Progress Bar" at bounding box center [524, 317] width 1 height 4
click at [555, 316] on div "Progress Bar" at bounding box center [555, 317] width 1 height 4
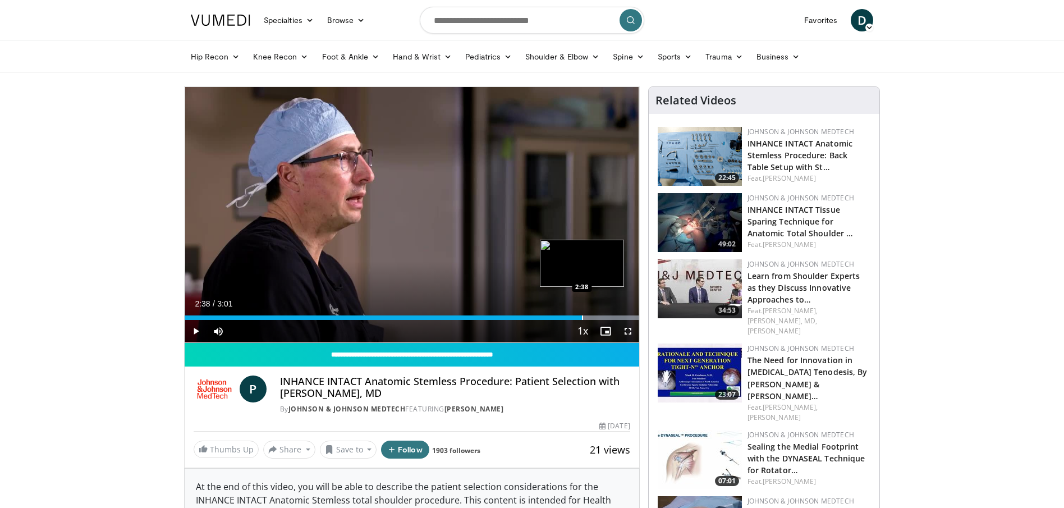
click at [582, 317] on div "Progress Bar" at bounding box center [582, 317] width 1 height 4
click at [610, 318] on div "Progress Bar" at bounding box center [610, 317] width 1 height 4
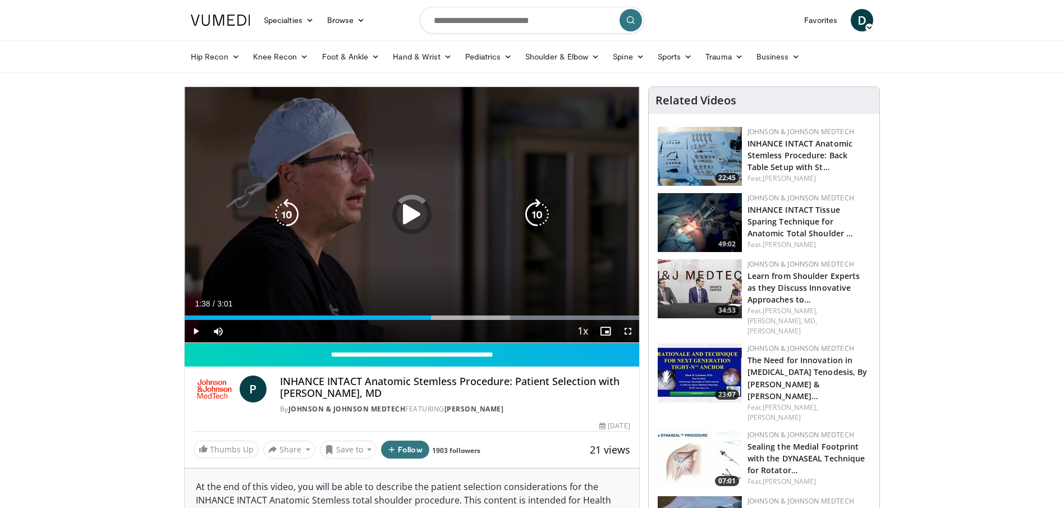
click at [431, 309] on div "Loaded : 100.00% 1:38 2:48" at bounding box center [412, 314] width 455 height 11
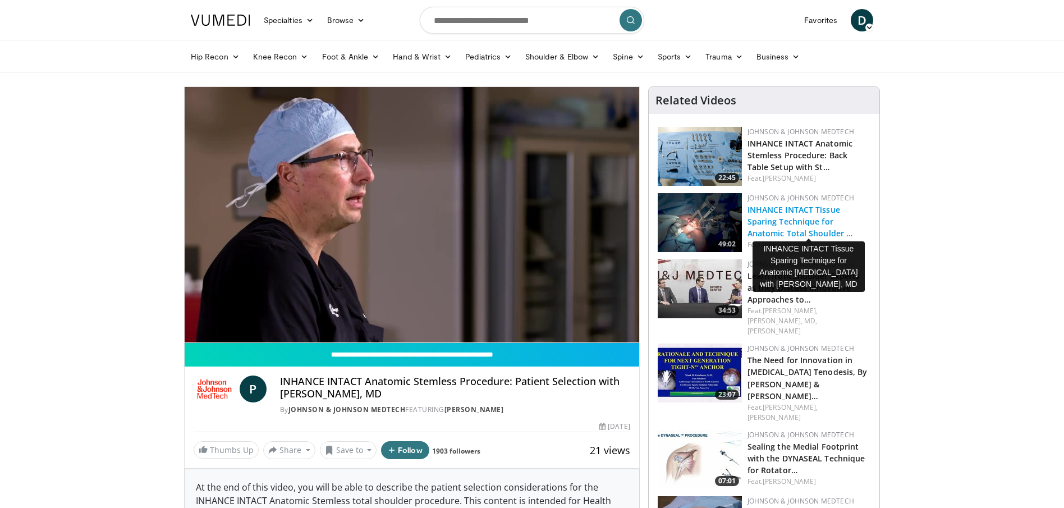
click at [777, 228] on link "INHANCE INTACT Tissue Sparing Technique for Anatomic Total Shoulder …" at bounding box center [801, 221] width 106 height 34
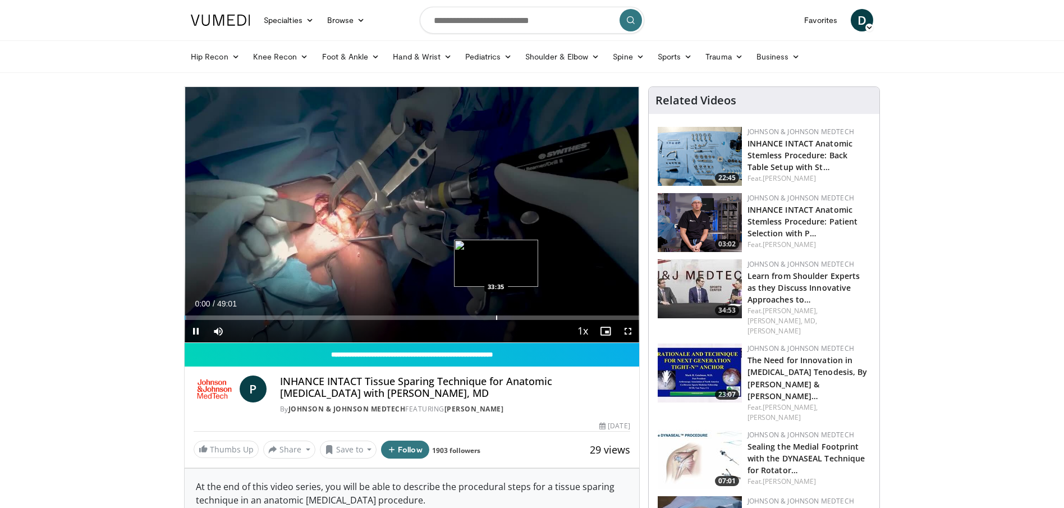
click at [496, 317] on div "Progress Bar" at bounding box center [496, 317] width 1 height 4
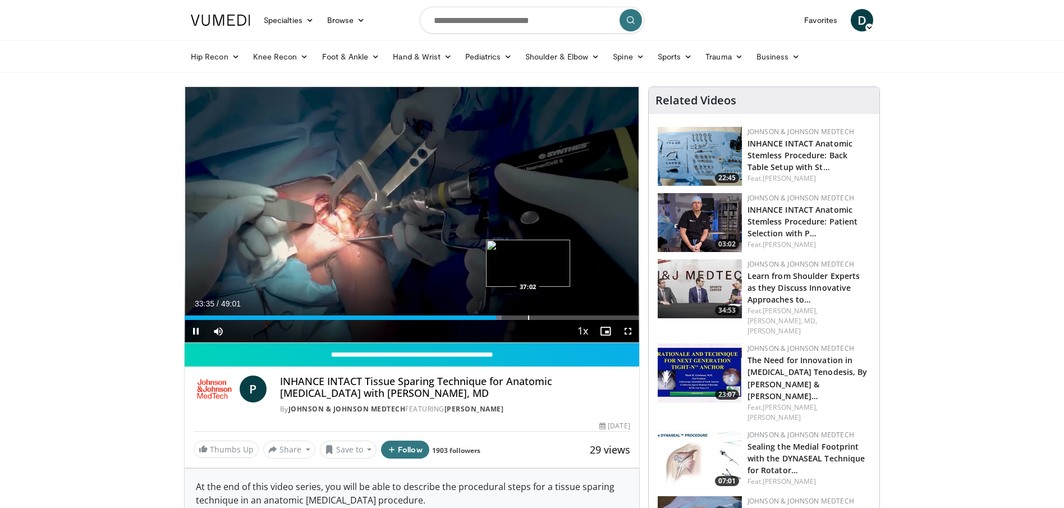
click at [528, 314] on div "Loaded : 69.77% 33:35 37:02" at bounding box center [412, 314] width 455 height 11
click at [545, 316] on div "Progress Bar" at bounding box center [545, 317] width 1 height 4
click at [567, 318] on div "Progress Bar" at bounding box center [567, 317] width 1 height 4
click at [598, 320] on span "Video Player" at bounding box center [605, 331] width 22 height 22
click at [193, 329] on span "Video Player" at bounding box center [196, 331] width 22 height 22
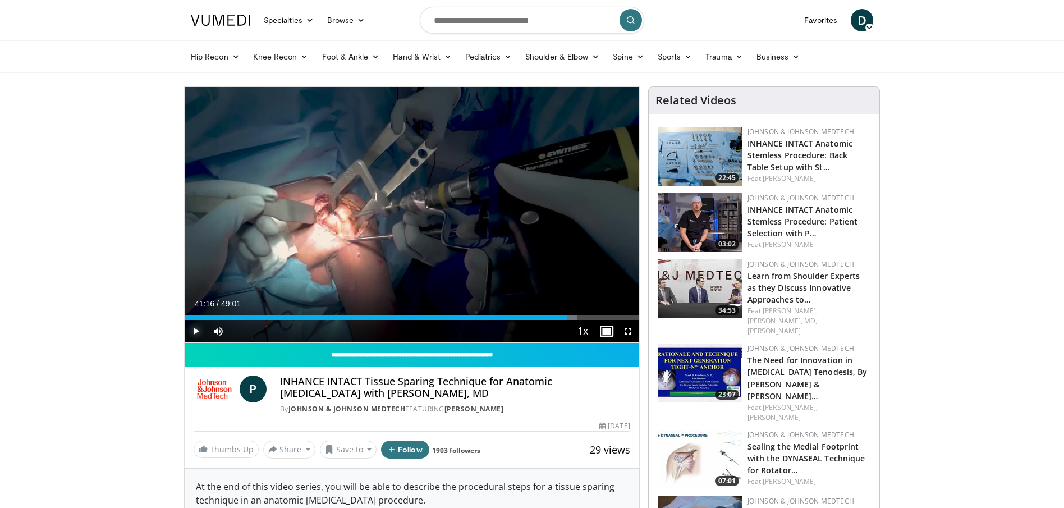
click at [193, 329] on span "Video Player" at bounding box center [196, 331] width 22 height 22
click at [575, 316] on div "Progress Bar" at bounding box center [572, 317] width 11 height 4
click at [585, 316] on div "Progress Bar" at bounding box center [585, 317] width 1 height 4
click at [601, 316] on div "Progress Bar" at bounding box center [601, 317] width 1 height 4
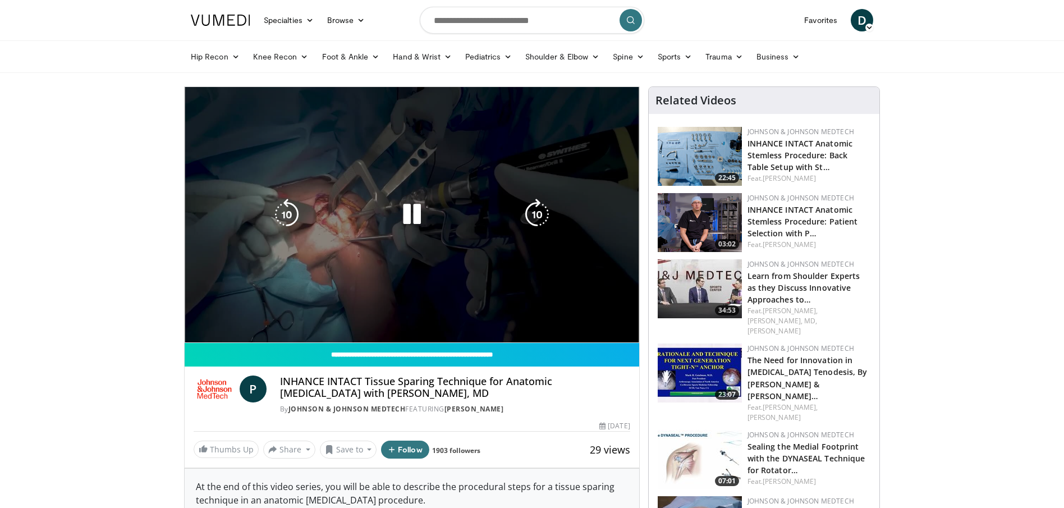
click at [614, 317] on div "10 seconds Tap to unmute" at bounding box center [412, 214] width 455 height 255
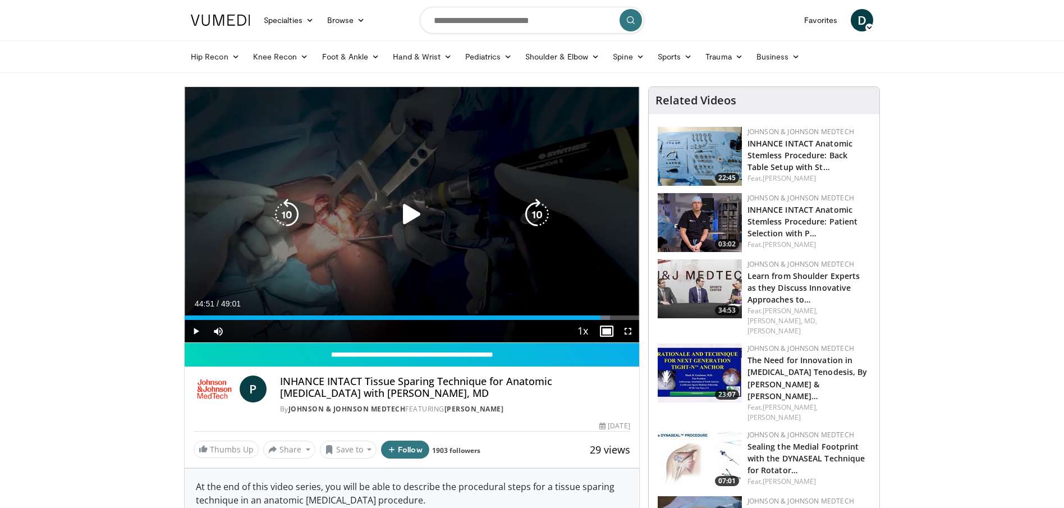
click at [406, 218] on icon "Video Player" at bounding box center [411, 214] width 31 height 31
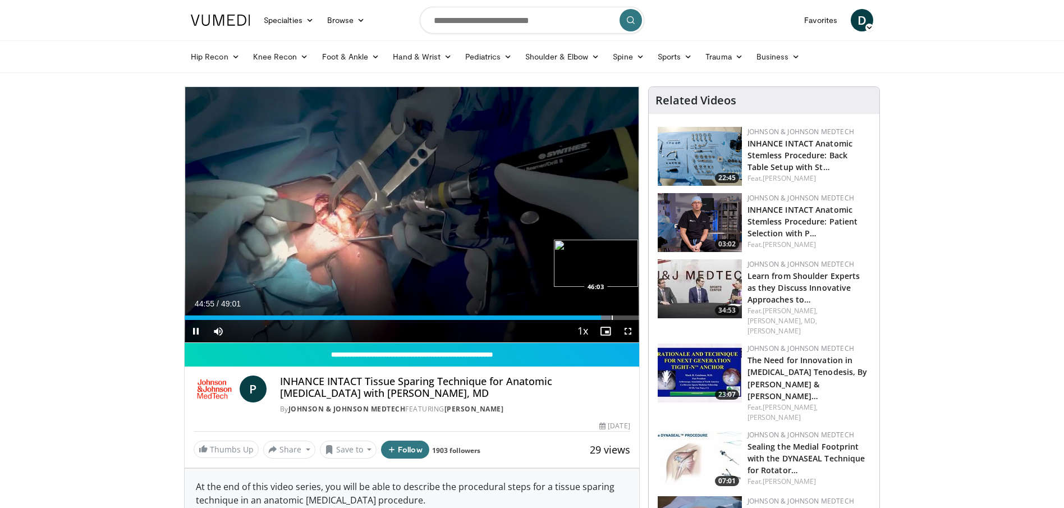
click at [612, 315] on div "Progress Bar" at bounding box center [612, 317] width 1 height 4
click at [620, 315] on div "Progress Bar" at bounding box center [619, 317] width 1 height 4
click at [626, 316] on div "Progress Bar" at bounding box center [626, 317] width 1 height 4
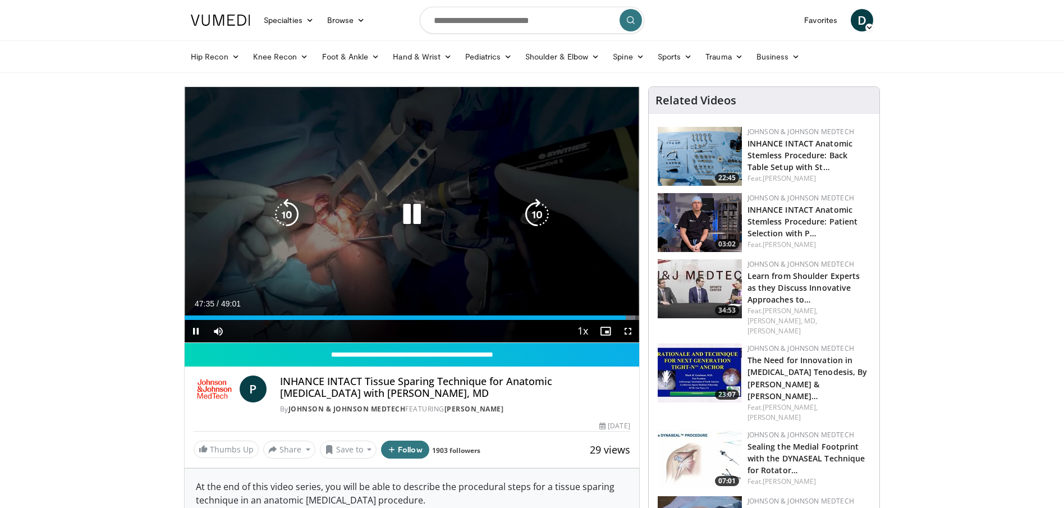
click at [409, 212] on icon "Video Player" at bounding box center [411, 214] width 31 height 31
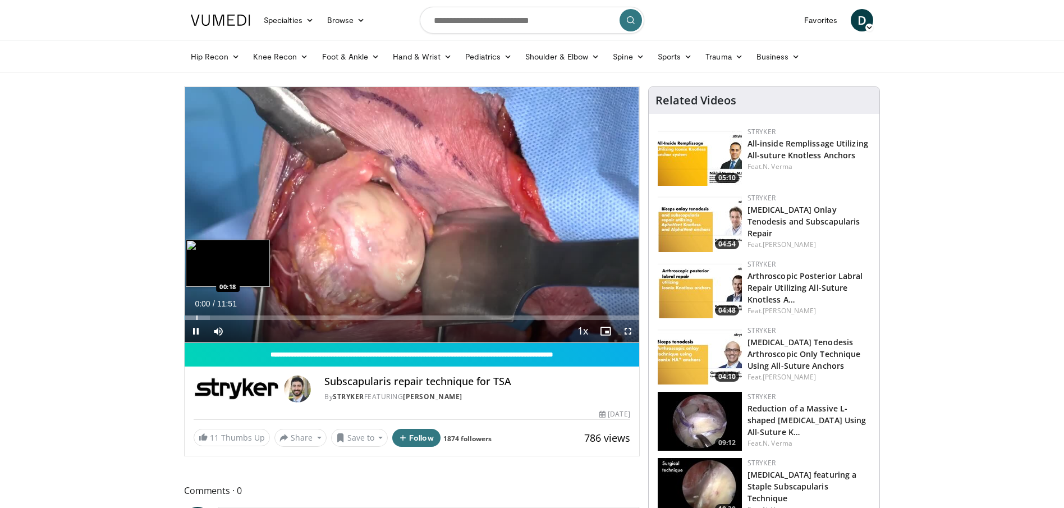
click at [196, 317] on div "Progress Bar" at bounding box center [196, 317] width 1 height 4
click at [204, 317] on div "Progress Bar" at bounding box center [204, 317] width 1 height 4
click at [212, 317] on div "Progress Bar" at bounding box center [212, 317] width 1 height 4
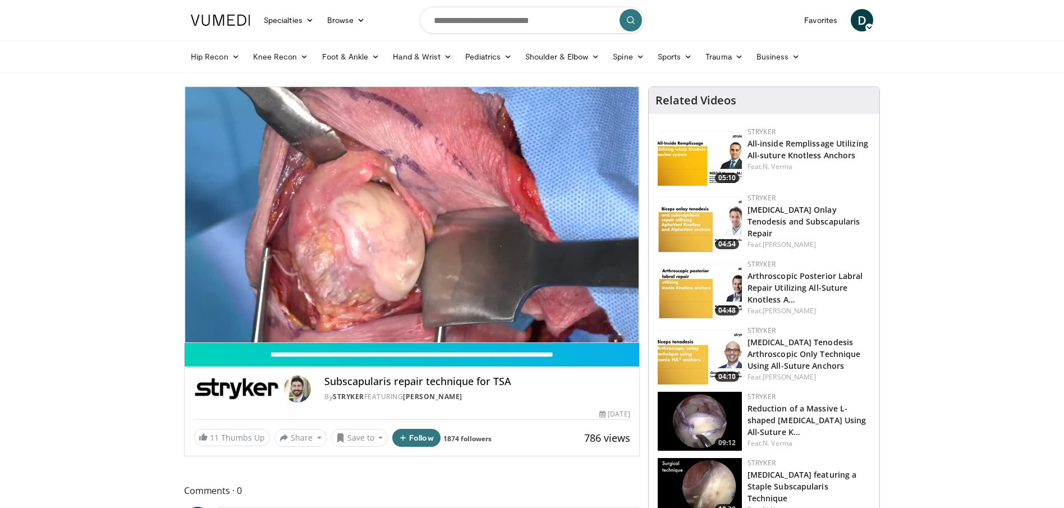
click at [220, 317] on video-js "**********" at bounding box center [412, 215] width 455 height 256
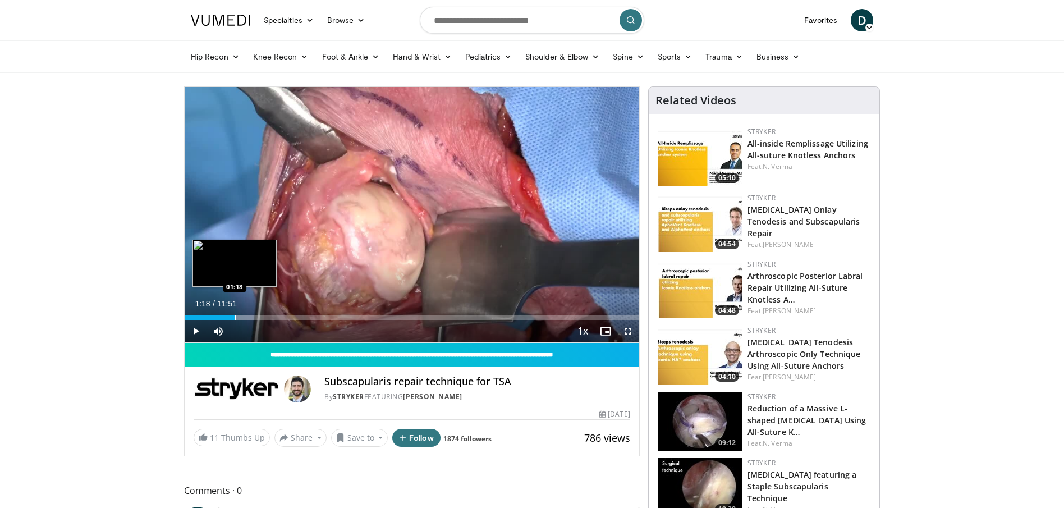
click at [235, 319] on div "Progress Bar" at bounding box center [235, 317] width 1 height 4
click at [253, 319] on div "Progress Bar" at bounding box center [253, 317] width 1 height 4
click at [266, 319] on div "Progress Bar" at bounding box center [266, 317] width 1 height 4
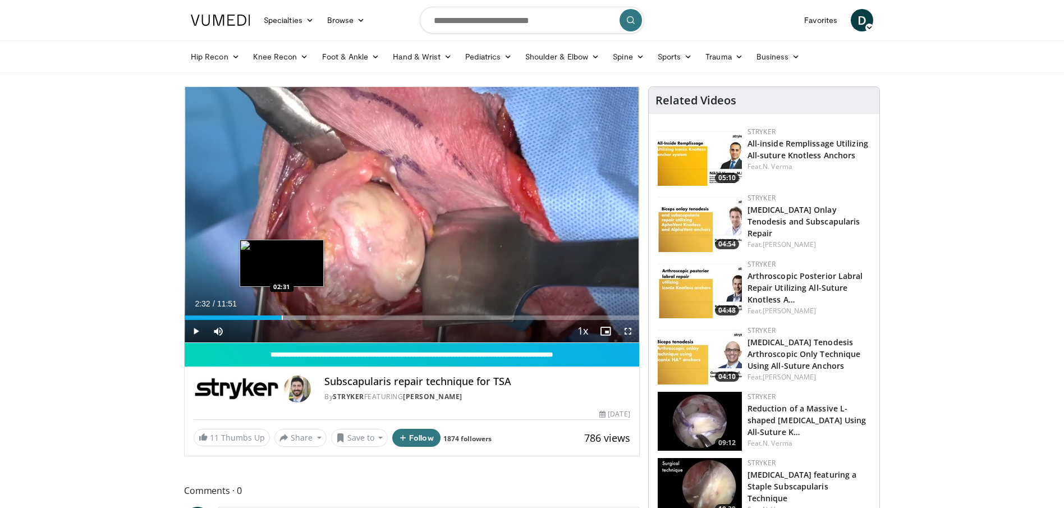
click at [282, 319] on div "Progress Bar" at bounding box center [282, 317] width 1 height 4
click at [301, 316] on div "Progress Bar" at bounding box center [301, 317] width 1 height 4
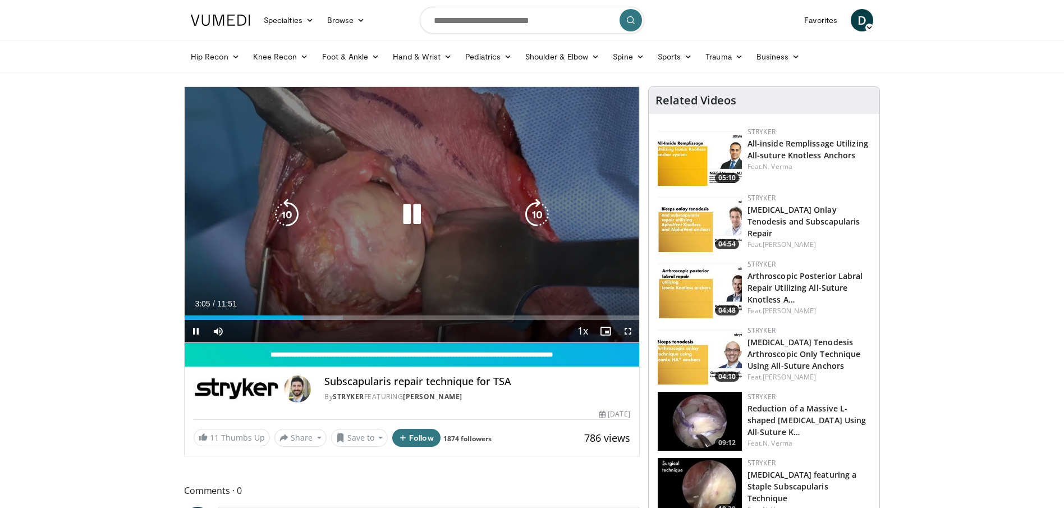
click at [325, 316] on div "Progress Bar" at bounding box center [313, 317] width 60 height 4
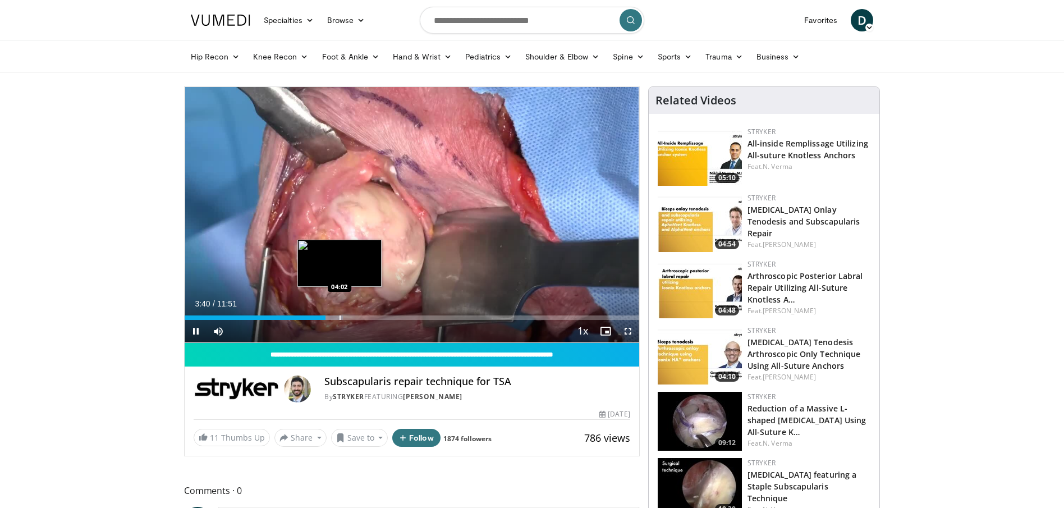
click at [340, 316] on div "Progress Bar" at bounding box center [340, 317] width 1 height 4
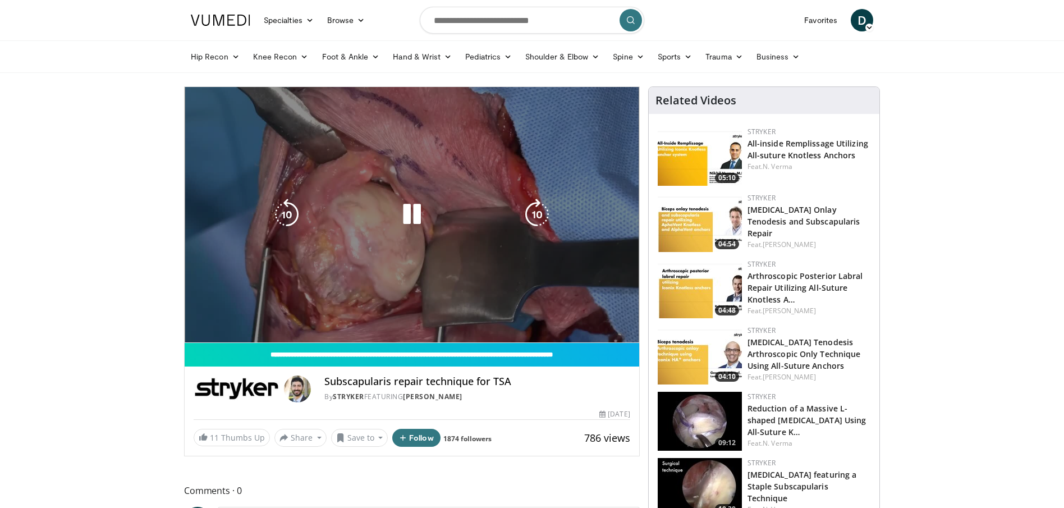
click at [347, 317] on video-js "**********" at bounding box center [412, 215] width 455 height 256
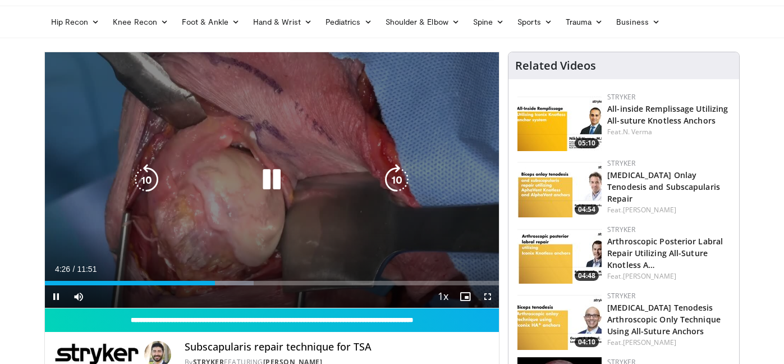
scroll to position [34, 0]
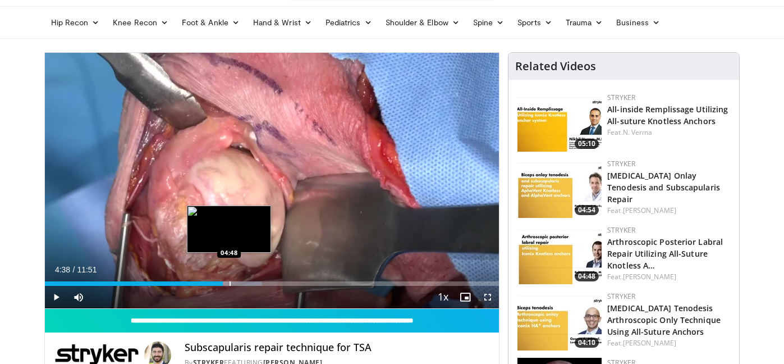
click at [230, 281] on div "Progress Bar" at bounding box center [230, 283] width 1 height 4
click at [236, 281] on div "Progress Bar" at bounding box center [236, 283] width 1 height 4
click at [240, 283] on div "Progress Bar" at bounding box center [240, 283] width 1 height 4
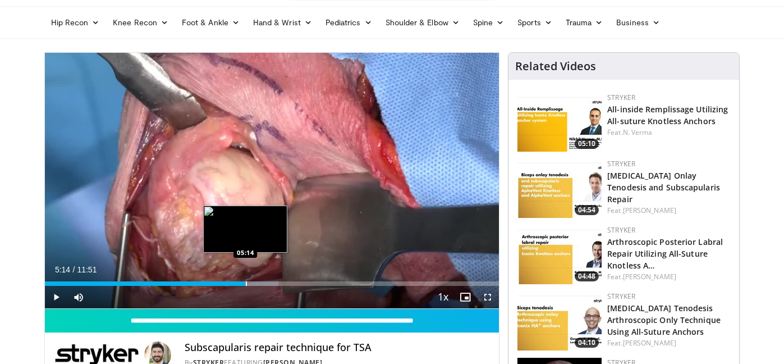
click at [246, 283] on div "Progress Bar" at bounding box center [246, 283] width 1 height 4
click at [250, 283] on div "Progress Bar" at bounding box center [250, 283] width 1 height 4
click at [253, 283] on div "Progress Bar" at bounding box center [253, 283] width 1 height 4
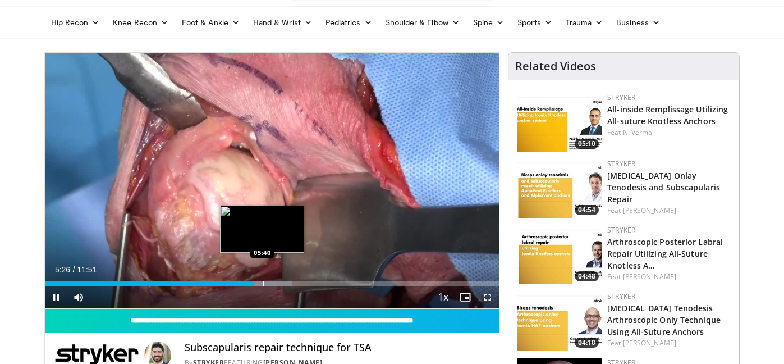
click at [262, 281] on div "Loaded : 54.37% 05:26 05:40" at bounding box center [272, 280] width 455 height 11
click at [267, 281] on div "Loaded : 55.77% 05:41 05:48" at bounding box center [272, 280] width 455 height 11
click at [274, 281] on div "Progress Bar" at bounding box center [274, 283] width 1 height 4
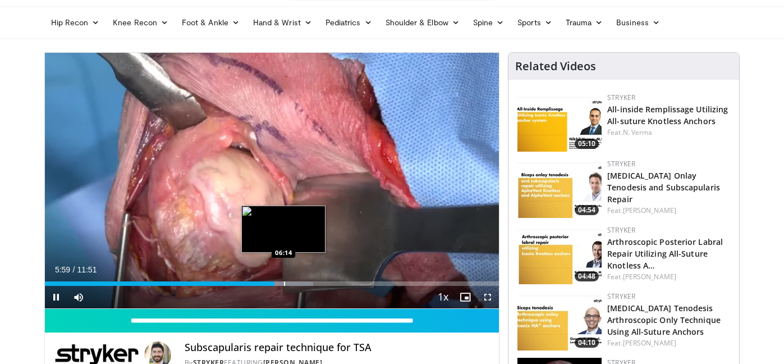
click at [284, 282] on div "Progress Bar" at bounding box center [284, 283] width 1 height 4
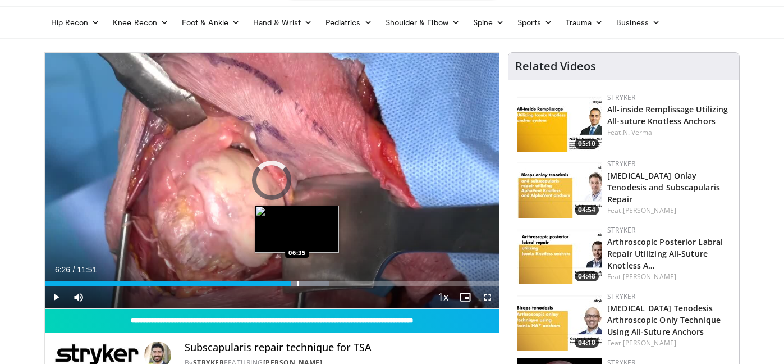
click at [297, 282] on div "Progress Bar" at bounding box center [297, 283] width 1 height 4
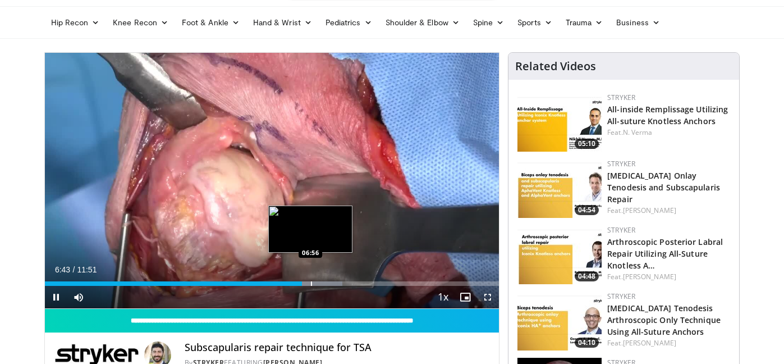
click at [310, 281] on div "Loaded : 65.53% 06:43 06:56" at bounding box center [272, 283] width 455 height 4
click at [314, 281] on div "Progress Bar" at bounding box center [314, 283] width 1 height 4
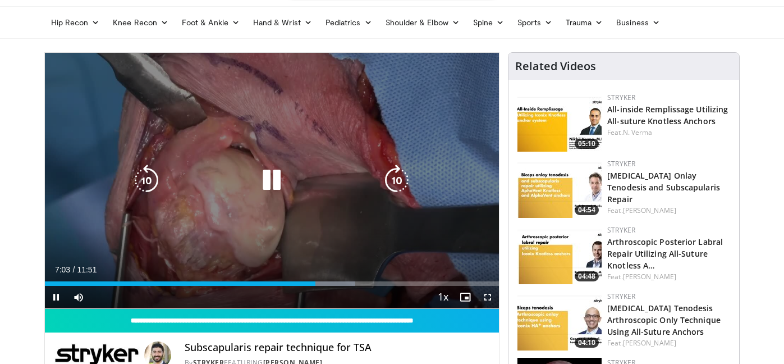
click at [0, 0] on div "Progress Bar" at bounding box center [0, 0] width 0 height 0
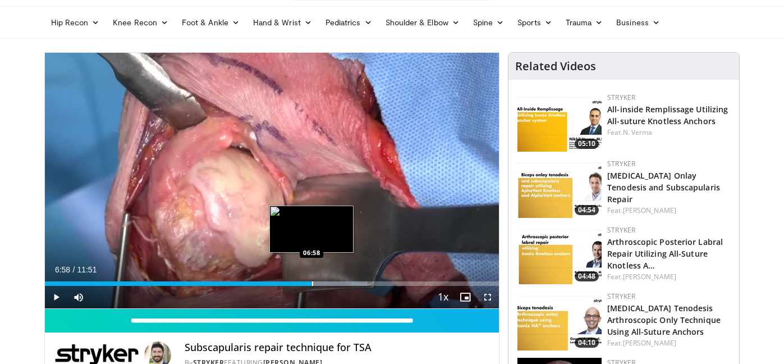
click at [312, 284] on div "Progress Bar" at bounding box center [312, 283] width 1 height 4
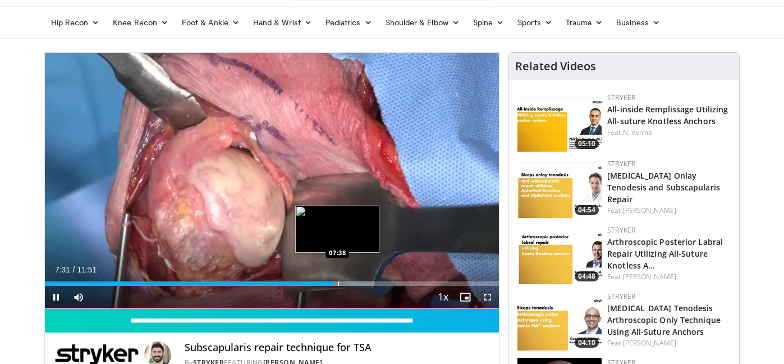
click at [338, 282] on div "Progress Bar" at bounding box center [338, 283] width 1 height 4
click at [343, 282] on div "Progress Bar" at bounding box center [343, 283] width 1 height 4
click at [351, 282] on div "Progress Bar" at bounding box center [351, 283] width 1 height 4
click at [356, 282] on div "Progress Bar" at bounding box center [356, 283] width 1 height 4
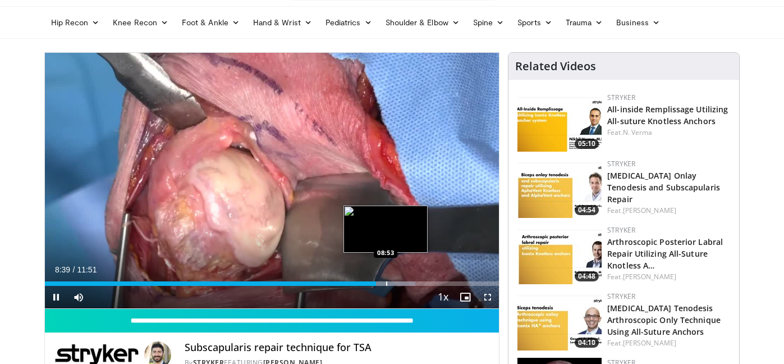
click at [385, 283] on div "Loaded : 81.61% 08:39 08:53" at bounding box center [272, 283] width 455 height 4
click at [393, 282] on div "Progress Bar" at bounding box center [393, 283] width 1 height 4
click at [397, 283] on div "Progress Bar" at bounding box center [397, 283] width 1 height 4
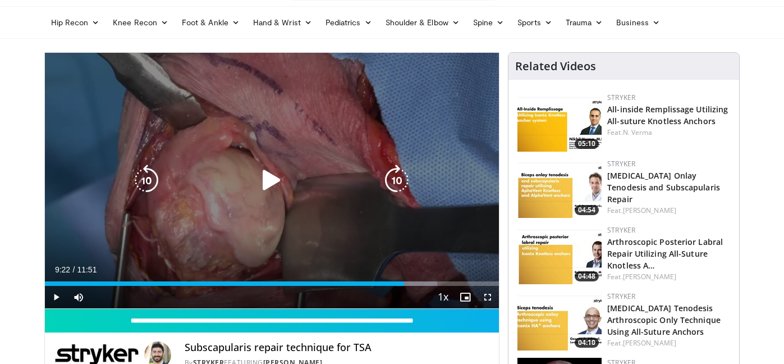
click at [404, 283] on div "Loaded : 86.44% 09:12 09:20" at bounding box center [272, 283] width 455 height 4
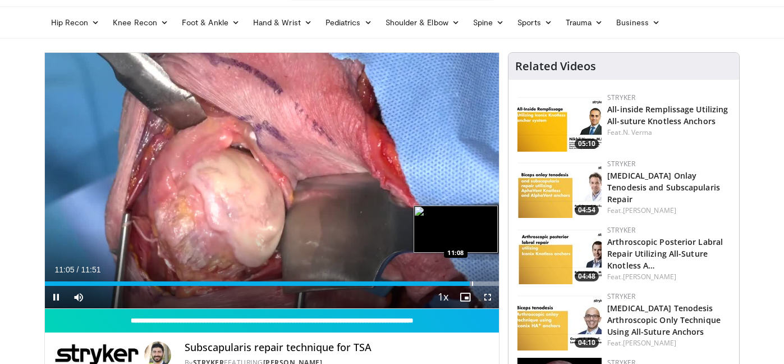
click at [471, 280] on div "Loaded : 100.00% 11:05 11:08" at bounding box center [272, 280] width 455 height 11
click at [480, 282] on div "Progress Bar" at bounding box center [480, 283] width 1 height 4
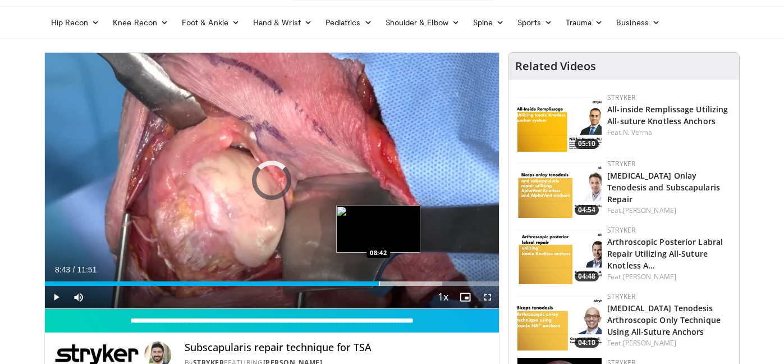
click at [379, 280] on div "Loaded : 100.00% 08:43 08:42" at bounding box center [272, 280] width 455 height 11
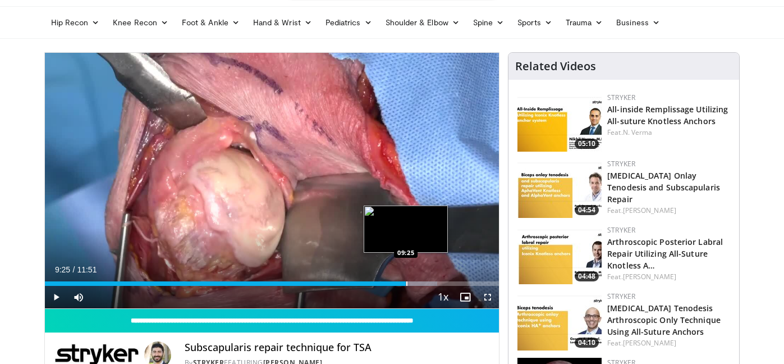
click at [406, 282] on div "Progress Bar" at bounding box center [406, 283] width 1 height 4
click at [410, 282] on div "Progress Bar" at bounding box center [410, 283] width 1 height 4
click at [415, 283] on div "Progress Bar" at bounding box center [415, 283] width 1 height 4
click at [419, 283] on div "Progress Bar" at bounding box center [419, 283] width 1 height 4
click at [422, 283] on div "Progress Bar" at bounding box center [422, 283] width 1 height 4
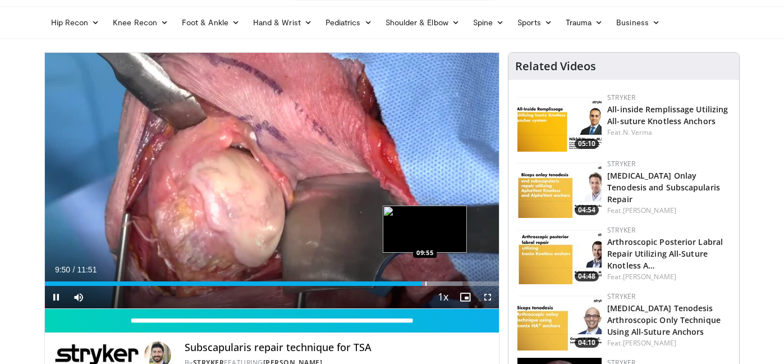
click at [425, 283] on div "Progress Bar" at bounding box center [425, 283] width 1 height 4
click at [433, 284] on div "Progress Bar" at bounding box center [433, 283] width 1 height 4
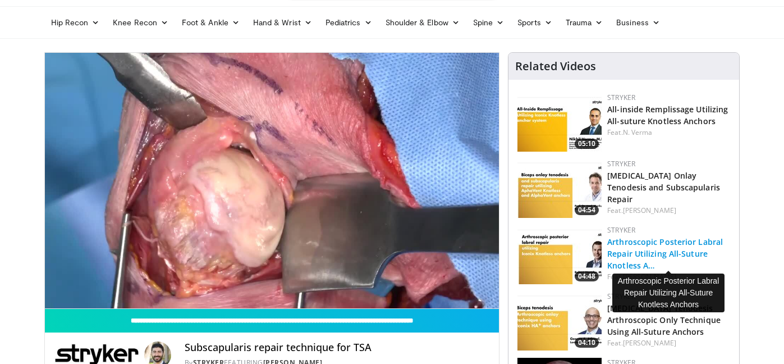
click at [652, 243] on link "Arthroscopic Posterior Labral Repair Utilizing All-Suture Knotless A…" at bounding box center [665, 253] width 116 height 34
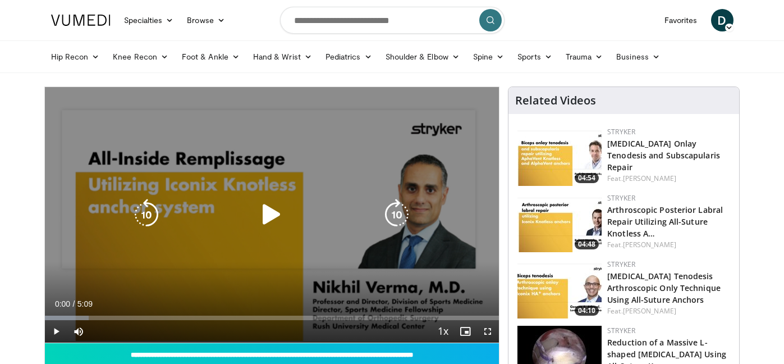
click at [267, 223] on icon "Video Player" at bounding box center [271, 214] width 31 height 31
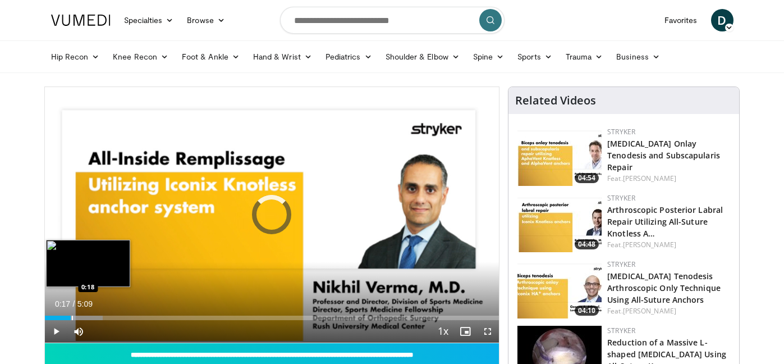
click at [71, 317] on div "Progress Bar" at bounding box center [74, 317] width 58 height 4
click at [86, 317] on div "Progress Bar" at bounding box center [86, 317] width 1 height 4
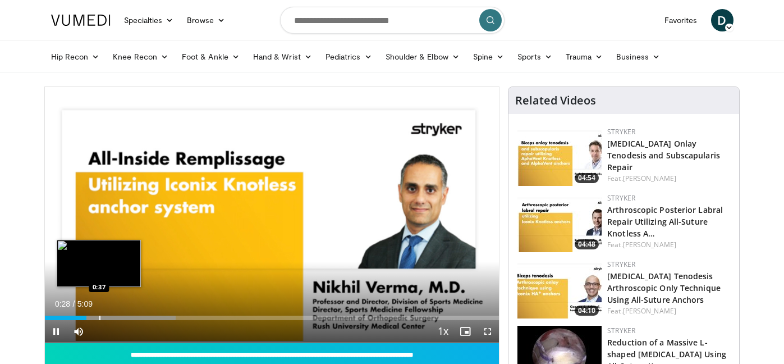
click at [99, 319] on div "Progress Bar" at bounding box center [99, 317] width 1 height 4
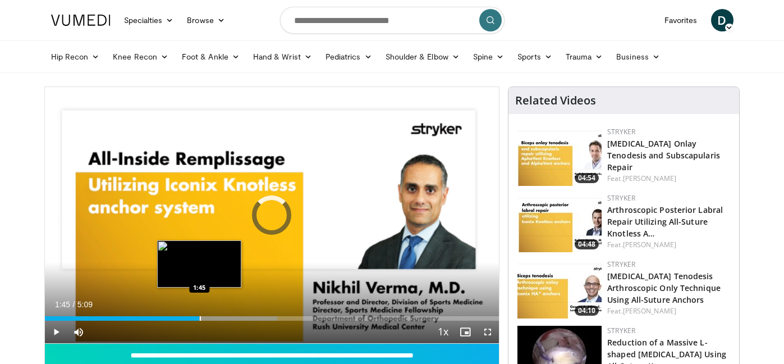
click at [200, 317] on div "Progress Bar" at bounding box center [200, 318] width 1 height 4
click at [211, 317] on div "Progress Bar" at bounding box center [211, 318] width 1 height 4
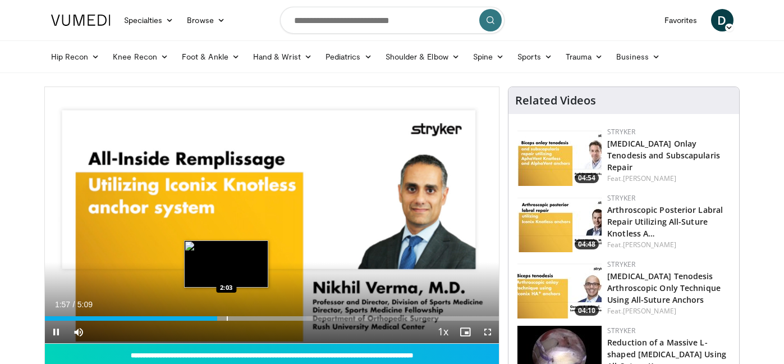
click at [226, 315] on div "Loaded : 57.66% 1:57 2:03" at bounding box center [272, 315] width 455 height 11
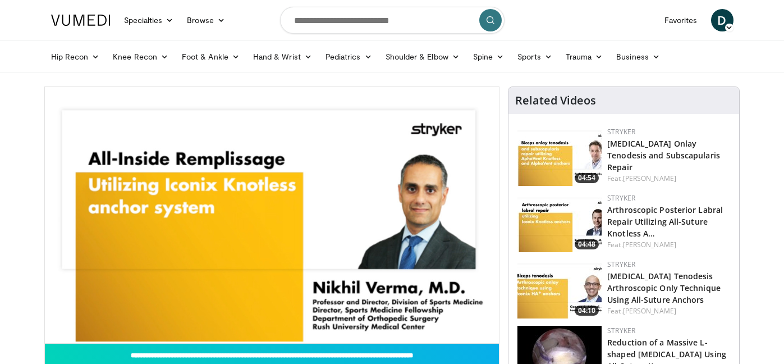
click at [237, 317] on div "10 seconds Tap to unmute" at bounding box center [272, 215] width 455 height 256
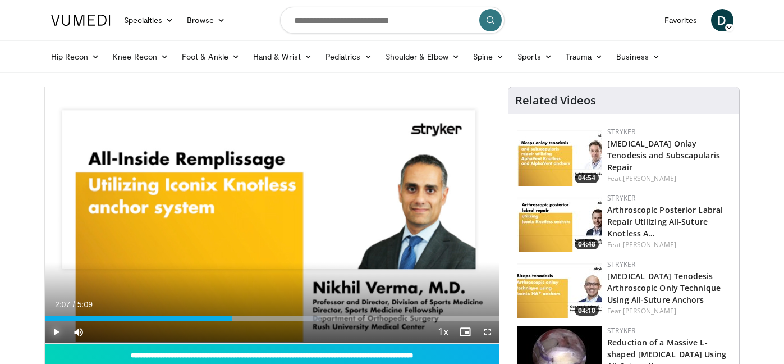
click at [58, 329] on span "Video Player" at bounding box center [56, 331] width 22 height 22
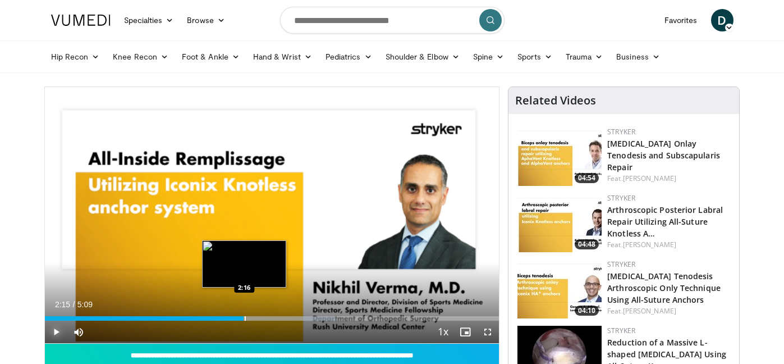
click at [244, 316] on div "Progress Bar" at bounding box center [265, 318] width 141 height 4
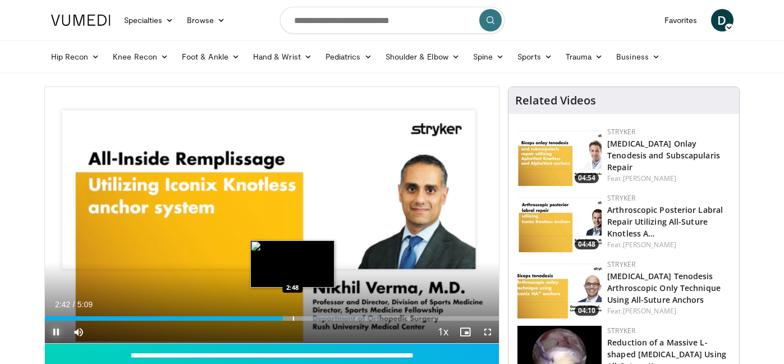
click at [292, 315] on div "Loaded : 73.69% 2:42 2:48" at bounding box center [272, 315] width 455 height 11
click at [300, 315] on div "Loaded : 74.38% 2:49 2:53" at bounding box center [272, 315] width 455 height 11
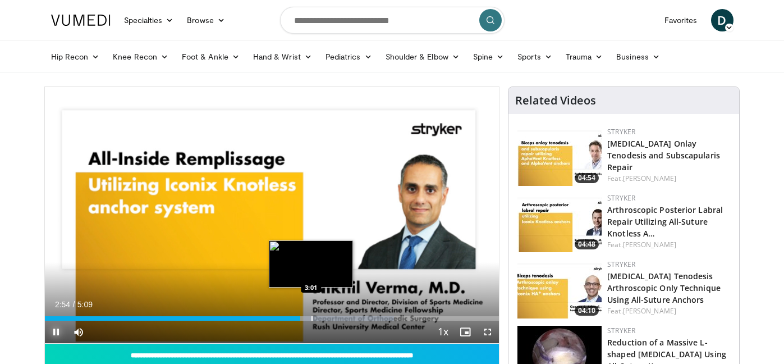
click at [311, 315] on div "Loaded : 76.89% 2:54 3:01" at bounding box center [272, 315] width 455 height 11
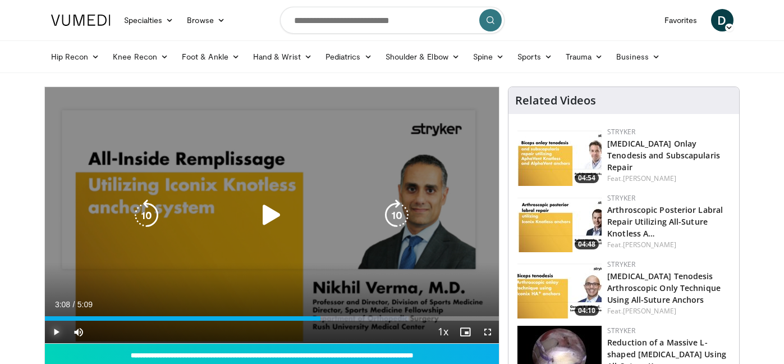
click at [320, 315] on div "Loaded : 80.10% 3:08 3:01" at bounding box center [272, 315] width 455 height 11
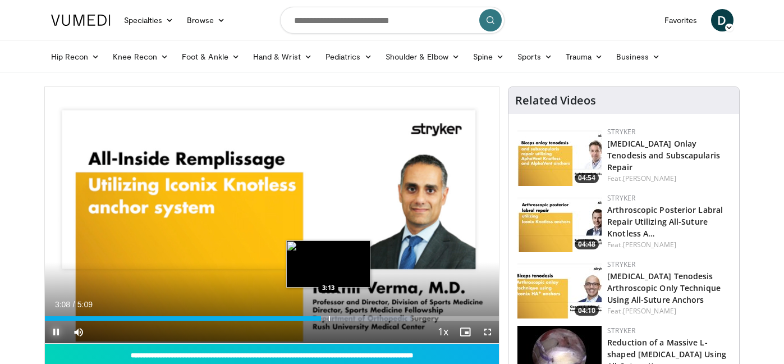
click at [329, 316] on div "Progress Bar" at bounding box center [329, 318] width 1 height 4
click at [338, 317] on div "Progress Bar" at bounding box center [338, 318] width 1 height 4
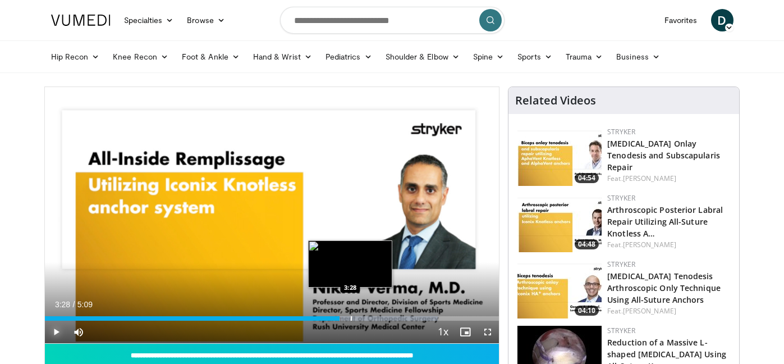
click at [351, 317] on div "Progress Bar" at bounding box center [351, 318] width 1 height 4
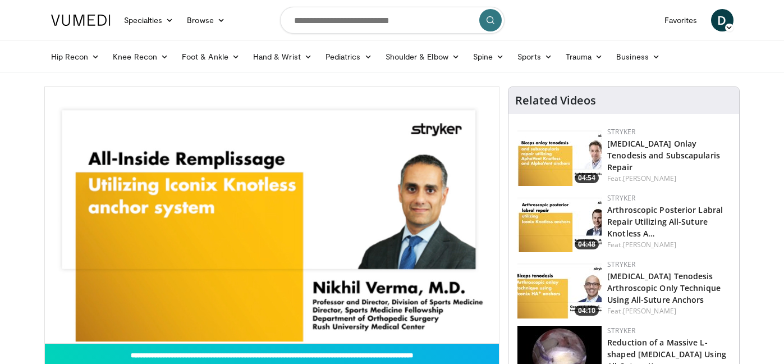
click at [360, 317] on video-js "**********" at bounding box center [272, 215] width 455 height 256
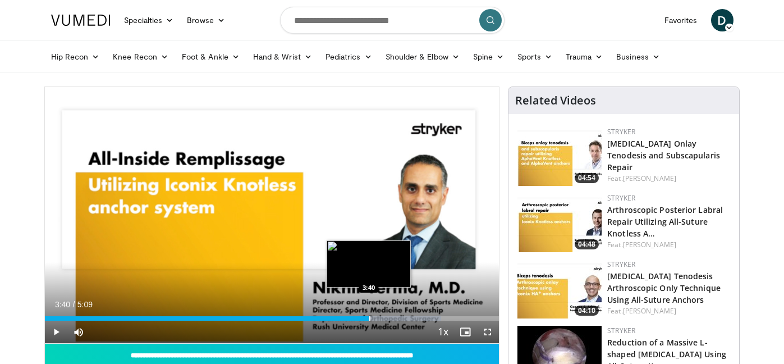
click at [369, 318] on div "Progress Bar" at bounding box center [369, 318] width 1 height 4
click at [385, 318] on div "Progress Bar" at bounding box center [385, 318] width 1 height 4
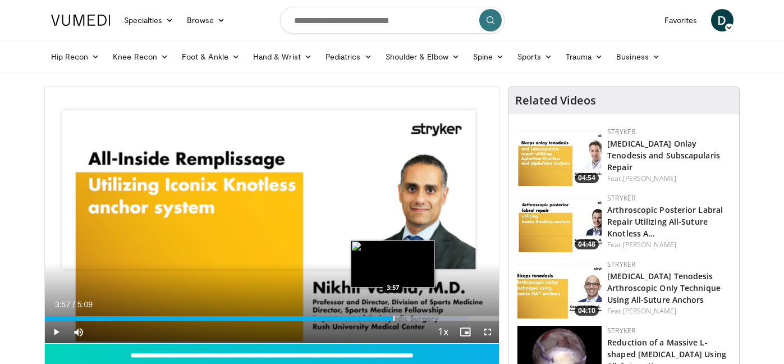
click at [393, 320] on div "Progress Bar" at bounding box center [393, 318] width 1 height 4
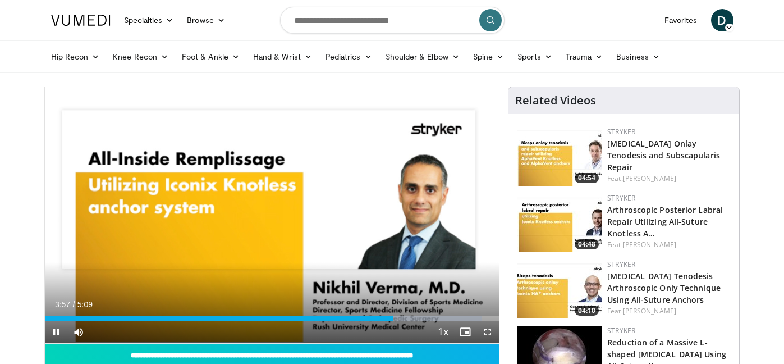
click at [408, 321] on div "10 seconds Tap to unmute" at bounding box center [272, 215] width 455 height 256
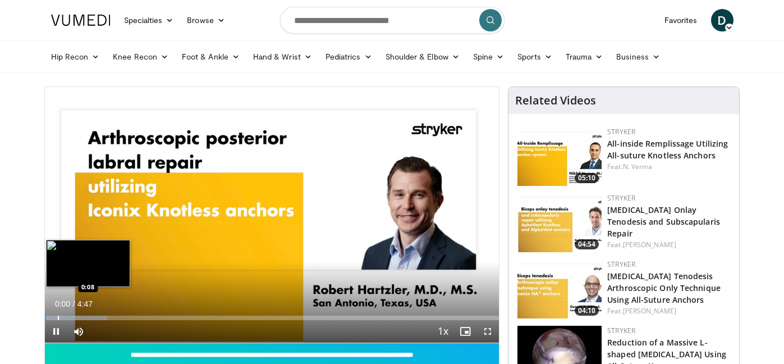
click at [58, 316] on div "Progress Bar" at bounding box center [58, 317] width 1 height 4
click at [70, 317] on div "Progress Bar" at bounding box center [70, 317] width 1 height 4
click at [83, 317] on div "Progress Bar" at bounding box center [83, 317] width 1 height 4
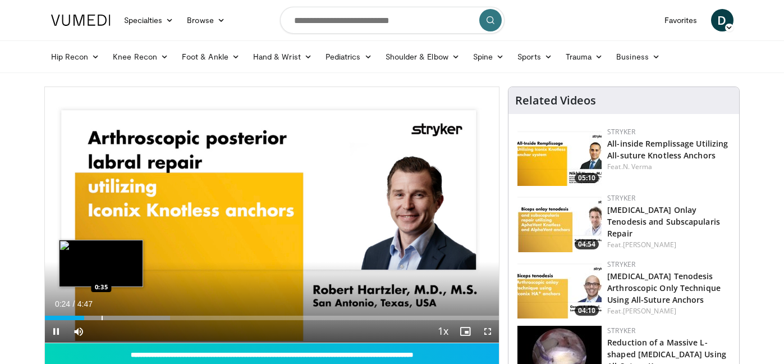
click at [102, 317] on div "Progress Bar" at bounding box center [102, 317] width 1 height 4
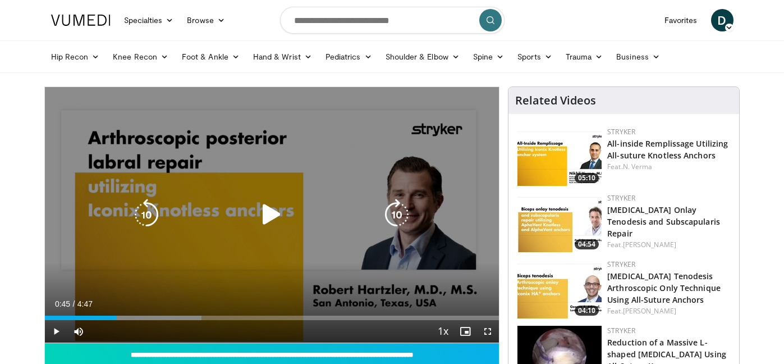
click at [117, 317] on div "Loaded : 34.49% 0:36 0:35" at bounding box center [272, 317] width 455 height 4
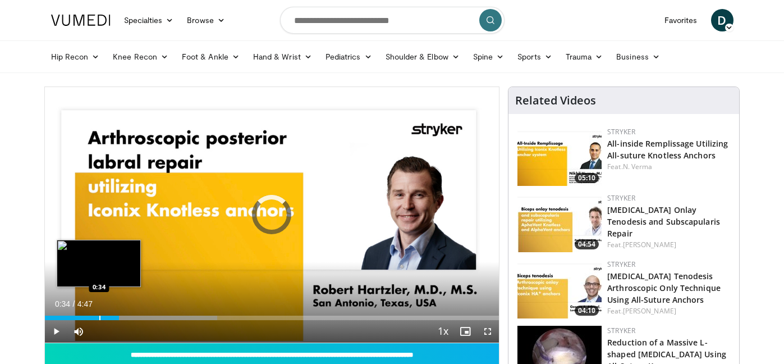
click at [99, 317] on div "Progress Bar" at bounding box center [99, 317] width 1 height 4
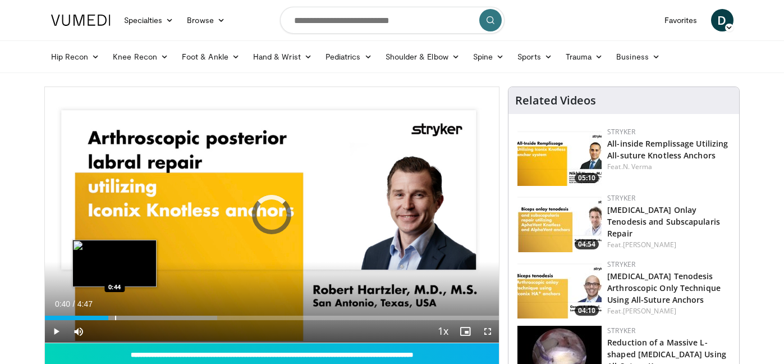
click at [115, 316] on div "Progress Bar" at bounding box center [115, 317] width 1 height 4
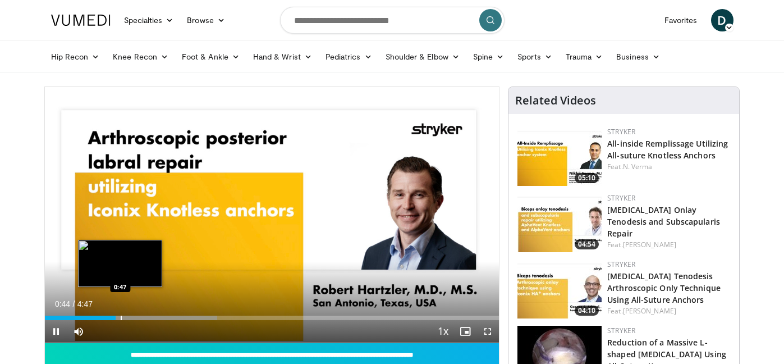
click at [121, 316] on div "Progress Bar" at bounding box center [121, 317] width 1 height 4
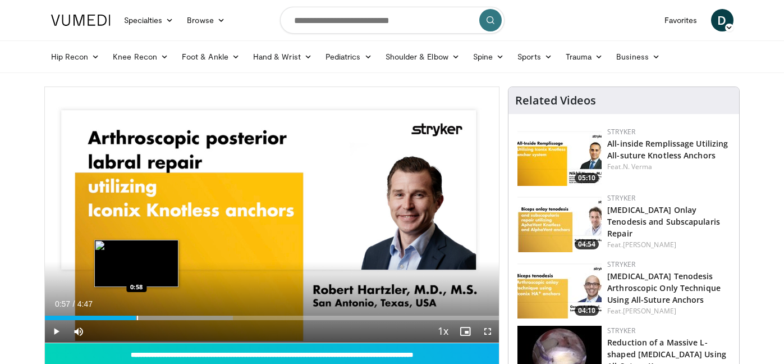
click at [136, 317] on div "Progress Bar" at bounding box center [156, 317] width 153 height 4
click at [143, 317] on div "Progress Bar" at bounding box center [143, 317] width 1 height 4
click at [150, 317] on div "Progress Bar" at bounding box center [150, 317] width 1 height 4
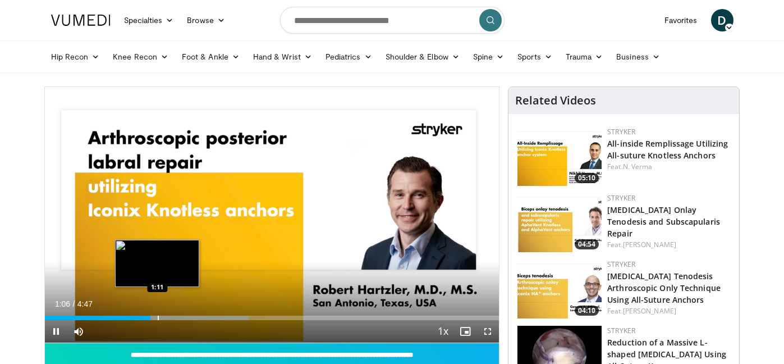
click at [158, 317] on div "Progress Bar" at bounding box center [158, 317] width 1 height 4
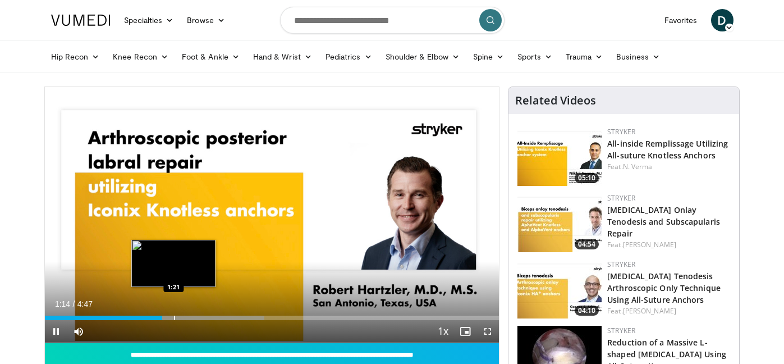
click at [174, 317] on div "Progress Bar" at bounding box center [174, 317] width 1 height 4
click at [183, 317] on div "Progress Bar" at bounding box center [183, 317] width 1 height 4
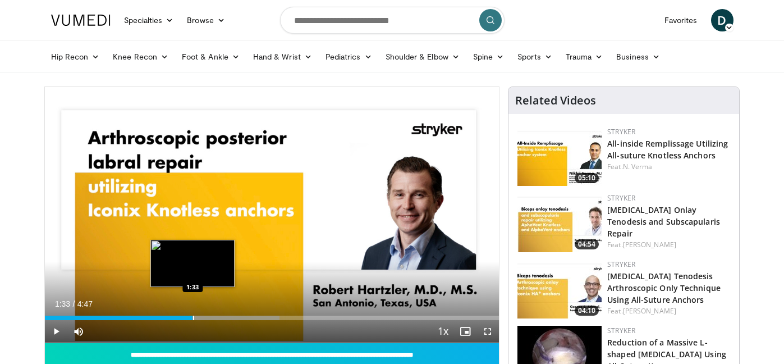
click at [193, 317] on div "Progress Bar" at bounding box center [193, 317] width 1 height 4
click at [208, 318] on div "Progress Bar" at bounding box center [208, 317] width 1 height 4
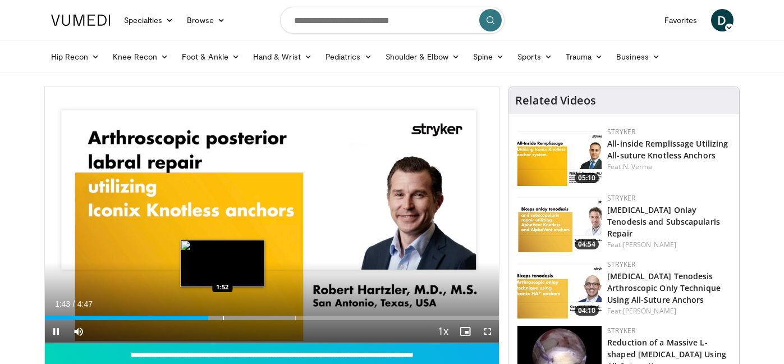
click at [223, 318] on div "Progress Bar" at bounding box center [223, 317] width 1 height 4
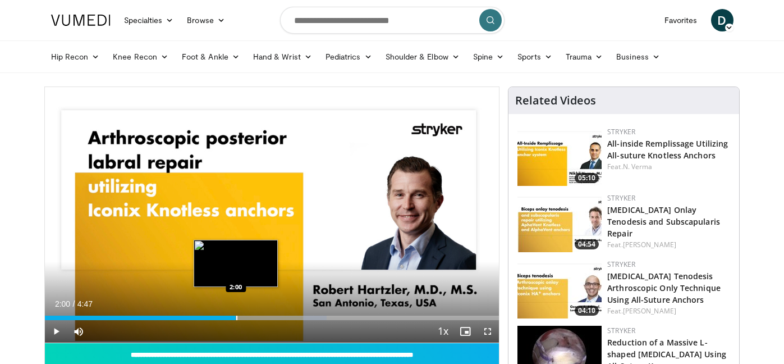
click at [236, 318] on div "Progress Bar" at bounding box center [236, 317] width 1 height 4
click at [250, 319] on div "Progress Bar" at bounding box center [250, 317] width 1 height 4
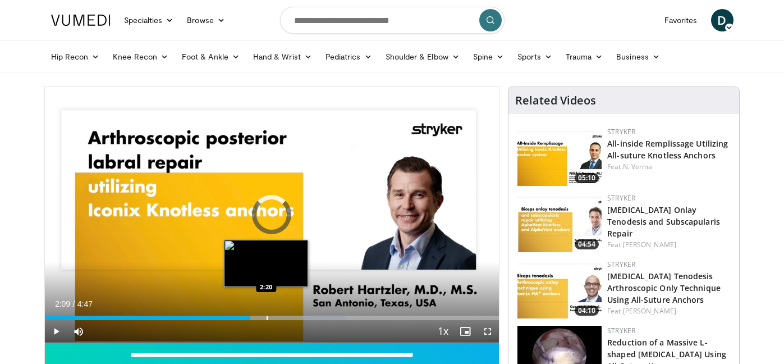
click at [267, 319] on div "Progress Bar" at bounding box center [267, 317] width 1 height 4
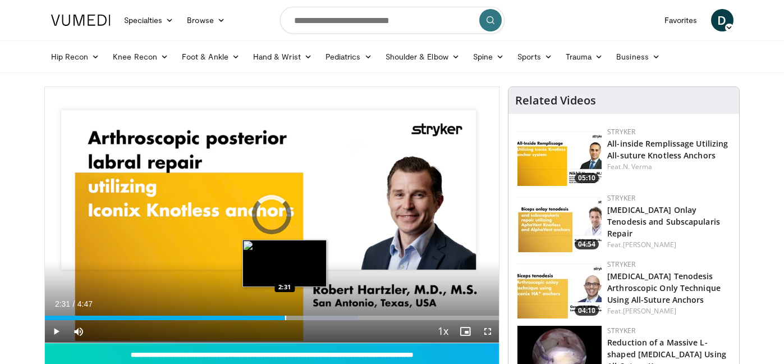
click at [285, 317] on div "Progress Bar" at bounding box center [285, 317] width 1 height 4
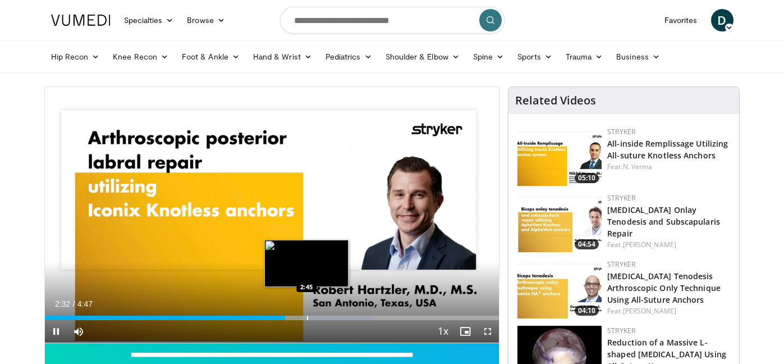
click at [307, 317] on div "Progress Bar" at bounding box center [307, 317] width 1 height 4
click at [318, 317] on div "Progress Bar" at bounding box center [318, 317] width 1 height 4
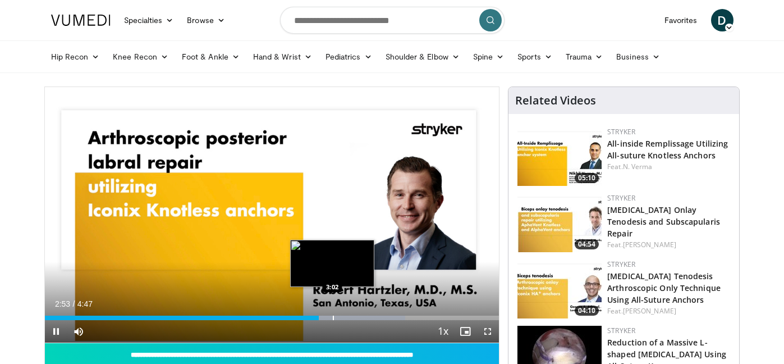
click at [333, 317] on div "Progress Bar" at bounding box center [333, 317] width 1 height 4
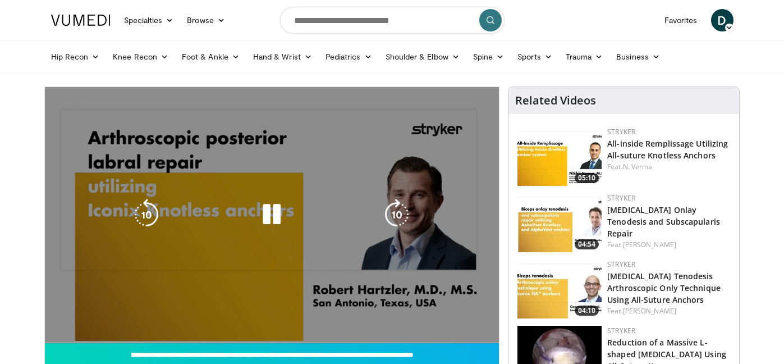
click at [352, 317] on video-js "**********" at bounding box center [272, 215] width 455 height 256
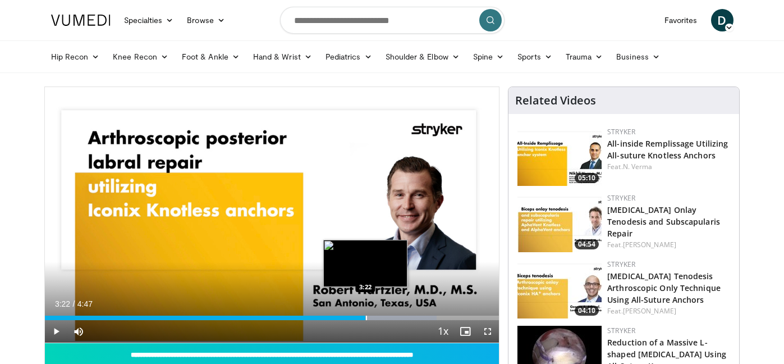
click at [366, 315] on div "Progress Bar" at bounding box center [366, 317] width 1 height 4
click at [383, 317] on div "Progress Bar" at bounding box center [383, 317] width 1 height 4
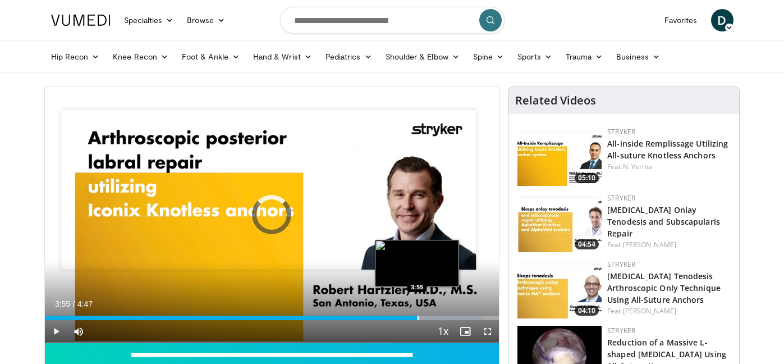
click at [418, 315] on div "Progress Bar" at bounding box center [418, 317] width 1 height 4
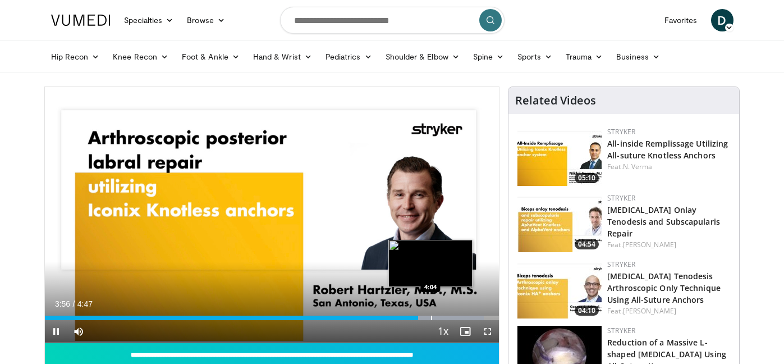
click at [431, 315] on div "Progress Bar" at bounding box center [431, 317] width 1 height 4
click at [445, 315] on div "Progress Bar" at bounding box center [445, 317] width 1 height 4
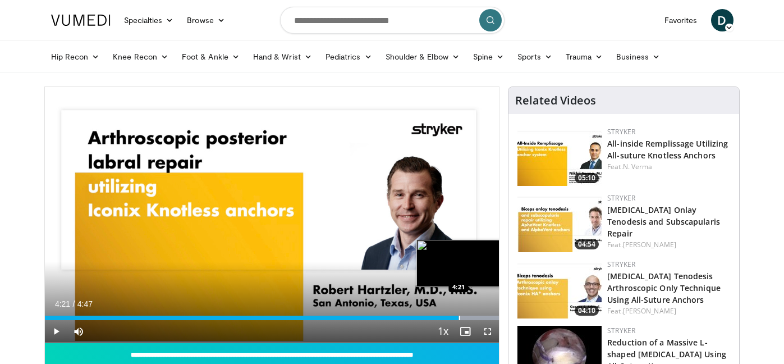
click at [459, 317] on div "Progress Bar" at bounding box center [459, 317] width 1 height 4
click at [472, 318] on div "Progress Bar" at bounding box center [472, 317] width 1 height 4
click at [480, 318] on div "Progress Bar" at bounding box center [480, 317] width 1 height 4
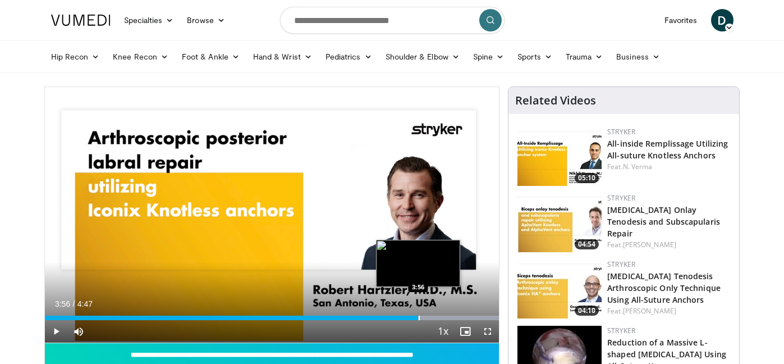
click at [418, 313] on div "Loaded : 100.00% 3:56 3:56" at bounding box center [272, 314] width 455 height 11
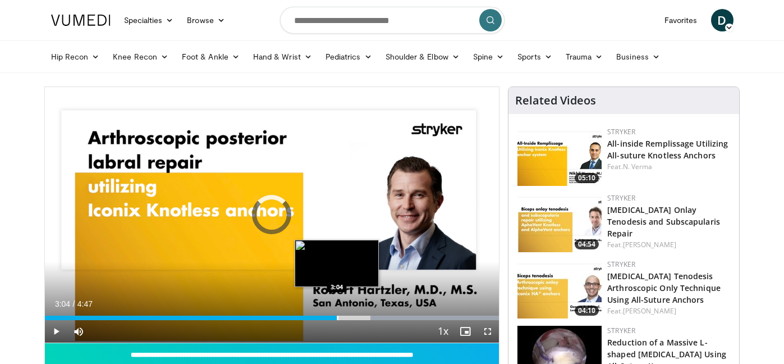
click at [337, 316] on div "Progress Bar" at bounding box center [337, 317] width 1 height 4
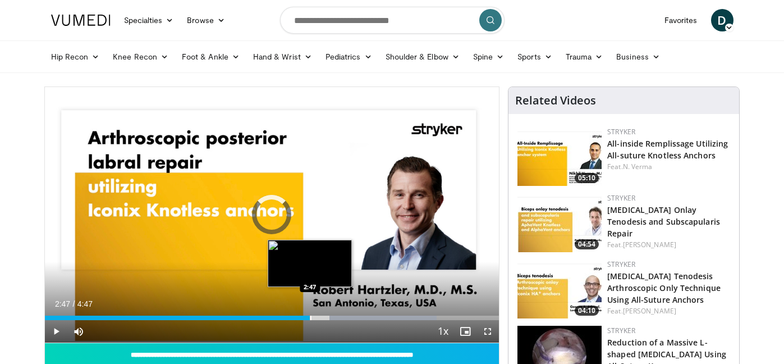
click at [310, 316] on div "Progress Bar" at bounding box center [310, 317] width 1 height 4
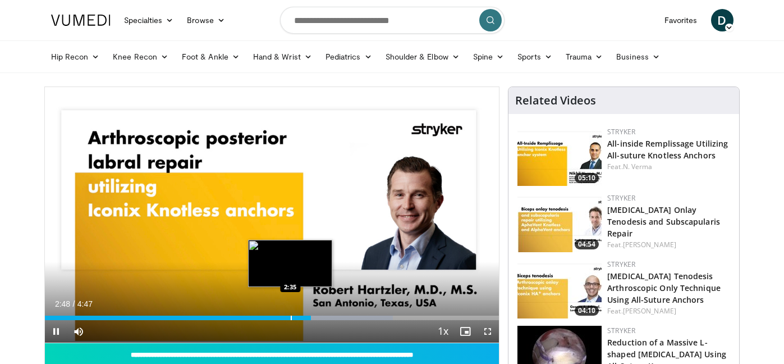
click at [291, 315] on div "Progress Bar" at bounding box center [291, 317] width 1 height 4
